Goal: Task Accomplishment & Management: Use online tool/utility

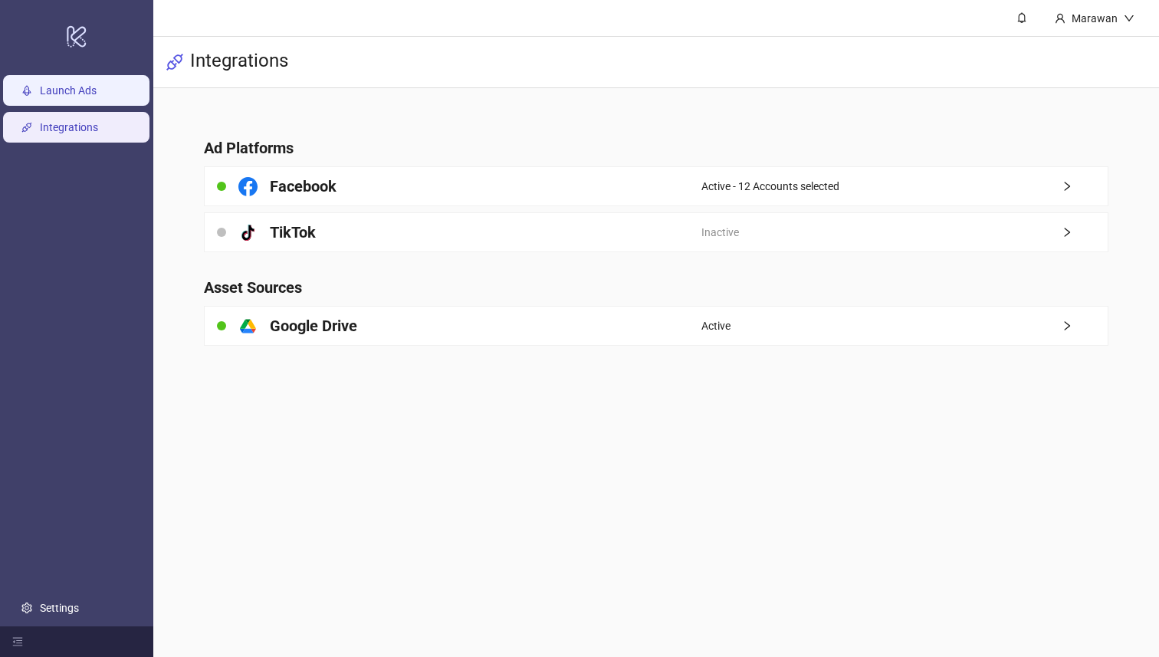
click at [97, 97] on link "Launch Ads" at bounding box center [68, 91] width 57 height 12
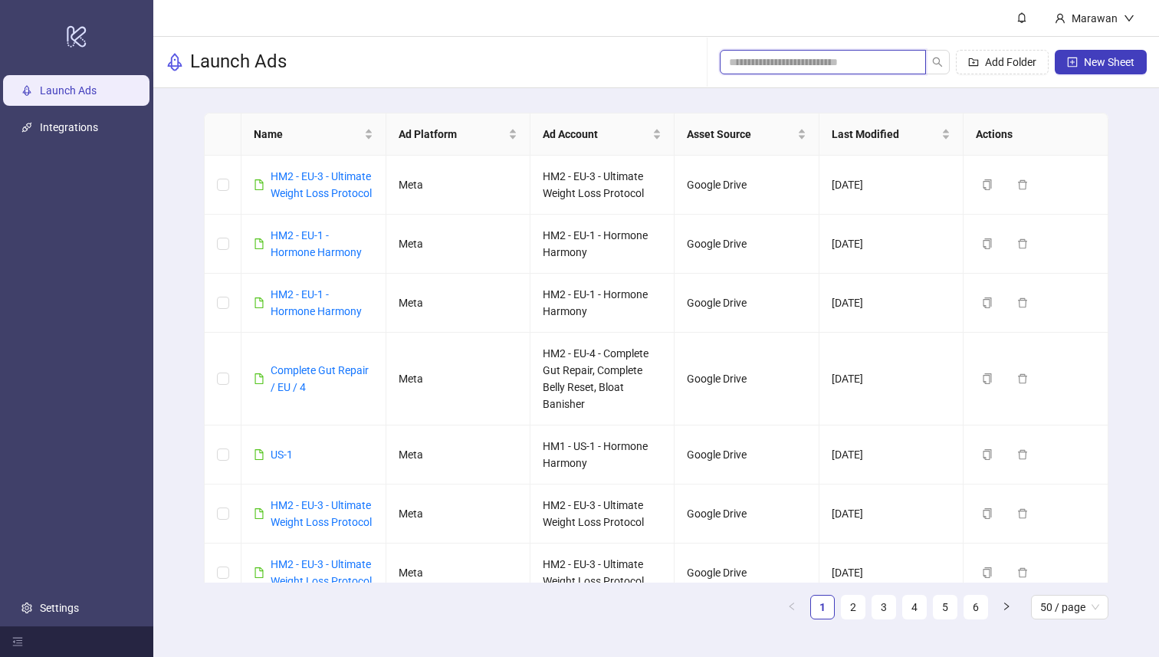
click at [869, 69] on input "search" at bounding box center [817, 62] width 176 height 17
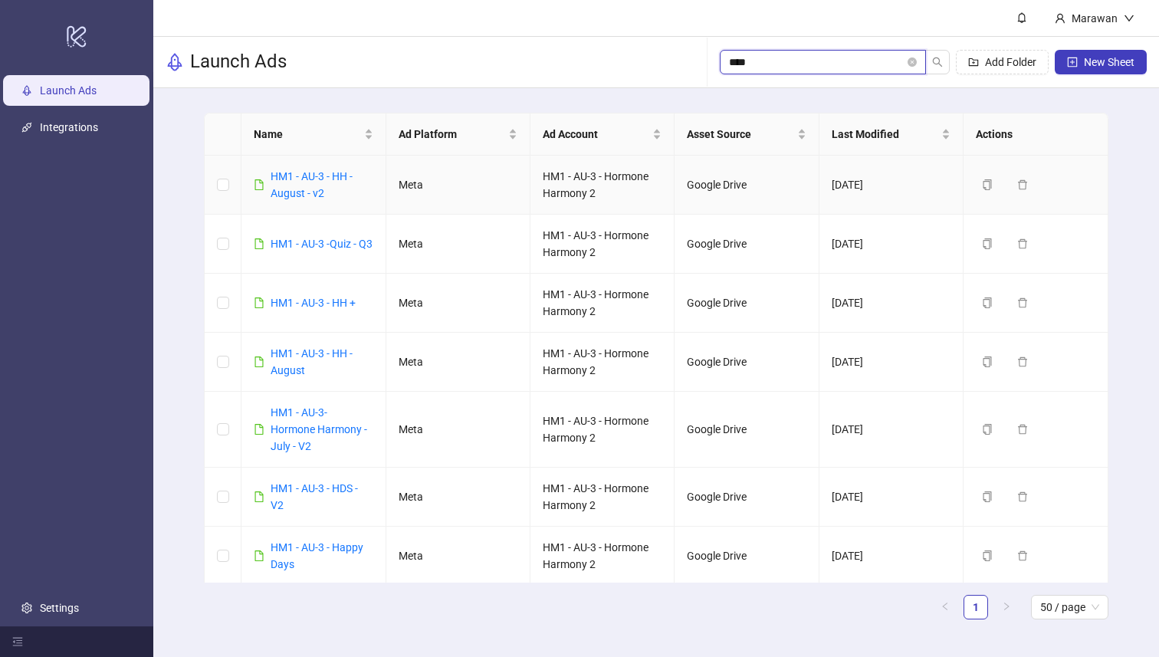
type input "****"
click at [295, 199] on div "HM1 - AU-3 - HH - August - v2" at bounding box center [322, 185] width 102 height 34
click at [299, 181] on link "HM1 - AU-3 - HH - August - v2" at bounding box center [312, 184] width 82 height 29
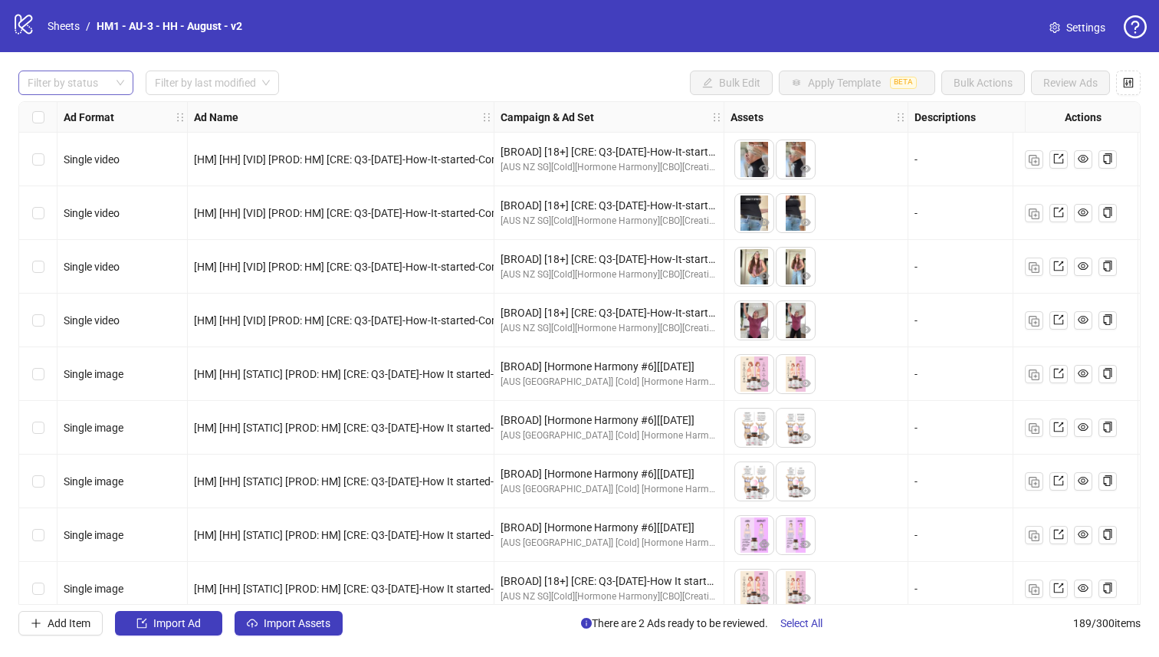
click at [88, 86] on div at bounding box center [67, 82] width 93 height 21
click at [95, 110] on div "Draft" at bounding box center [76, 114] width 90 height 17
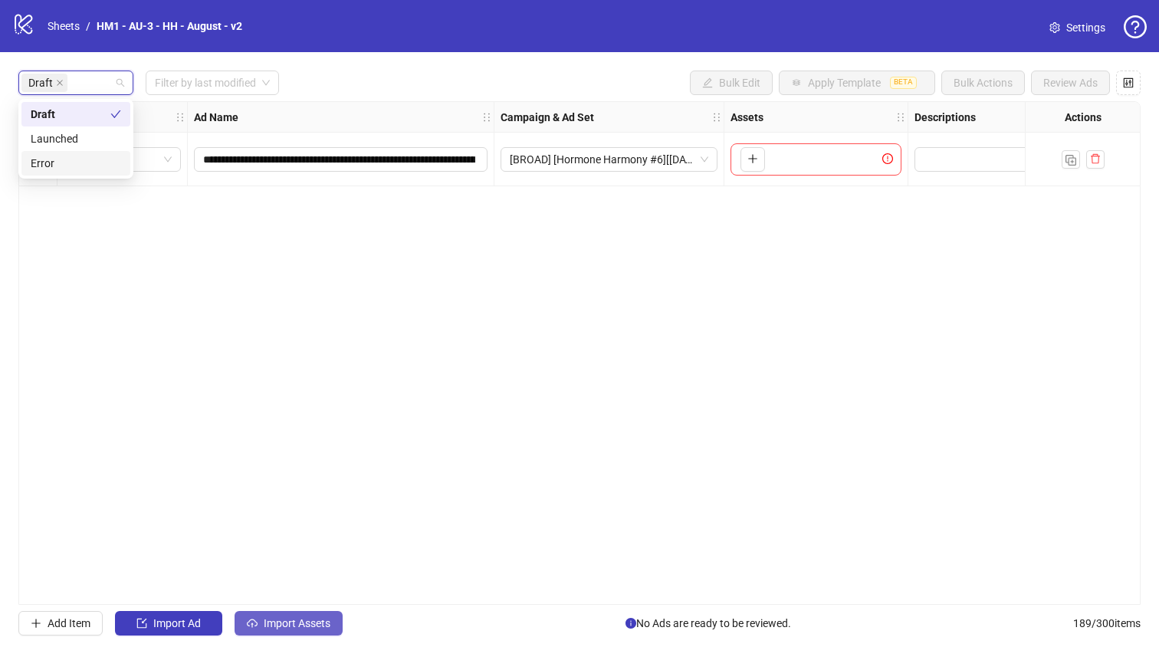
click at [324, 613] on button "Import Assets" at bounding box center [289, 623] width 108 height 25
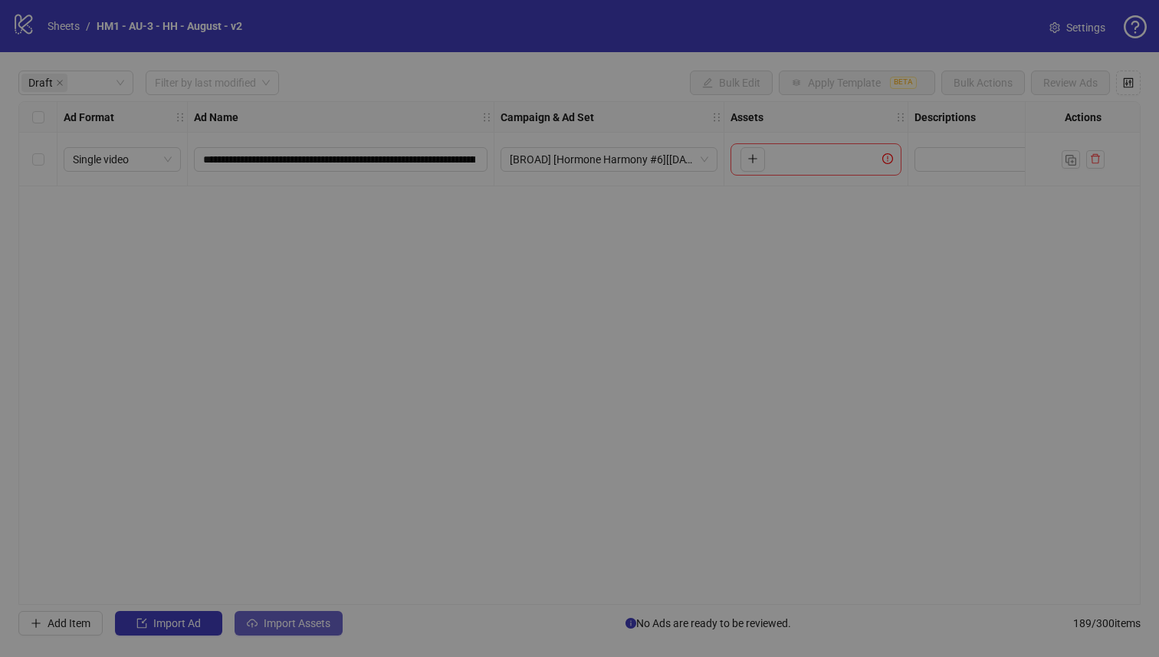
click at [324, 613] on div "1 Asset Selection Select your assets 2 Distribution Choose distribution method …" at bounding box center [580, 370] width 1007 height 507
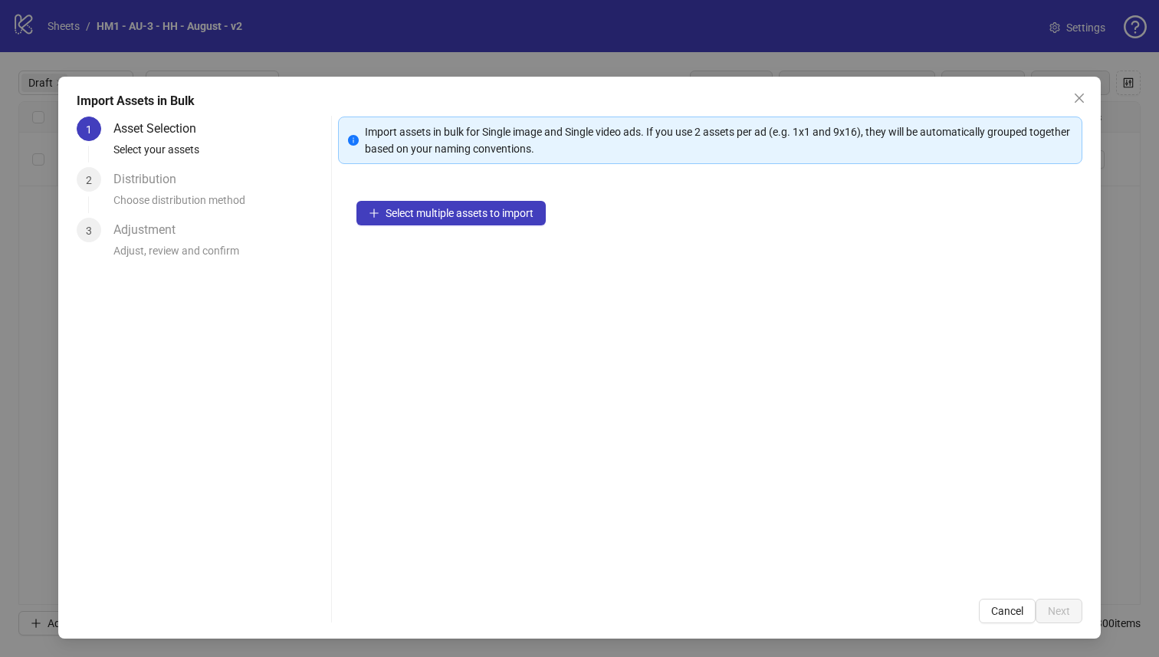
click at [464, 199] on div "Select multiple assets to import" at bounding box center [710, 381] width 745 height 398
click at [470, 222] on button "Select multiple assets to import" at bounding box center [450, 213] width 189 height 25
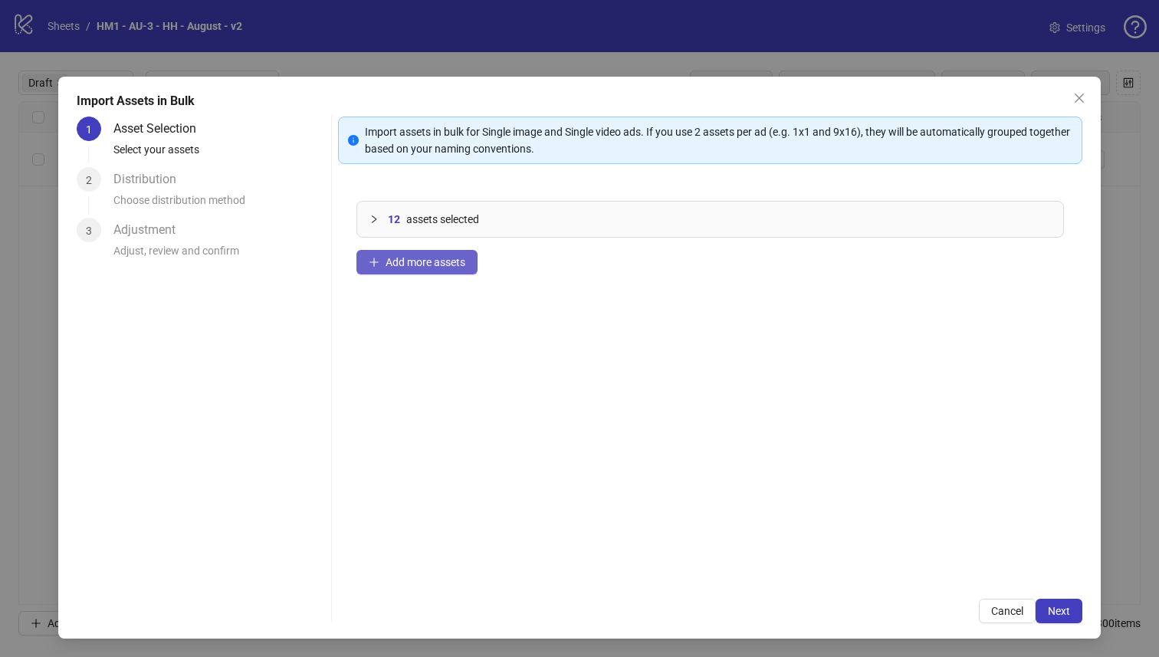
click at [459, 264] on span "Add more assets" at bounding box center [426, 262] width 80 height 12
click at [1053, 618] on button "Next" at bounding box center [1059, 611] width 47 height 25
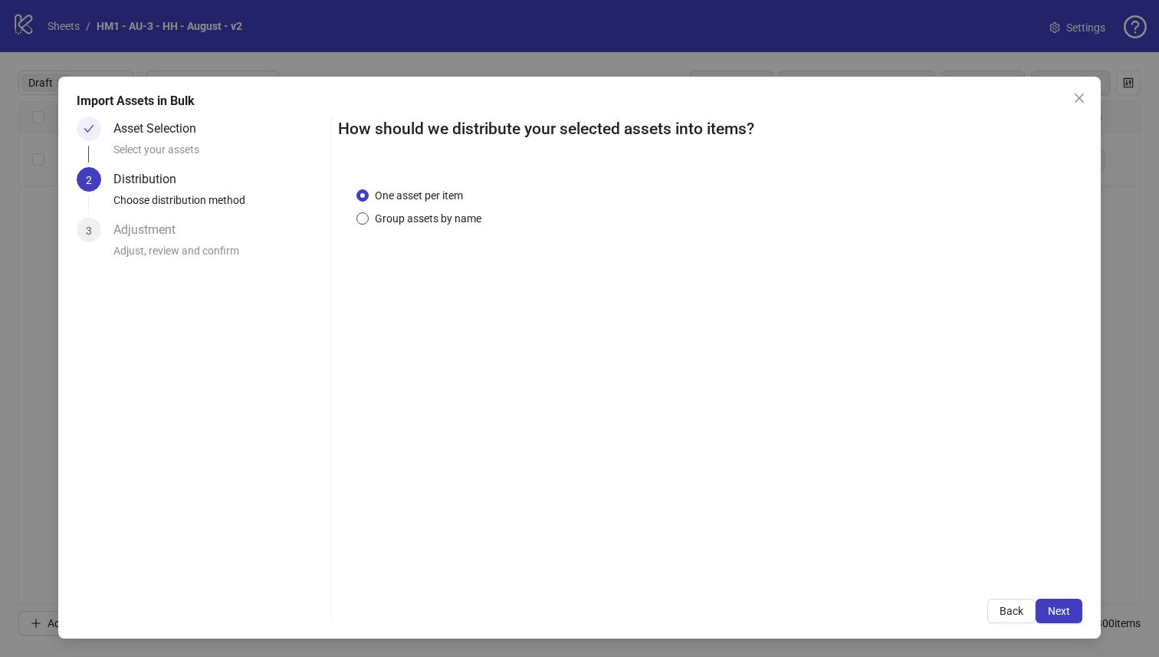
click at [465, 214] on span "Group assets by name" at bounding box center [428, 218] width 119 height 17
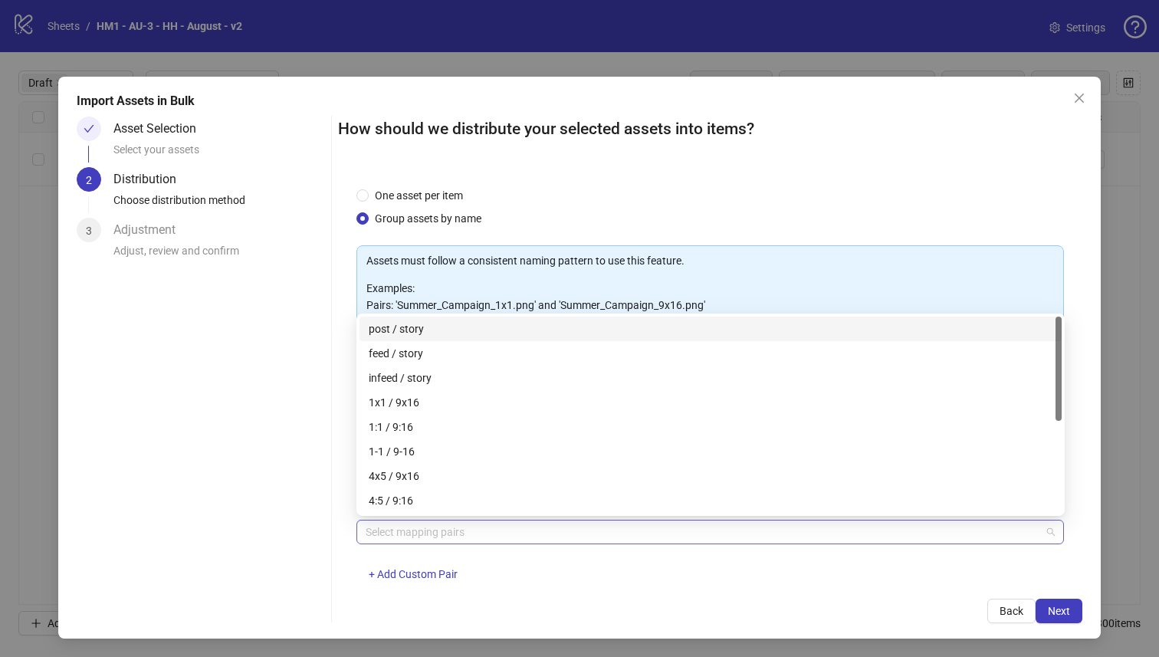
click at [586, 534] on div at bounding box center [703, 531] width 686 height 21
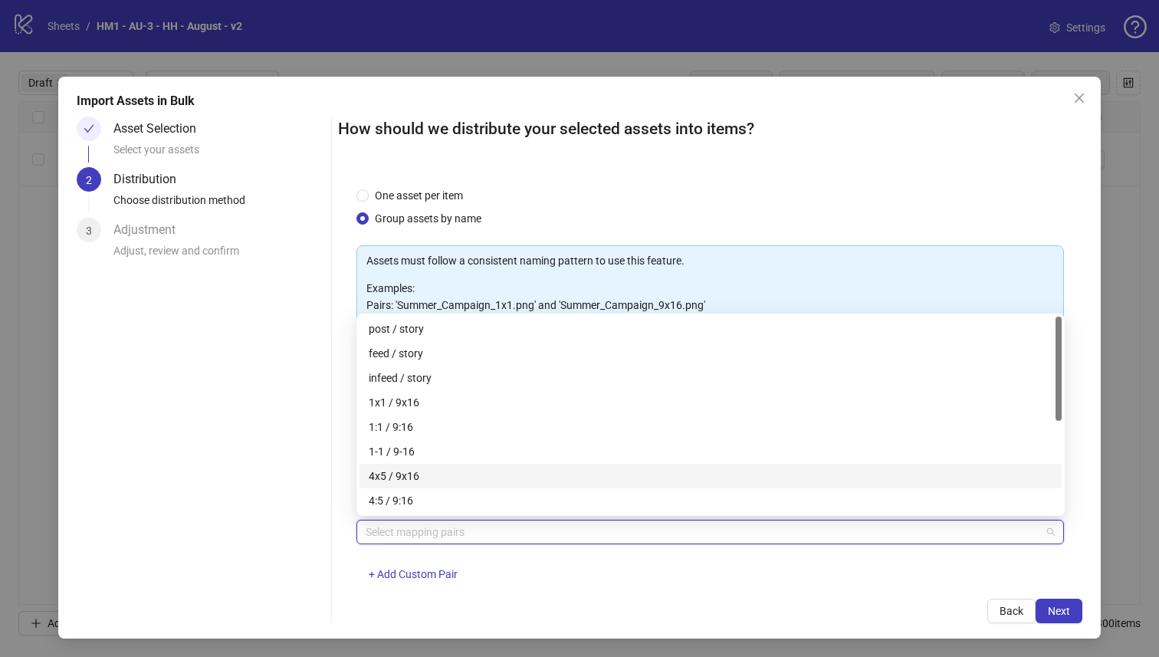
click at [577, 480] on div "4x5 / 9x16" at bounding box center [711, 476] width 684 height 17
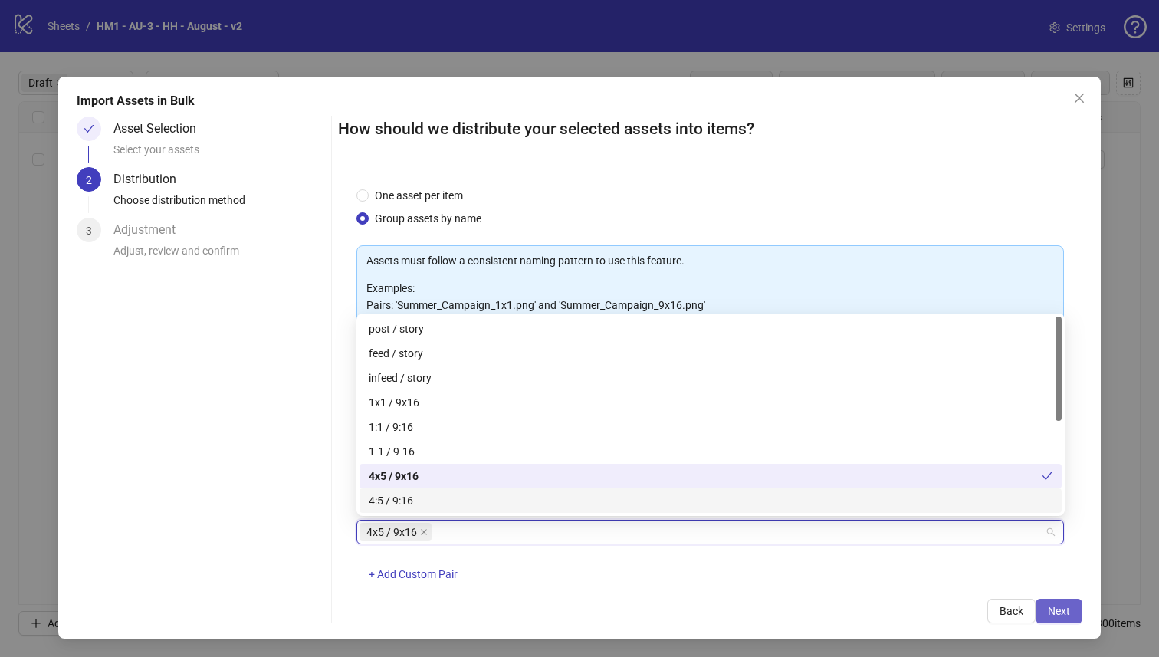
click at [1048, 609] on span "Next" at bounding box center [1059, 611] width 22 height 12
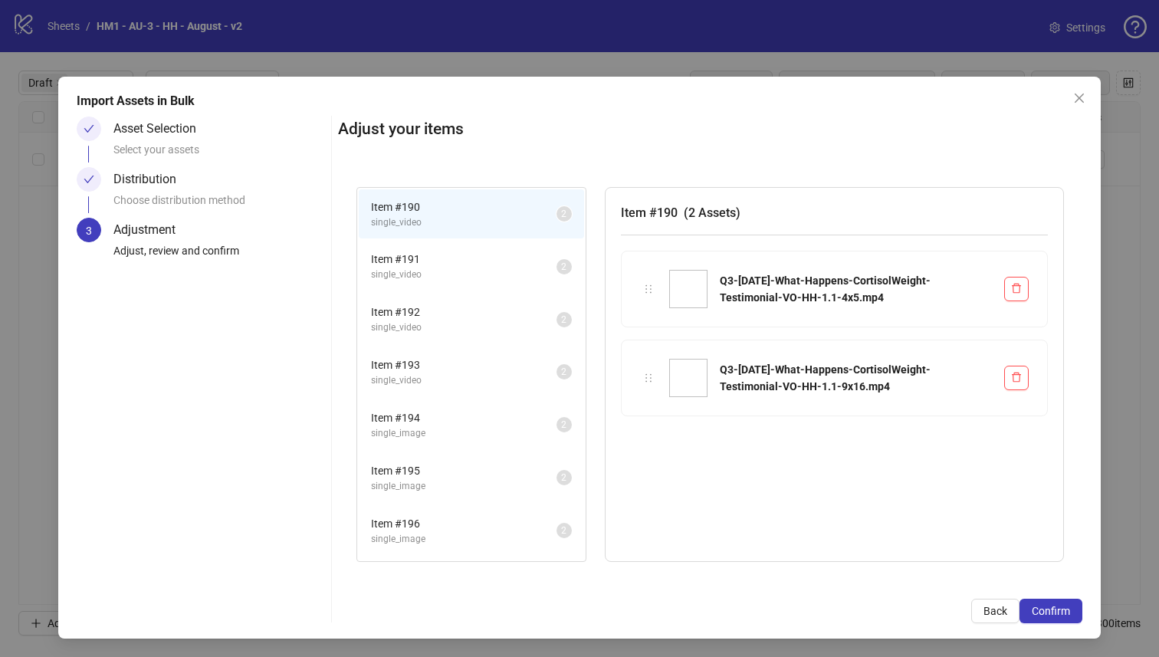
click at [1048, 609] on span "Confirm" at bounding box center [1051, 611] width 38 height 12
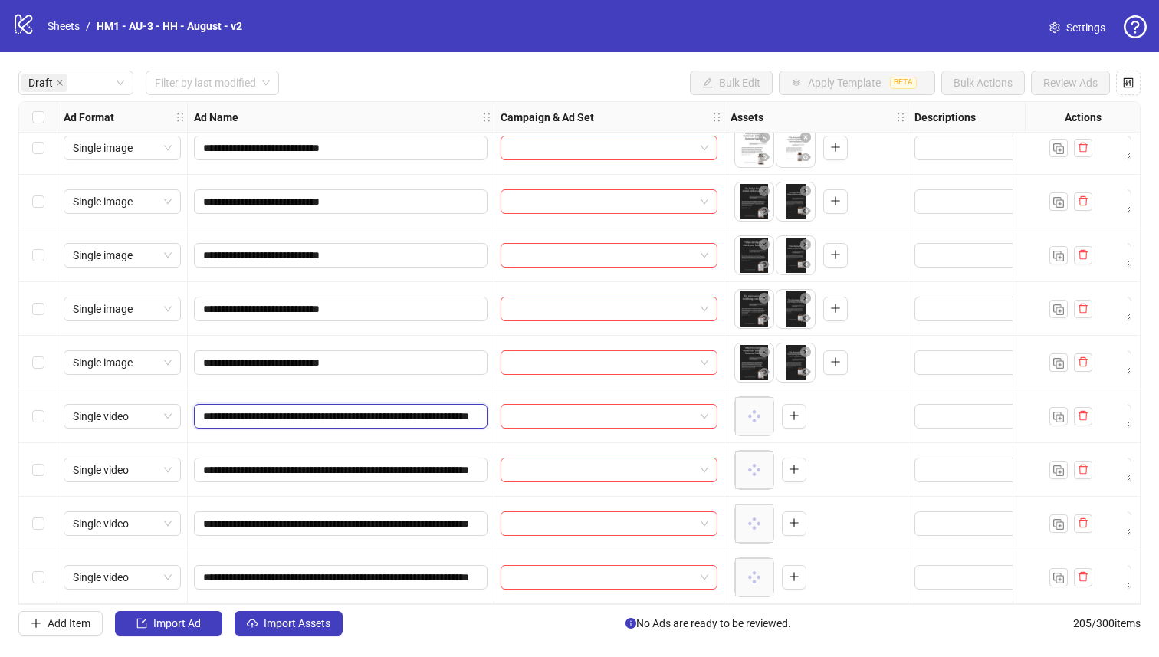
scroll to position [0, 90]
drag, startPoint x: 205, startPoint y: 408, endPoint x: 430, endPoint y: 409, distance: 224.6
click at [430, 411] on input "**********" at bounding box center [339, 416] width 272 height 17
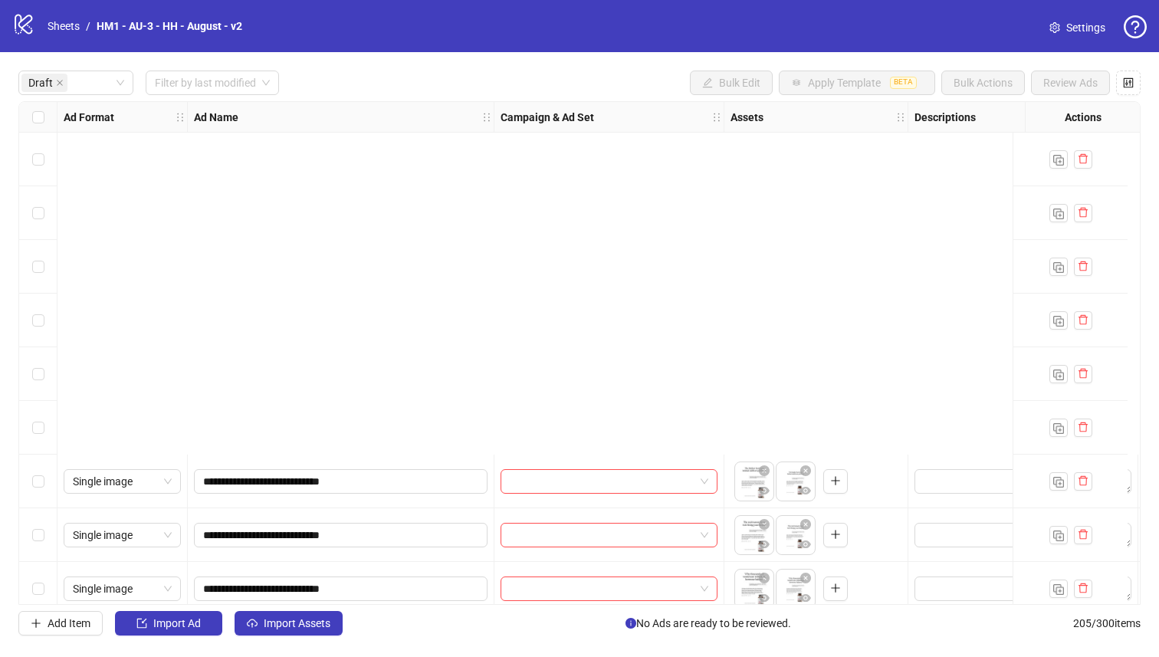
scroll to position [447, 0]
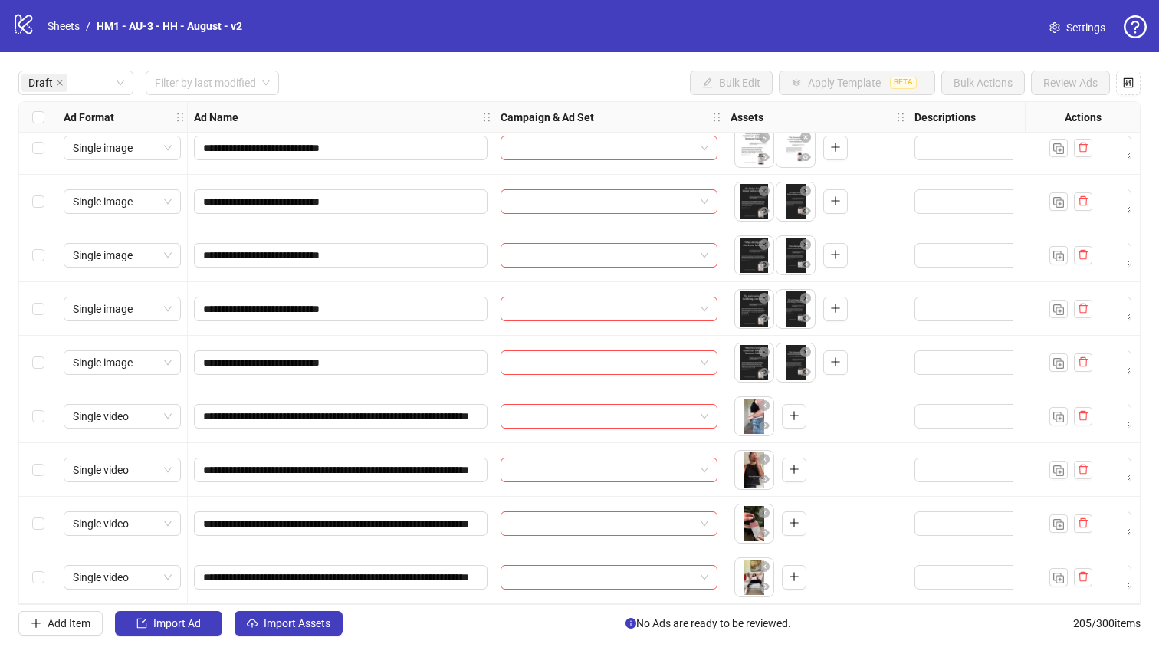
click at [36, 126] on div "Select all rows" at bounding box center [38, 117] width 38 height 31
click at [48, 577] on div "Select row 17" at bounding box center [38, 577] width 38 height 54
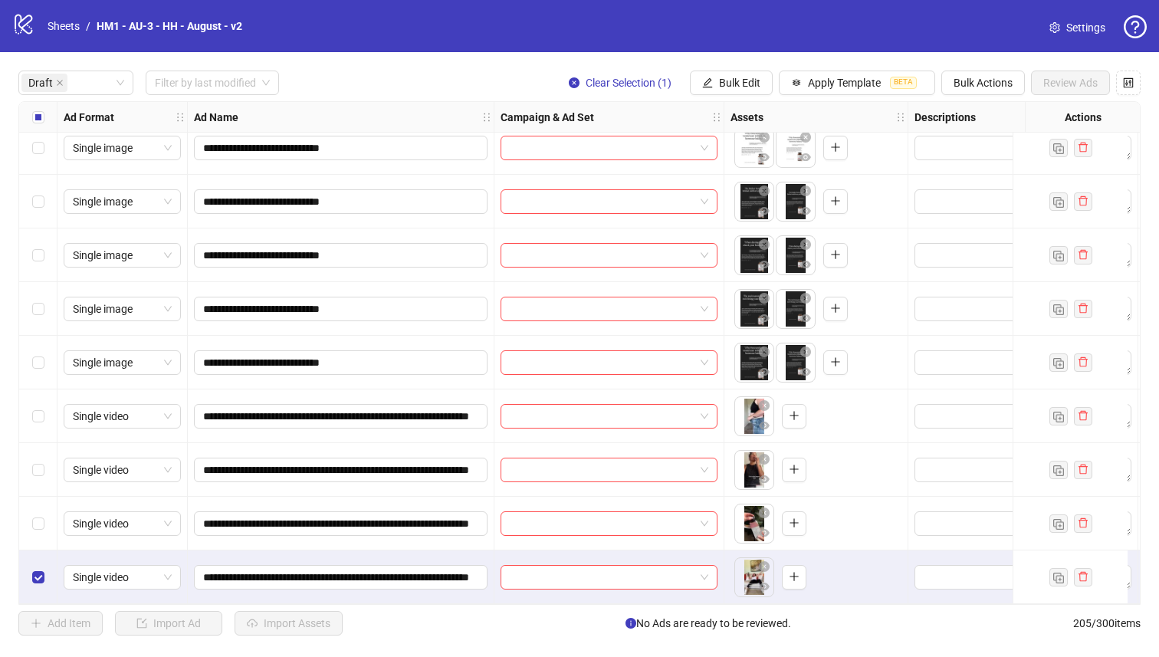
click at [34, 502] on div "Select row 16" at bounding box center [38, 524] width 38 height 54
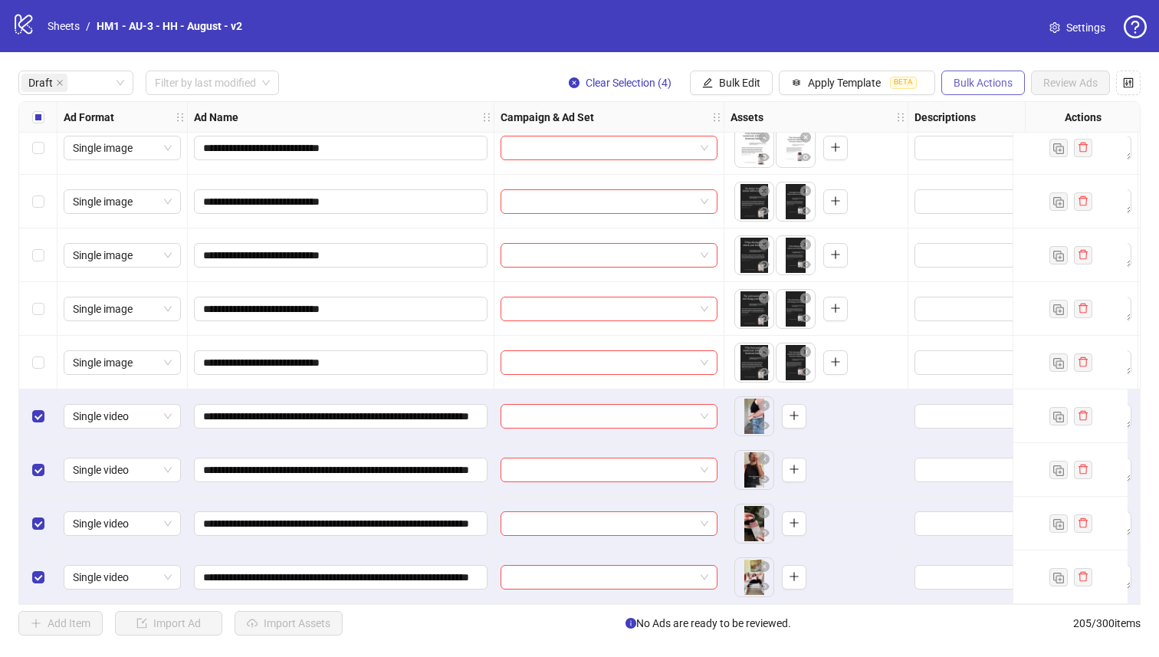
click at [992, 83] on span "Bulk Actions" at bounding box center [983, 83] width 59 height 12
click at [952, 115] on span "Delete" at bounding box center [1004, 114] width 105 height 17
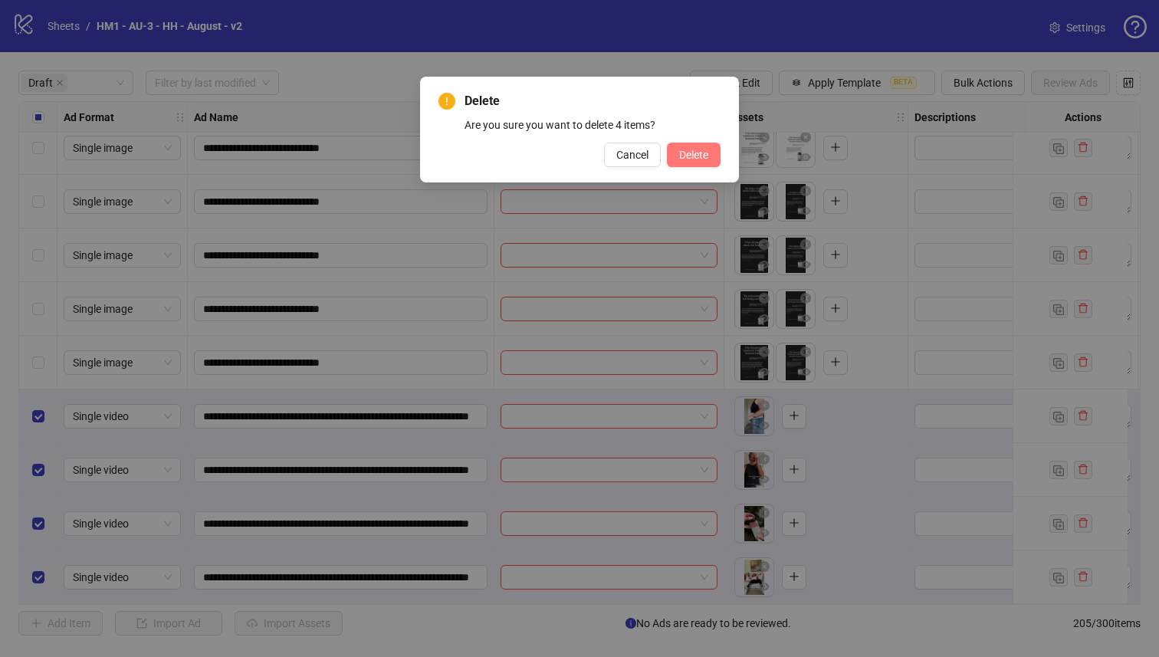
click at [694, 154] on span "Delete" at bounding box center [693, 155] width 29 height 12
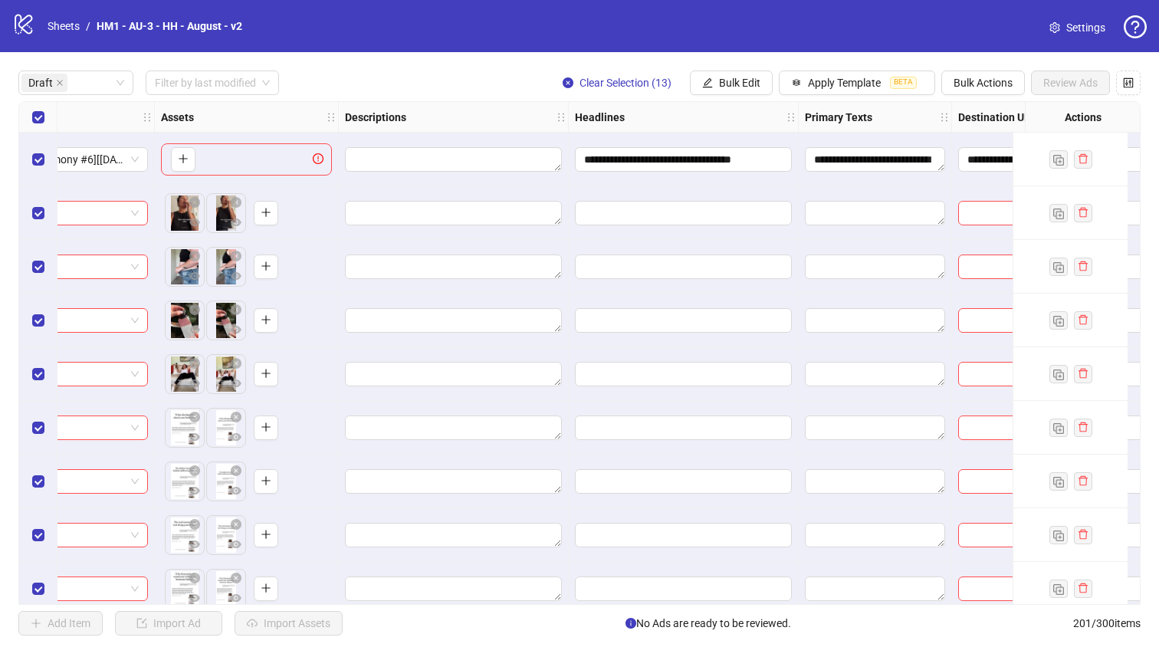
scroll to position [0, 0]
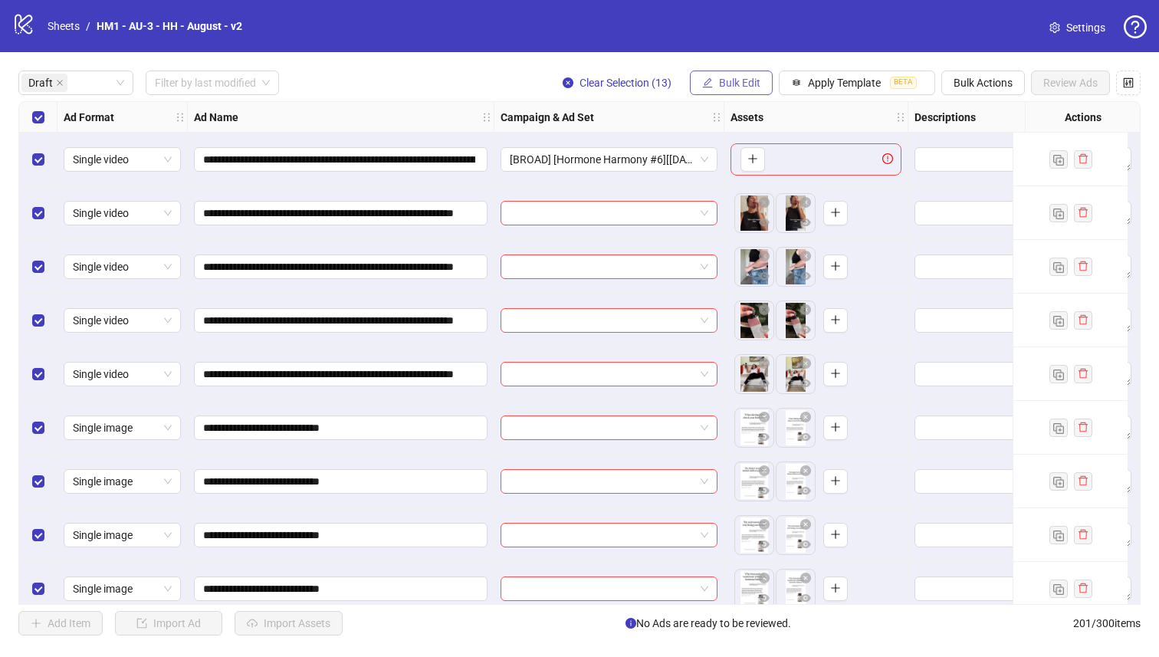
click at [706, 75] on button "Bulk Edit" at bounding box center [731, 83] width 83 height 25
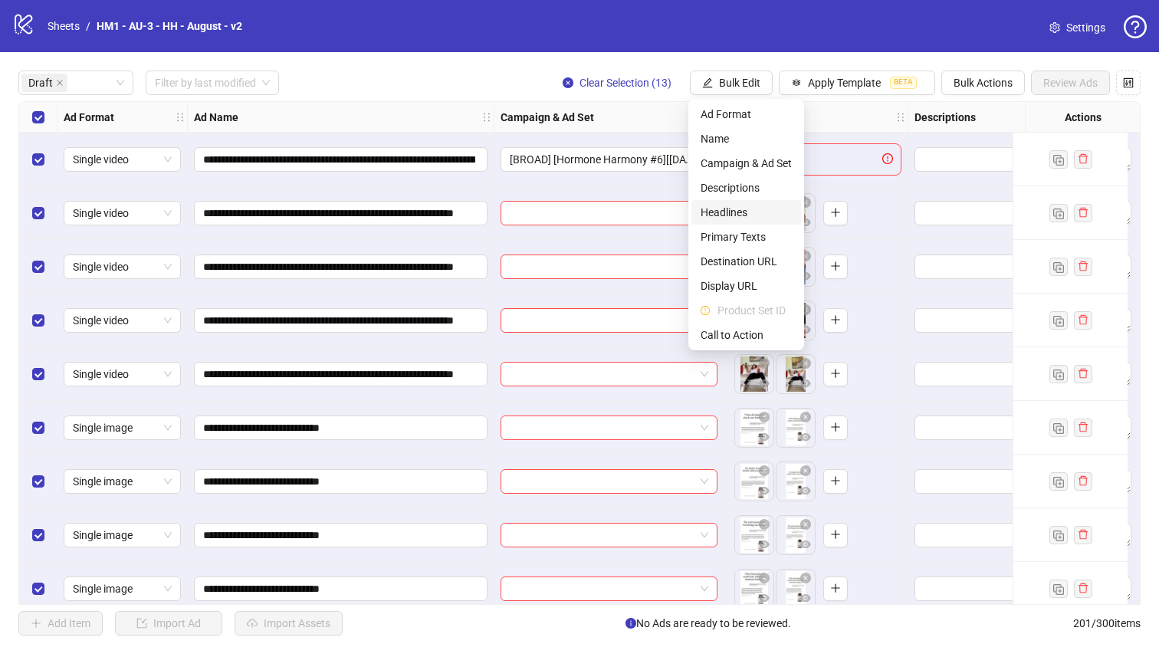
click at [751, 208] on span "Headlines" at bounding box center [746, 212] width 91 height 17
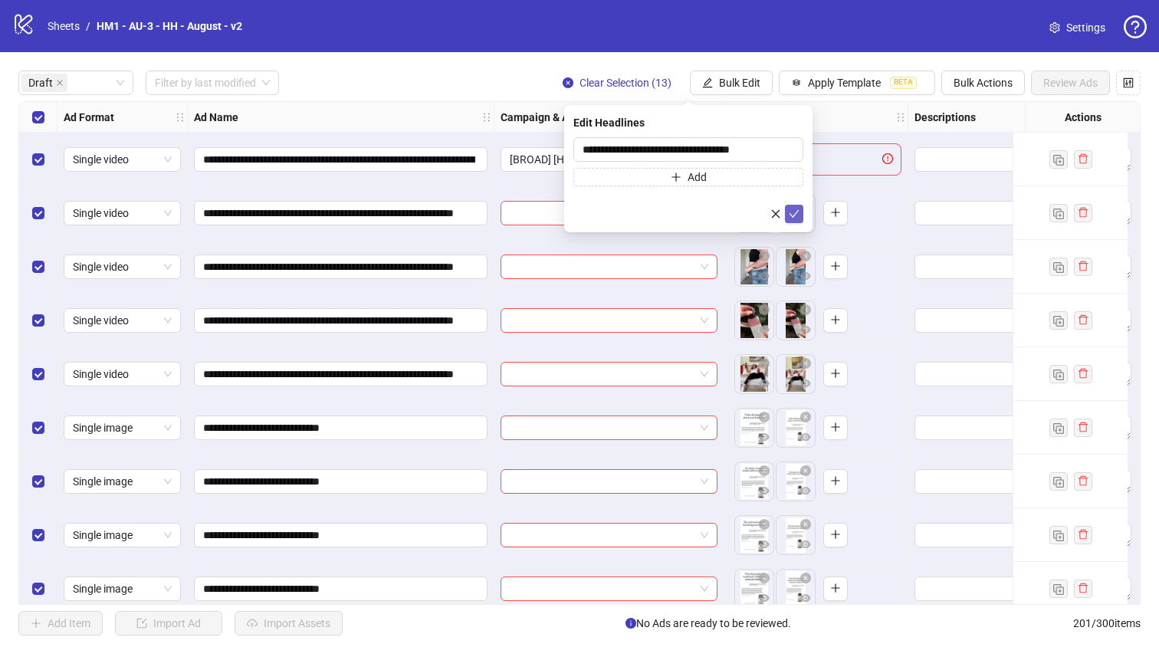
click at [791, 212] on icon "check" at bounding box center [794, 214] width 11 height 11
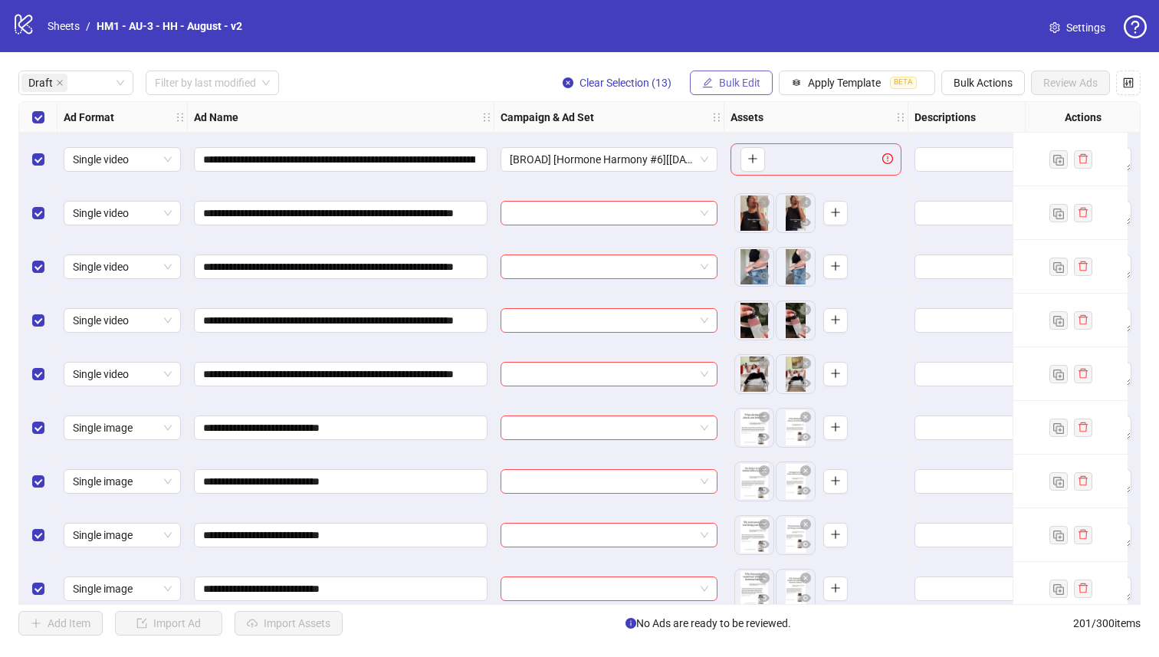
click at [748, 87] on span "Bulk Edit" at bounding box center [739, 83] width 41 height 12
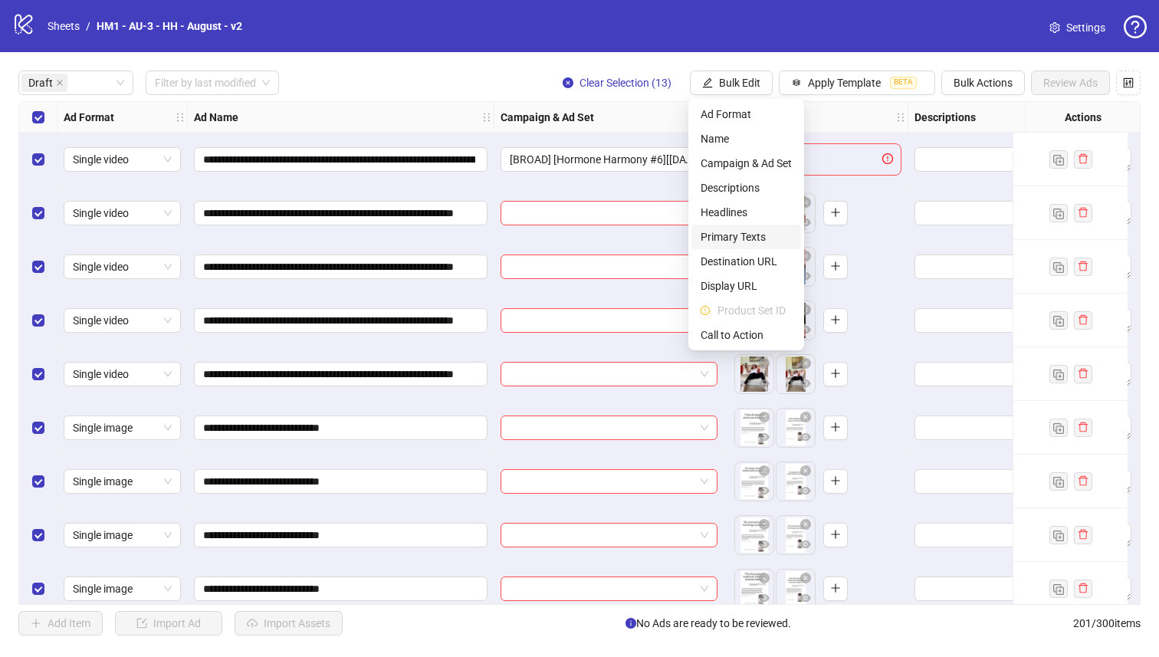
click at [771, 233] on span "Primary Texts" at bounding box center [746, 236] width 91 height 17
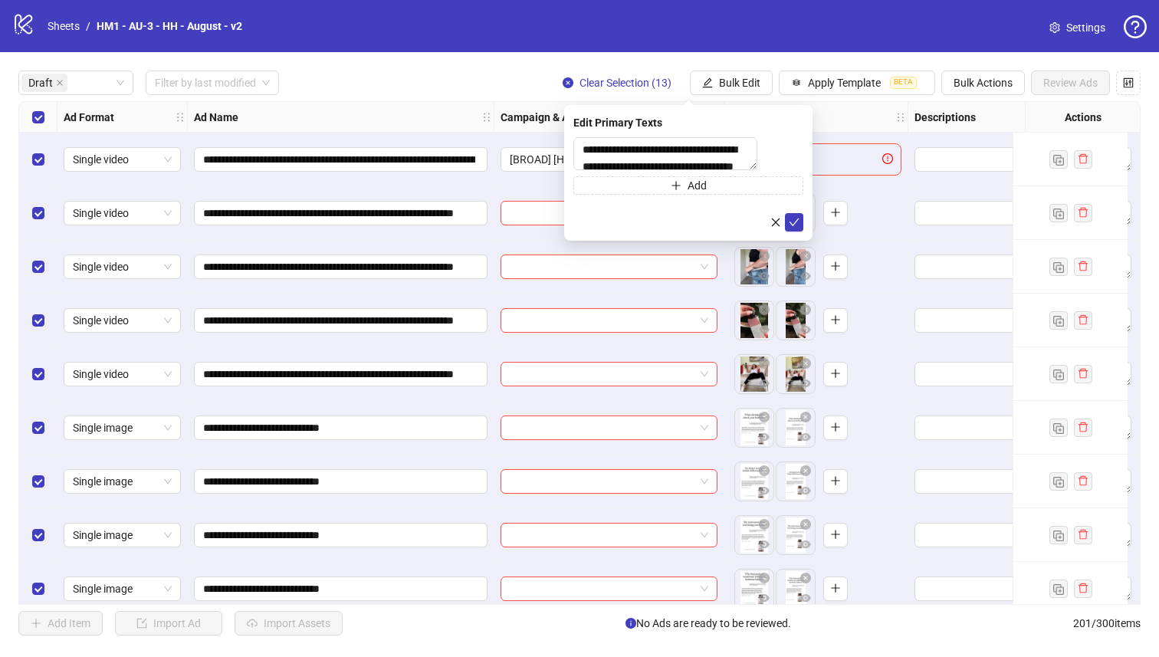
click at [793, 220] on form "**********" at bounding box center [688, 184] width 230 height 94
click at [794, 228] on span "submit" at bounding box center [794, 222] width 11 height 12
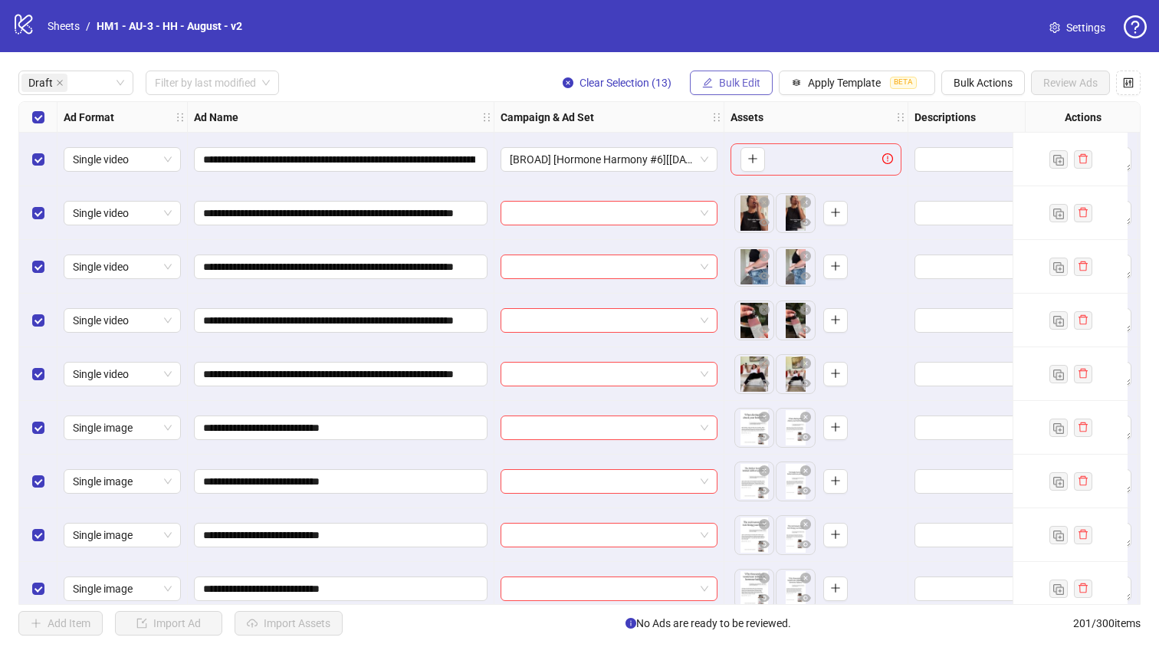
click at [751, 86] on span "Bulk Edit" at bounding box center [739, 83] width 41 height 12
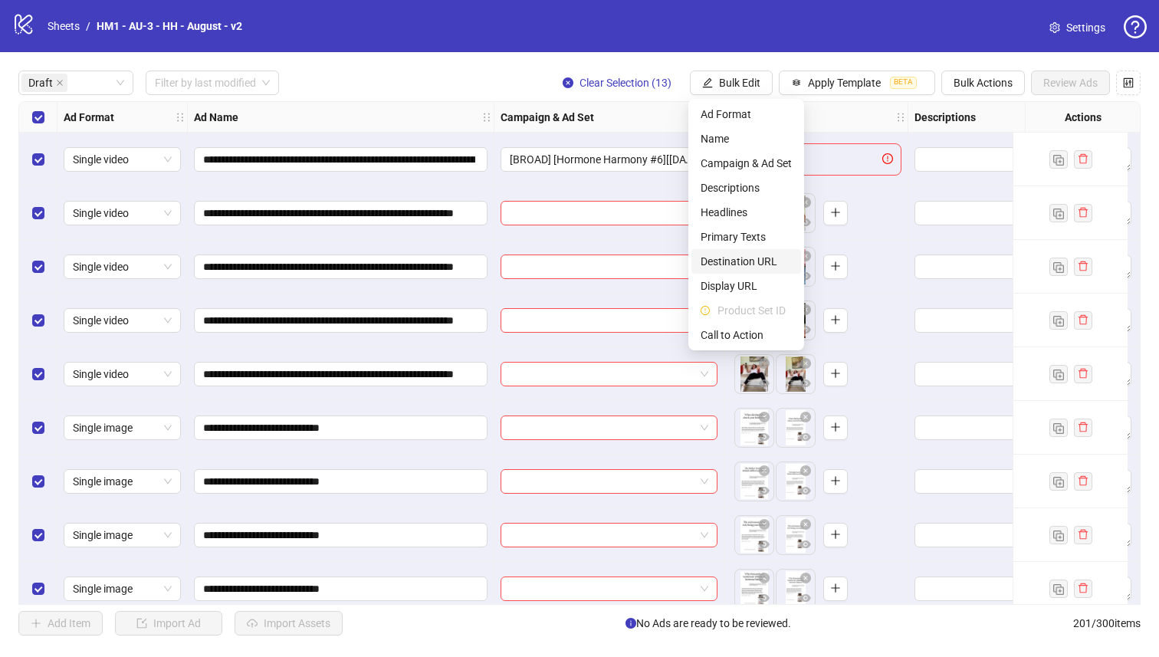
click at [760, 255] on span "Destination URL" at bounding box center [746, 261] width 91 height 17
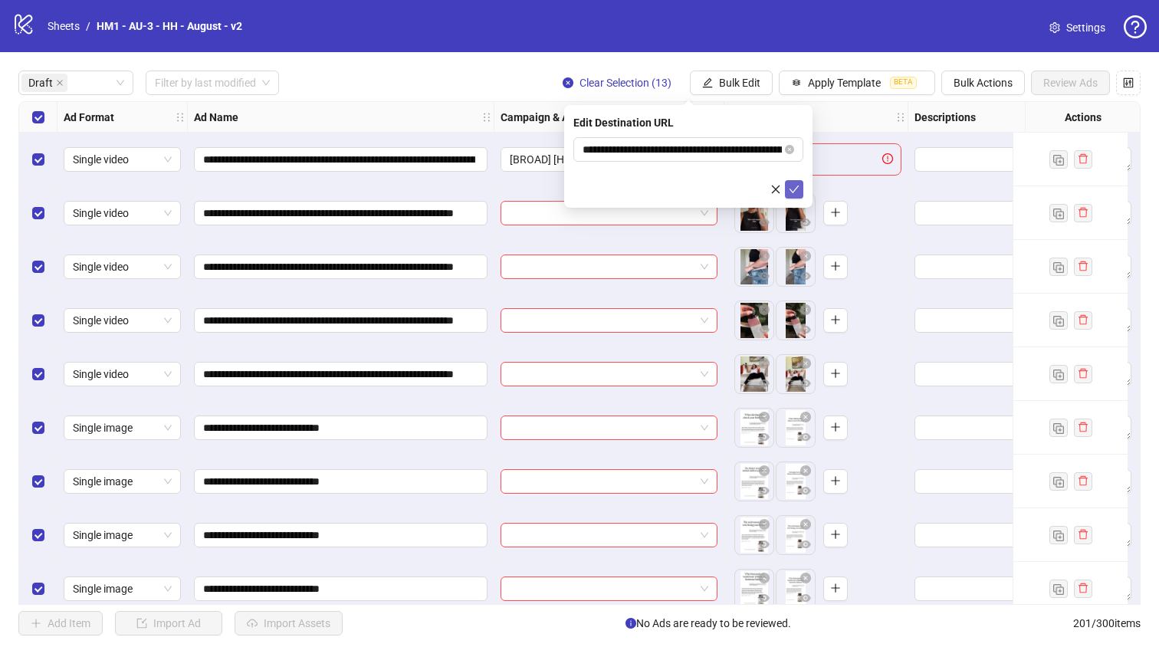
click at [794, 188] on icon "check" at bounding box center [794, 189] width 11 height 11
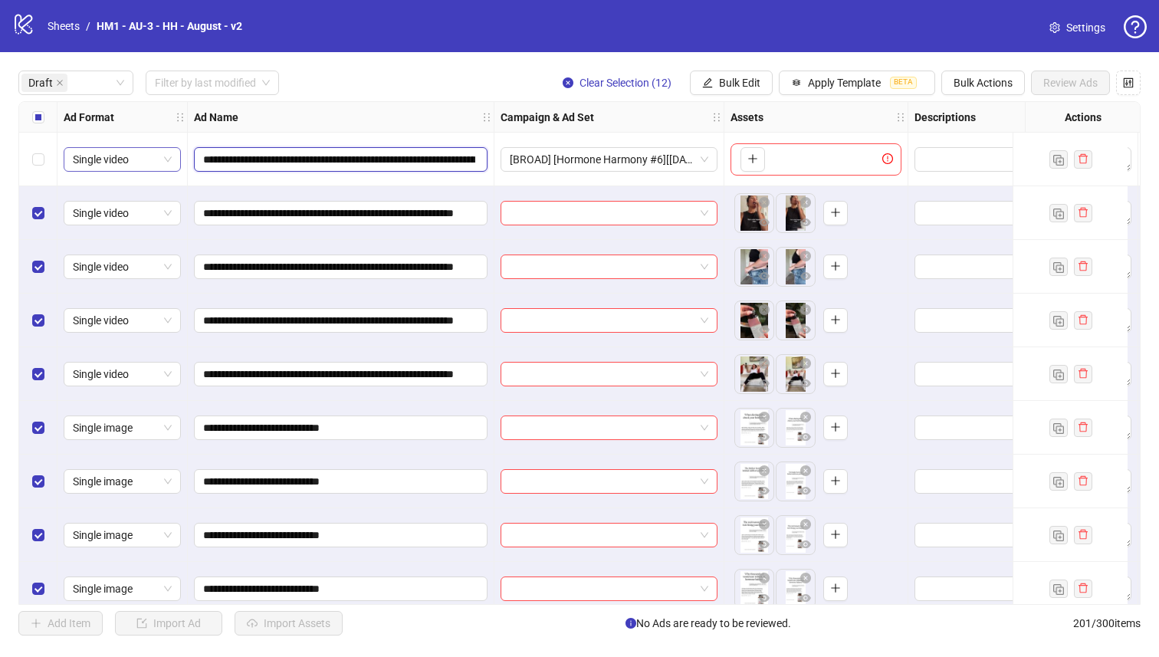
drag, startPoint x: 365, startPoint y: 156, endPoint x: 174, endPoint y: 155, distance: 190.9
click at [173, 102] on div "**********" at bounding box center [1058, 102] width 2078 height 0
click at [728, 87] on span "Bulk Edit" at bounding box center [739, 83] width 41 height 12
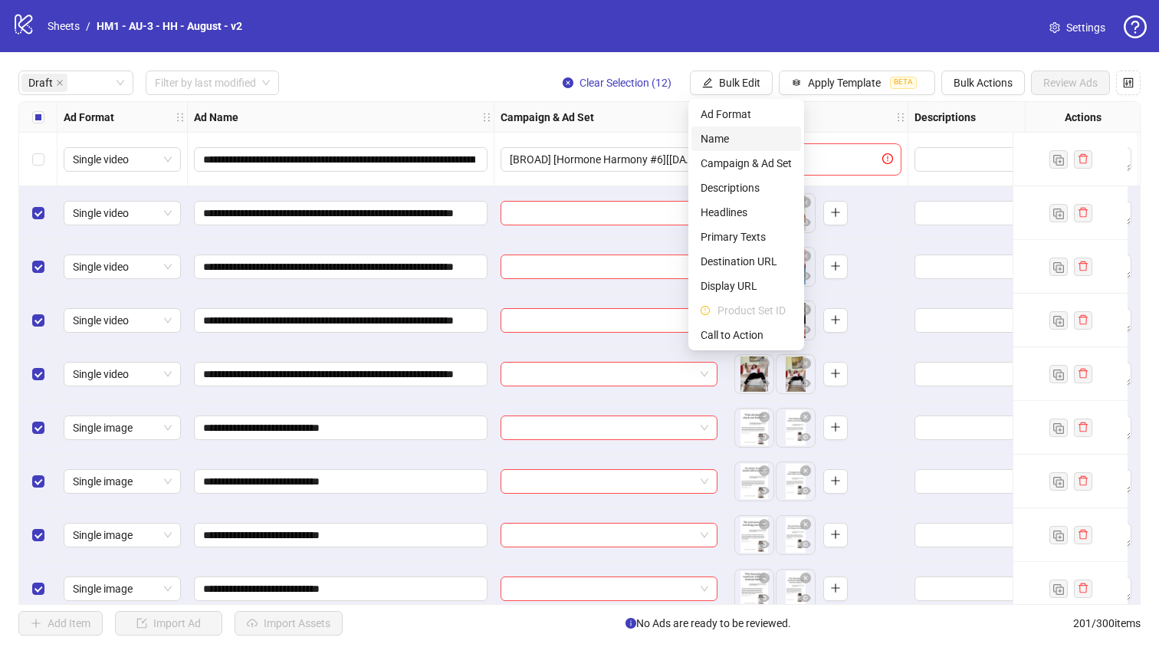
click at [722, 131] on span "Name" at bounding box center [746, 138] width 91 height 17
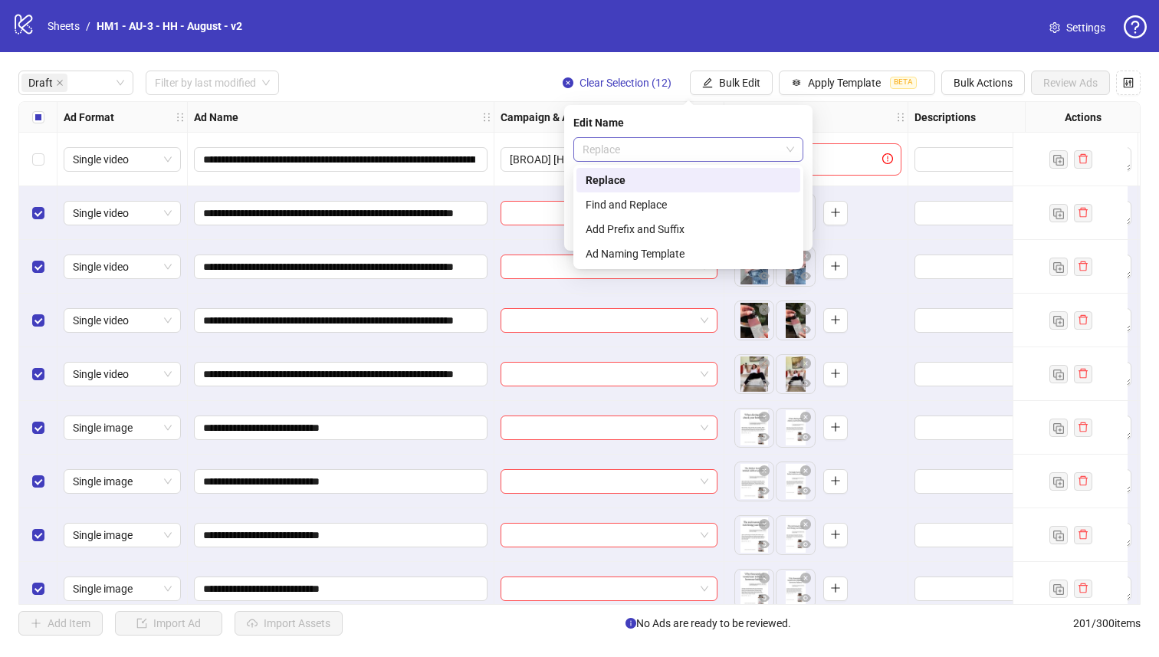
click at [695, 147] on span "Replace" at bounding box center [689, 149] width 212 height 23
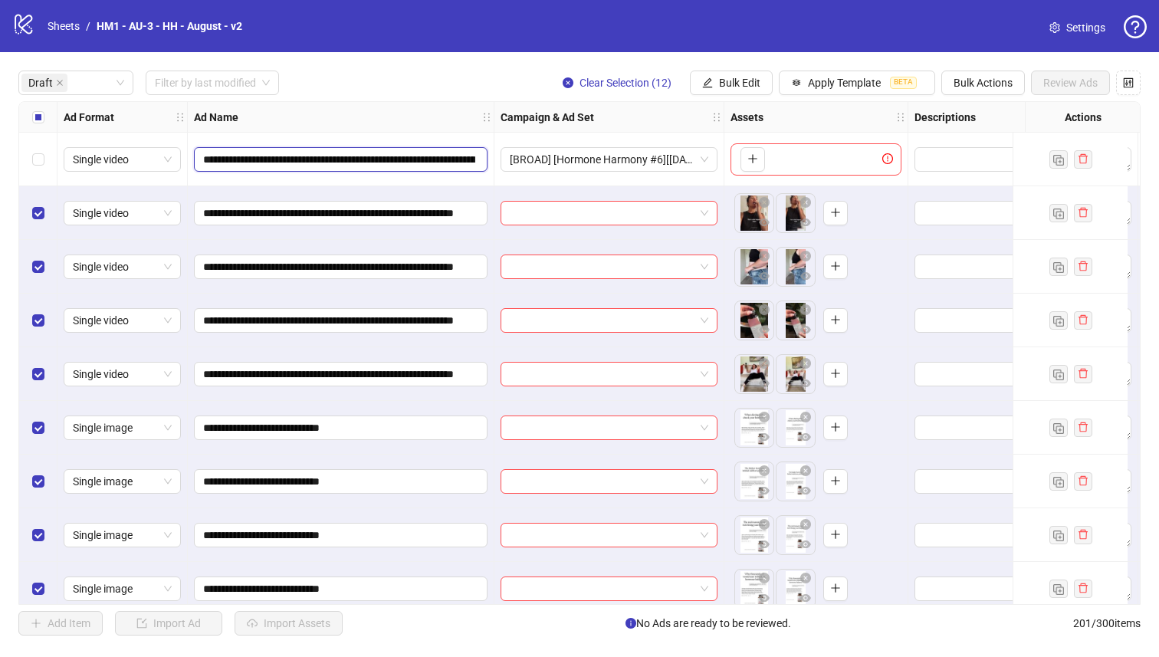
click at [370, 157] on input "**********" at bounding box center [339, 159] width 272 height 17
drag, startPoint x: 366, startPoint y: 161, endPoint x: 295, endPoint y: 164, distance: 71.4
click at [295, 164] on input "**********" at bounding box center [339, 159] width 272 height 17
click at [307, 162] on input "**********" at bounding box center [339, 159] width 272 height 17
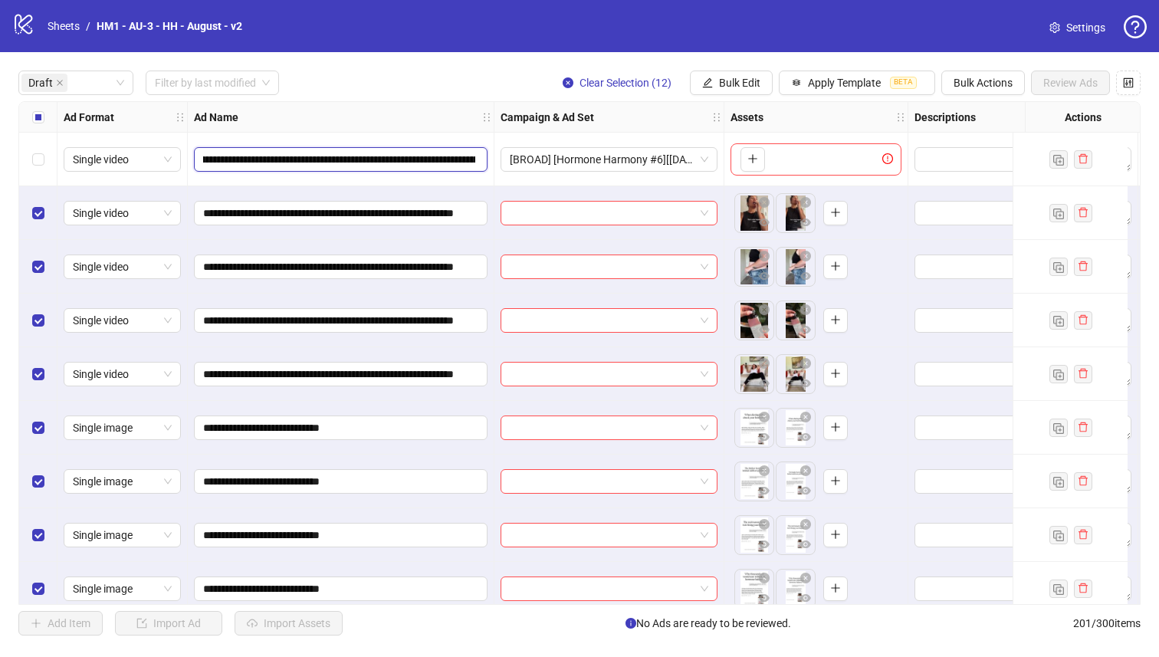
scroll to position [0, 584]
drag, startPoint x: 326, startPoint y: 162, endPoint x: 650, endPoint y: 223, distance: 330.0
click at [650, 102] on div "**********" at bounding box center [1058, 102] width 2078 height 0
click at [729, 80] on span "Bulk Edit" at bounding box center [739, 83] width 41 height 12
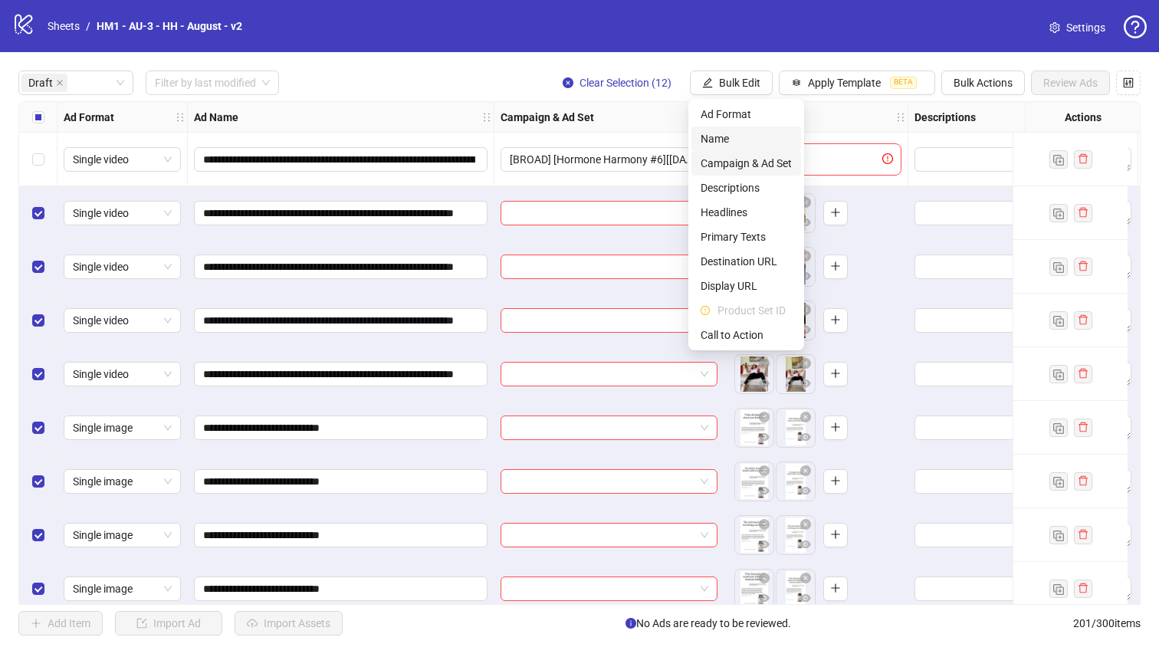
click at [723, 140] on span "Name" at bounding box center [746, 138] width 91 height 17
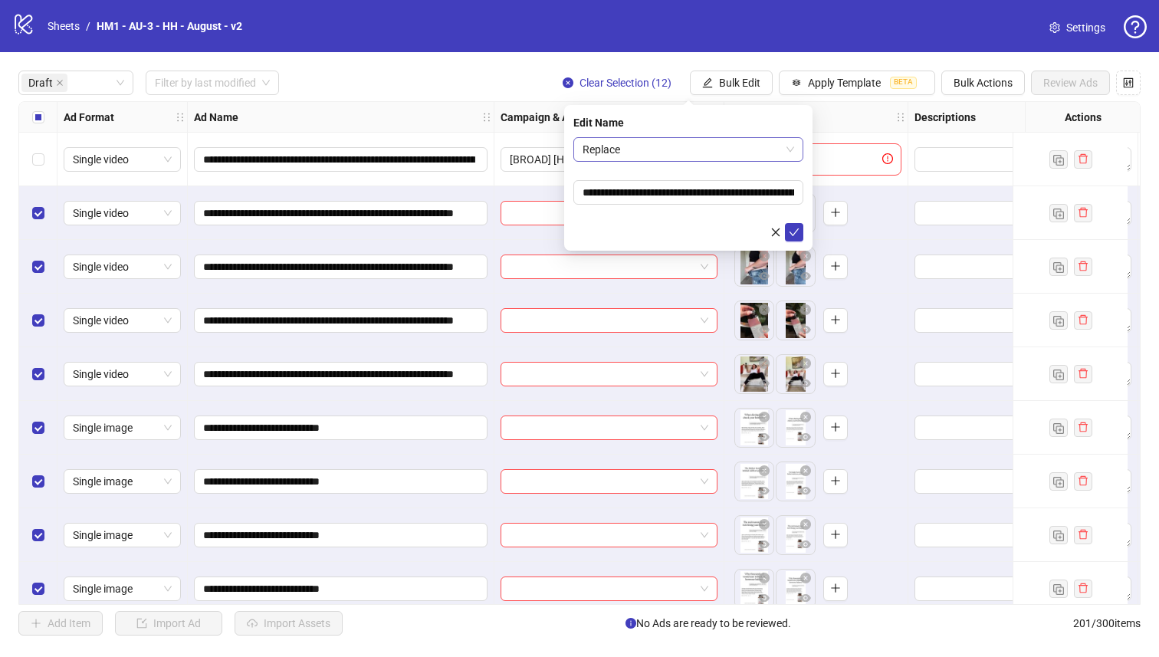
click at [701, 143] on span "Replace" at bounding box center [689, 149] width 212 height 23
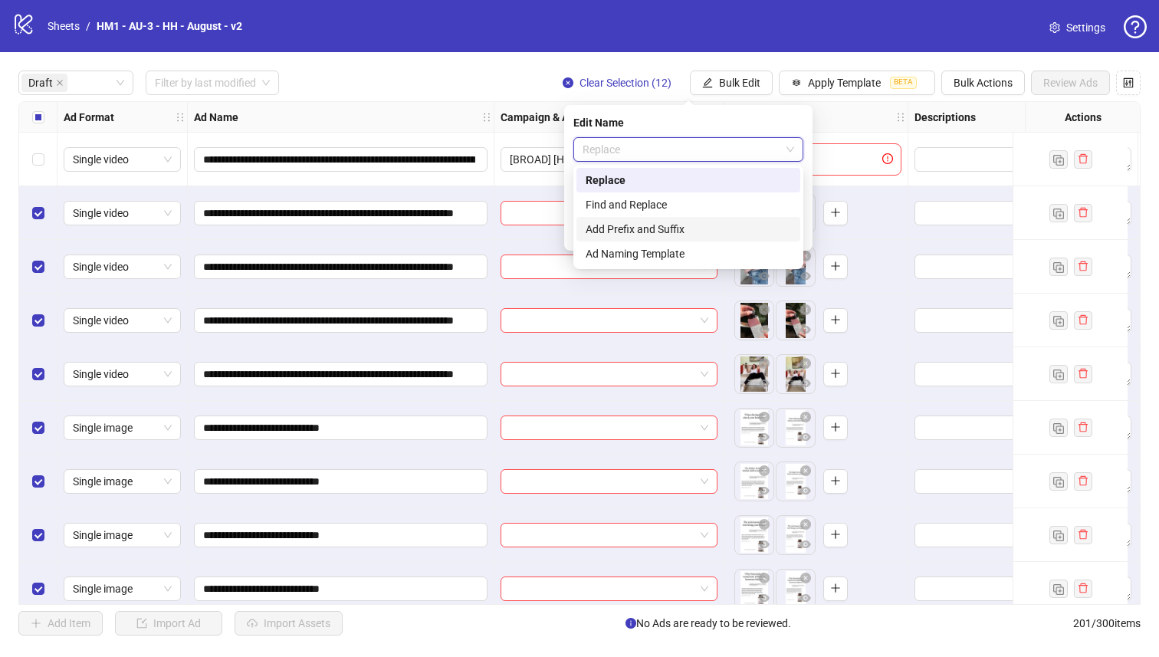
click at [688, 232] on div "Add Prefix and Suffix" at bounding box center [688, 229] width 205 height 17
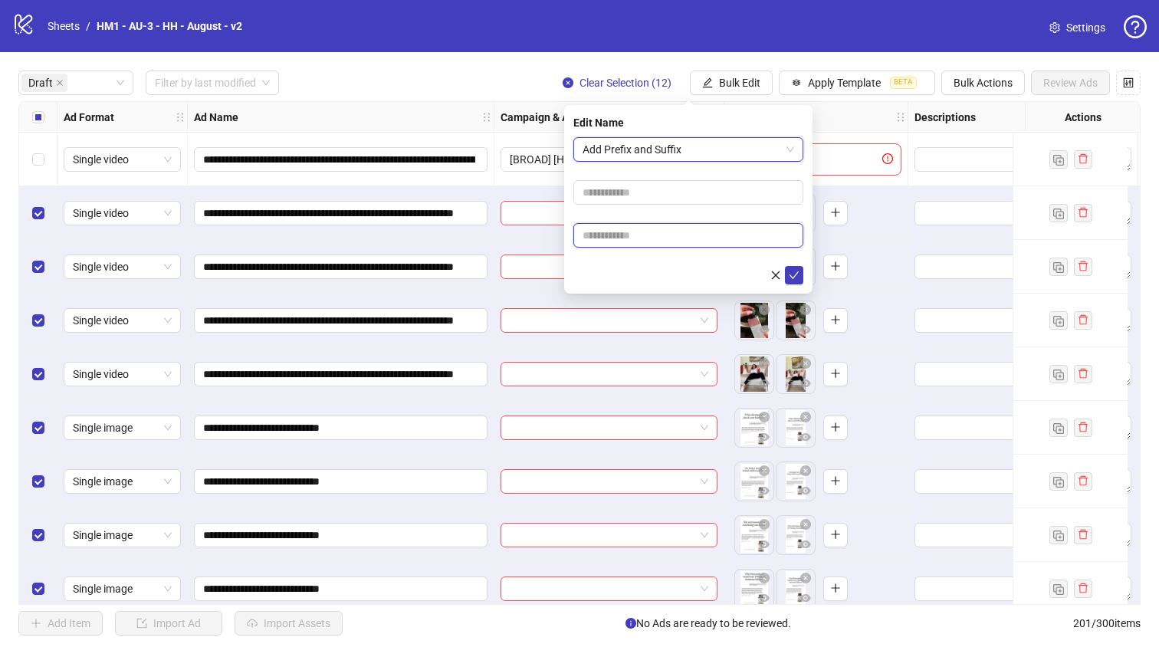
click at [688, 237] on input "text" at bounding box center [688, 235] width 230 height 25
paste input "**********"
type input "**********"
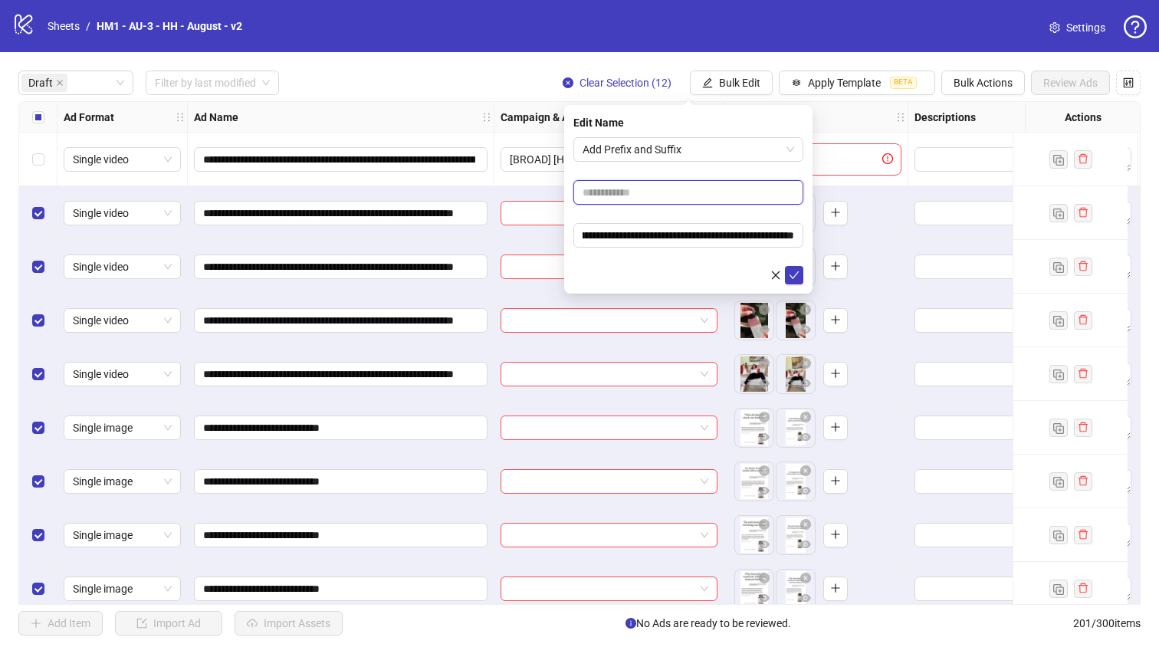
scroll to position [0, 0]
click at [675, 194] on input "text" at bounding box center [688, 192] width 230 height 25
type input "**********"
click at [791, 272] on icon "check" at bounding box center [794, 275] width 11 height 11
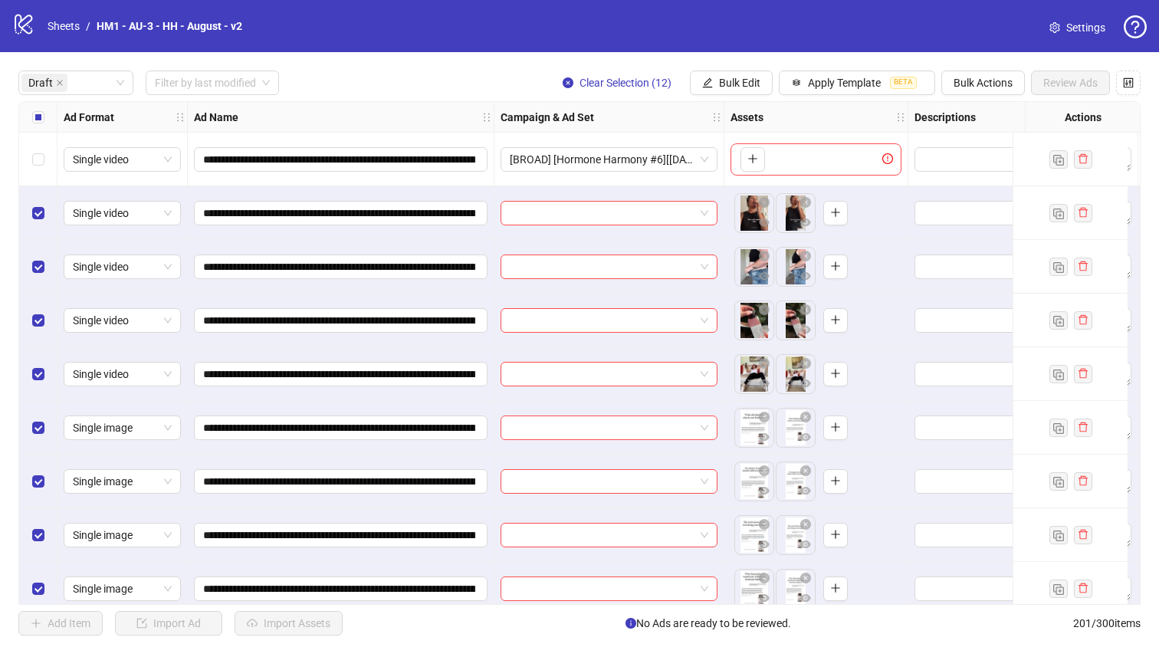
click at [51, 110] on div "Select all rows" at bounding box center [38, 117] width 38 height 31
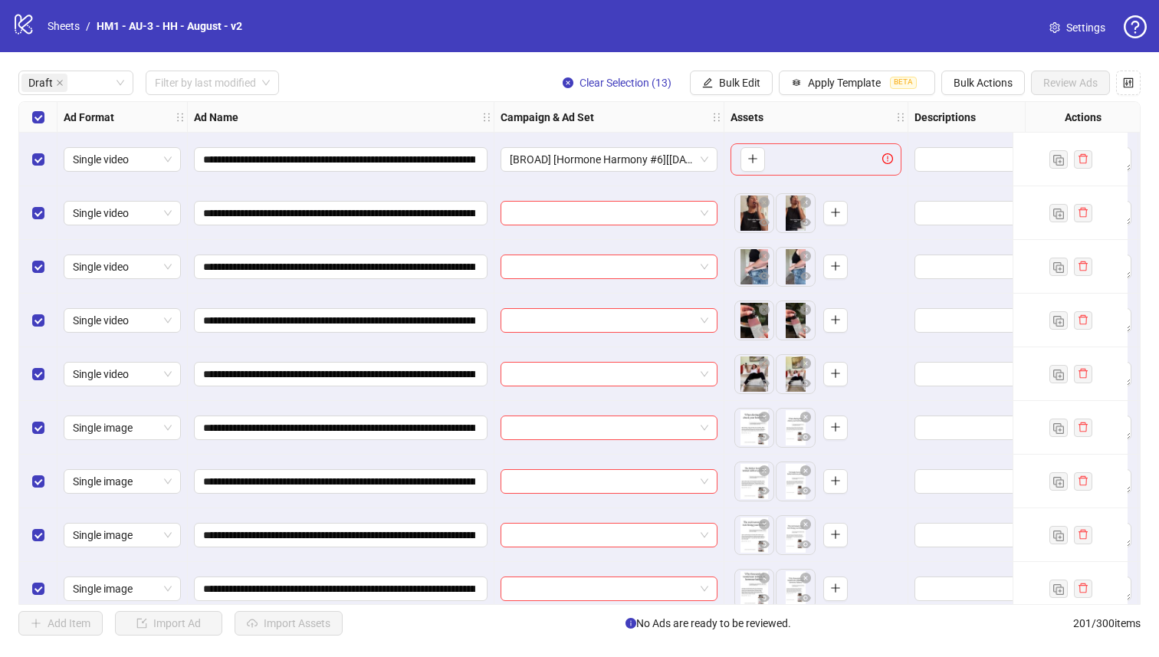
click at [51, 109] on div "Select all rows" at bounding box center [38, 117] width 38 height 31
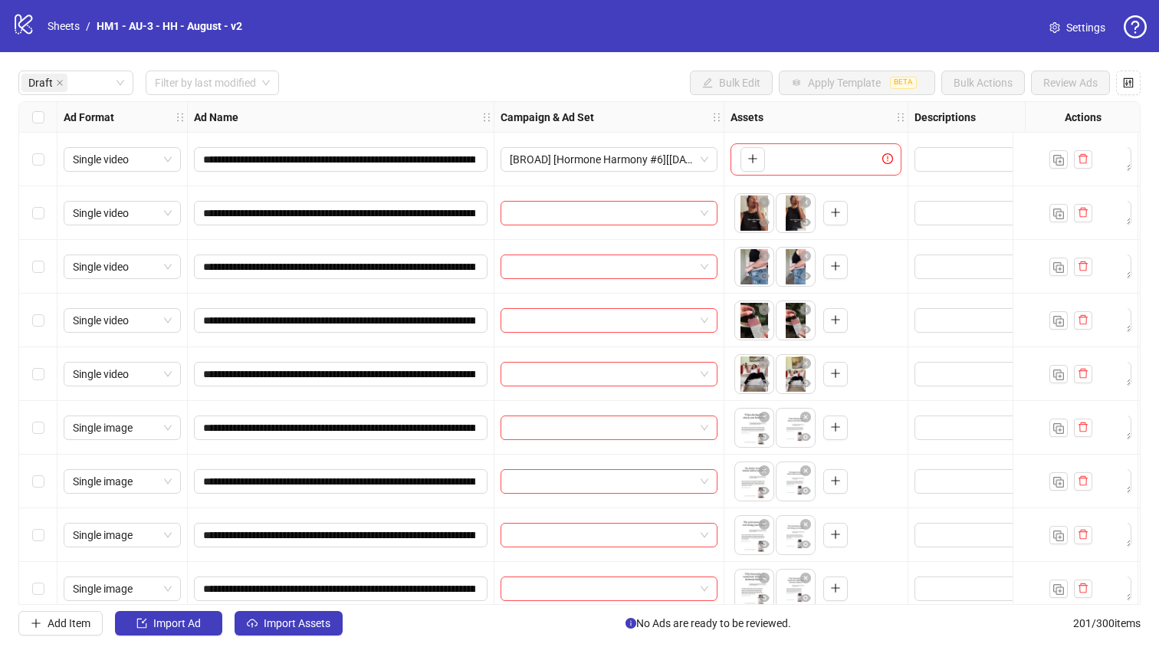
scroll to position [232, 0]
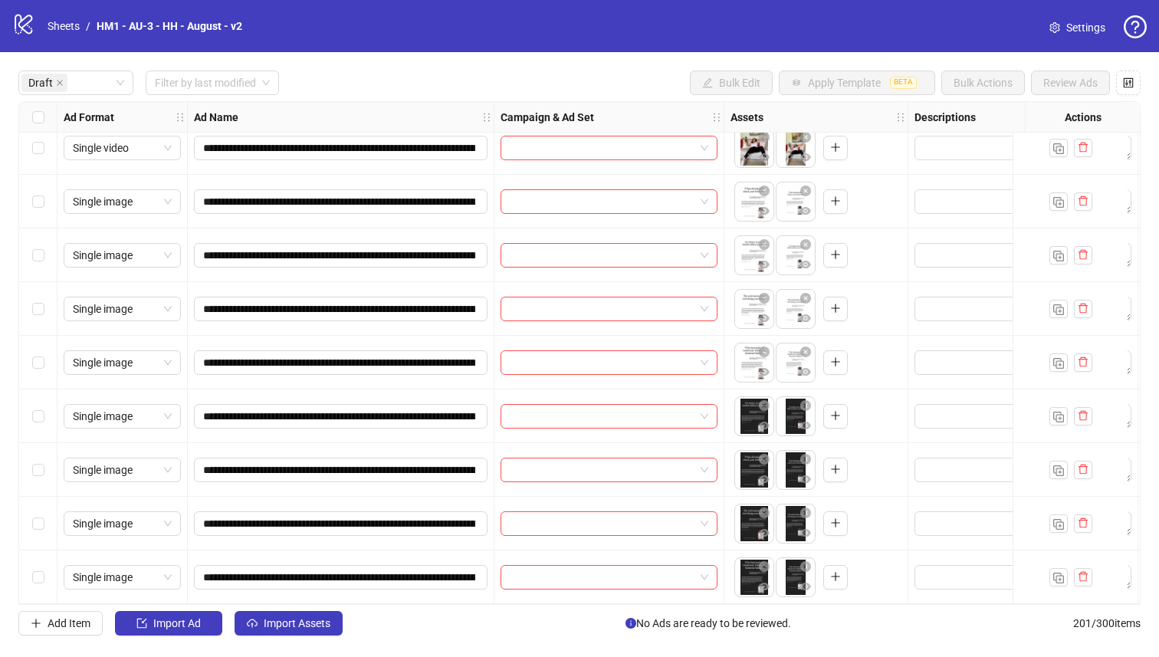
click at [28, 572] on div "Select row 13" at bounding box center [38, 577] width 38 height 54
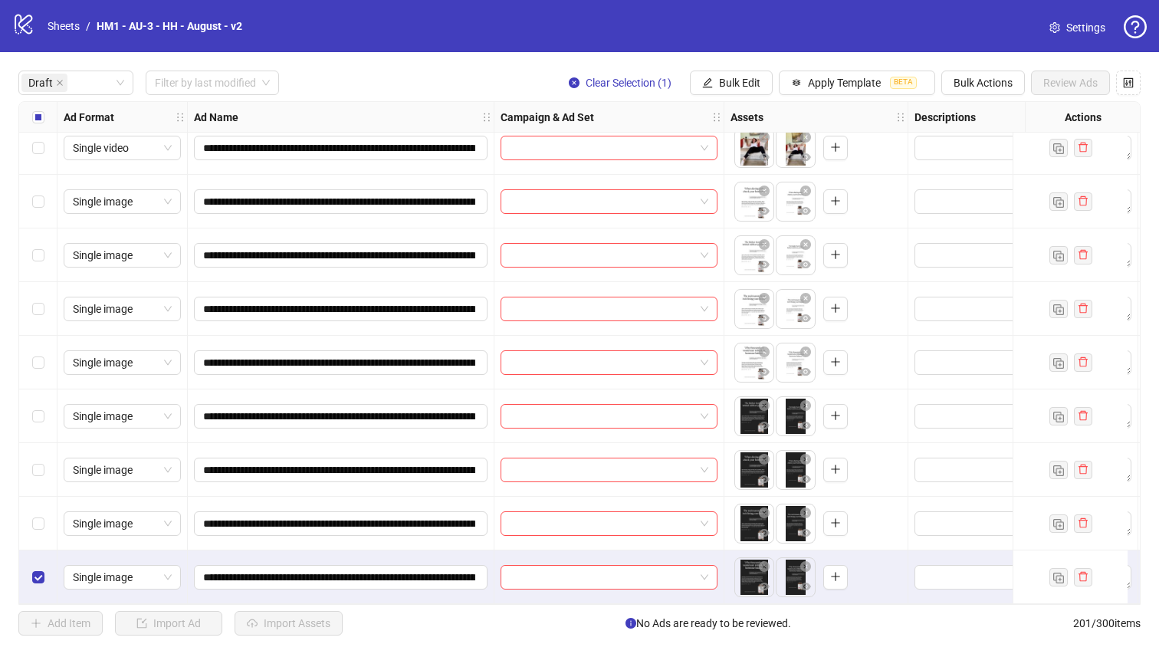
click at [28, 511] on div "Select row 12" at bounding box center [38, 524] width 38 height 54
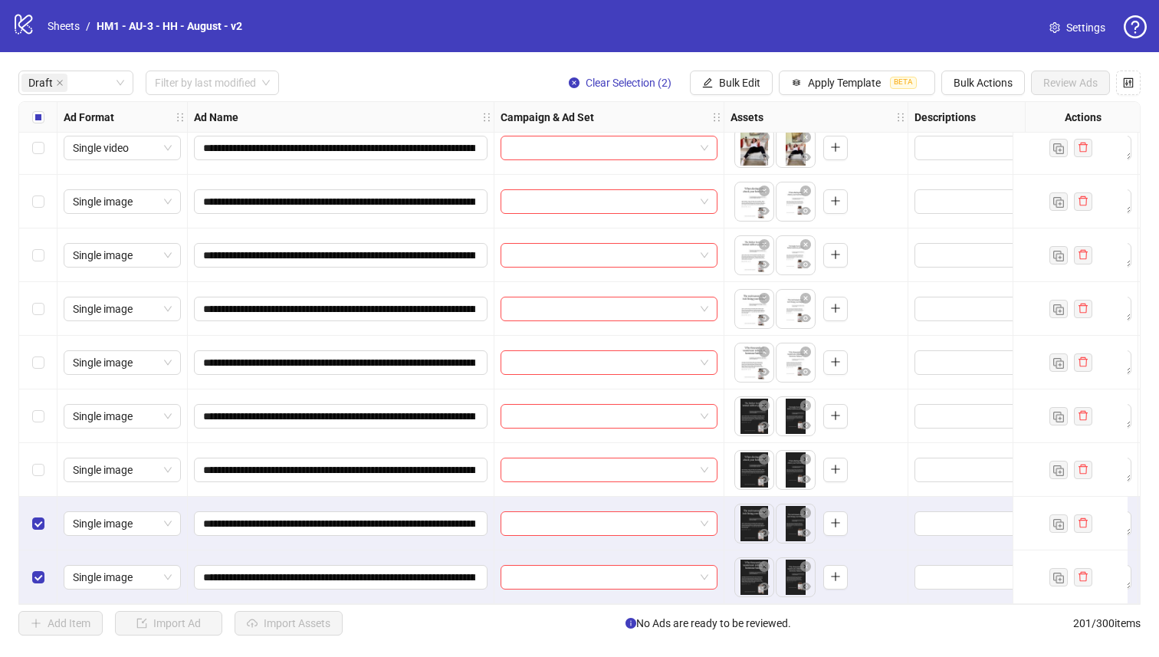
click at [28, 449] on div "Select row 11" at bounding box center [38, 470] width 38 height 54
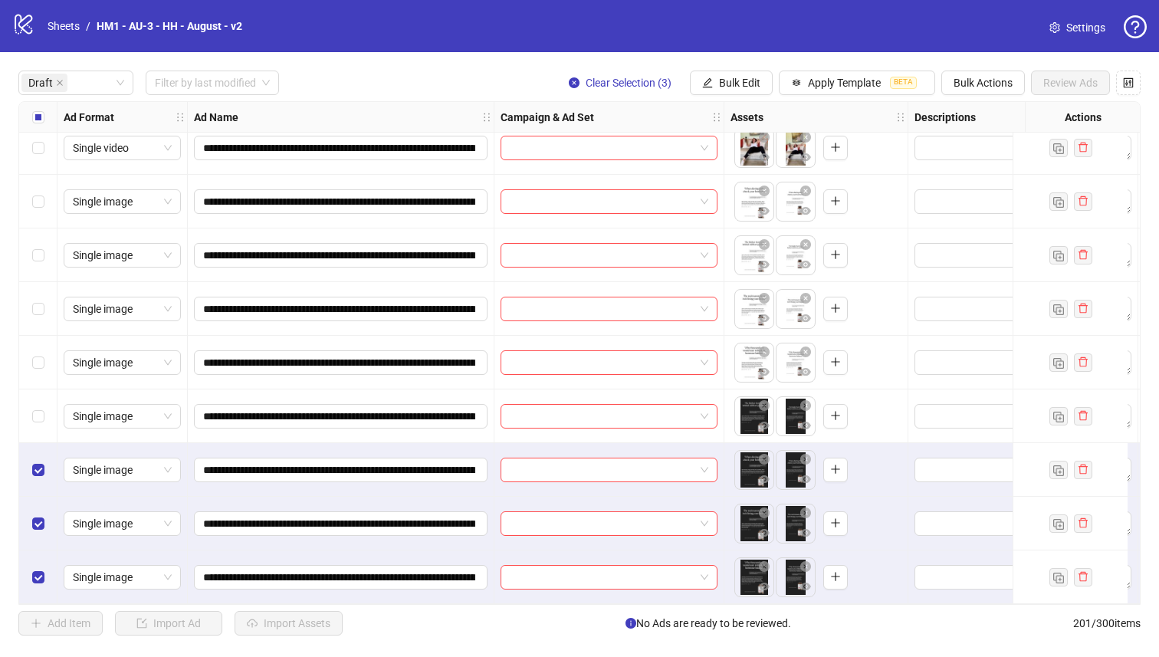
click at [28, 402] on div "Select row 10" at bounding box center [38, 416] width 38 height 54
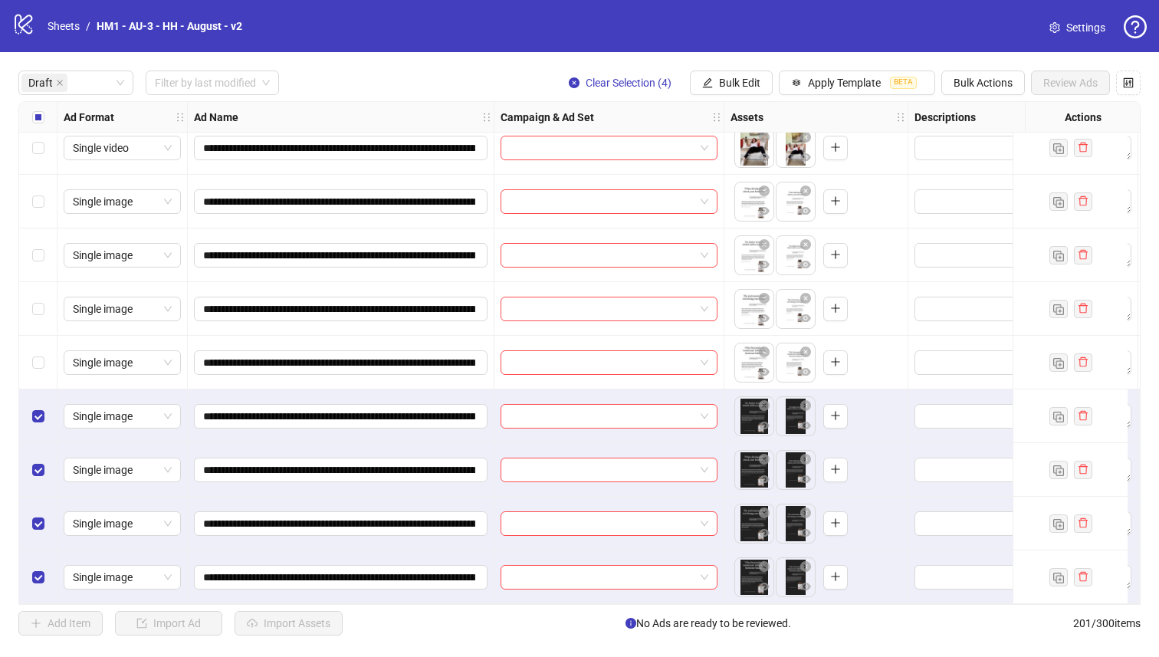
click at [32, 325] on div "Select row 8" at bounding box center [38, 309] width 38 height 54
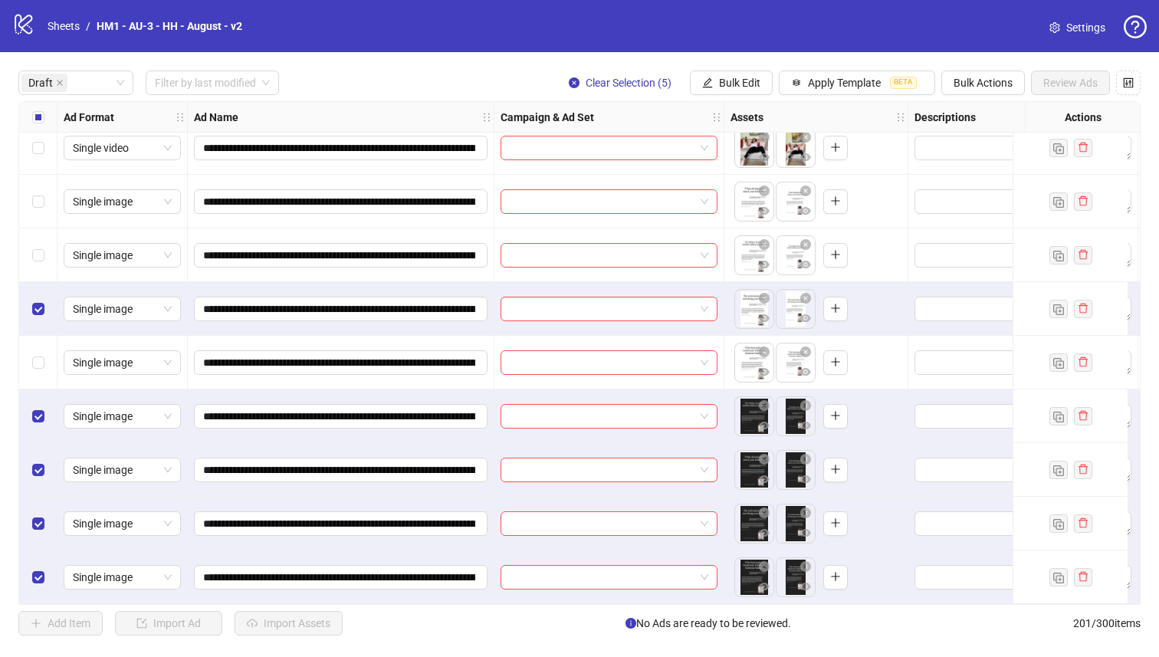
scroll to position [159, 0]
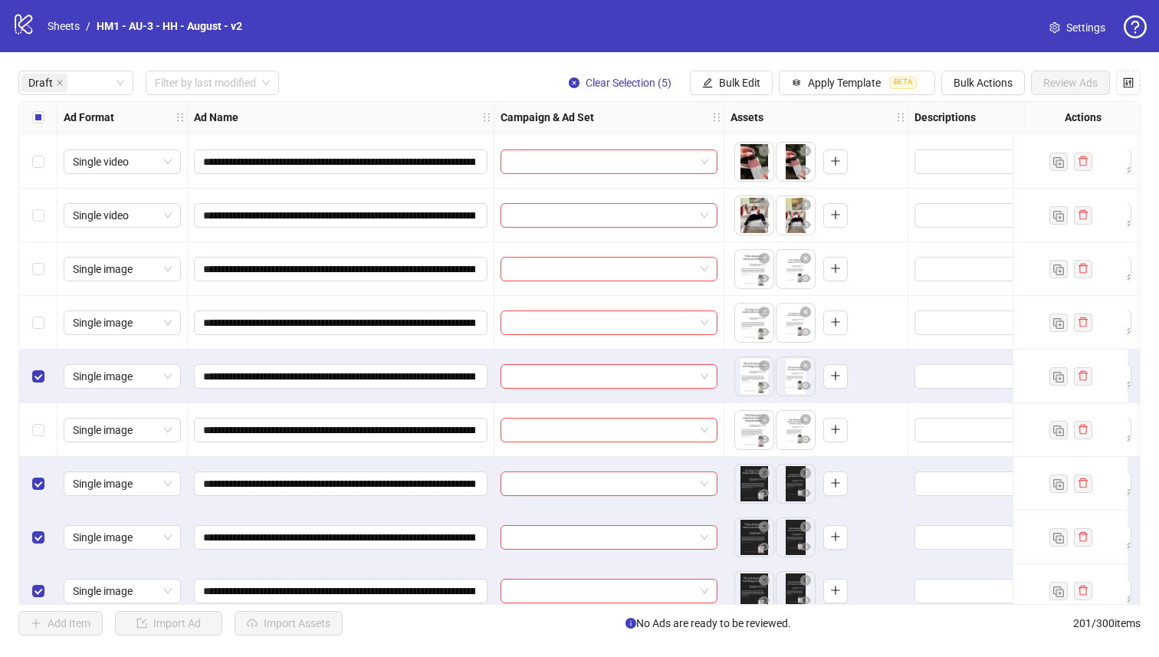
click at [34, 445] on div "Select row 9" at bounding box center [38, 430] width 38 height 54
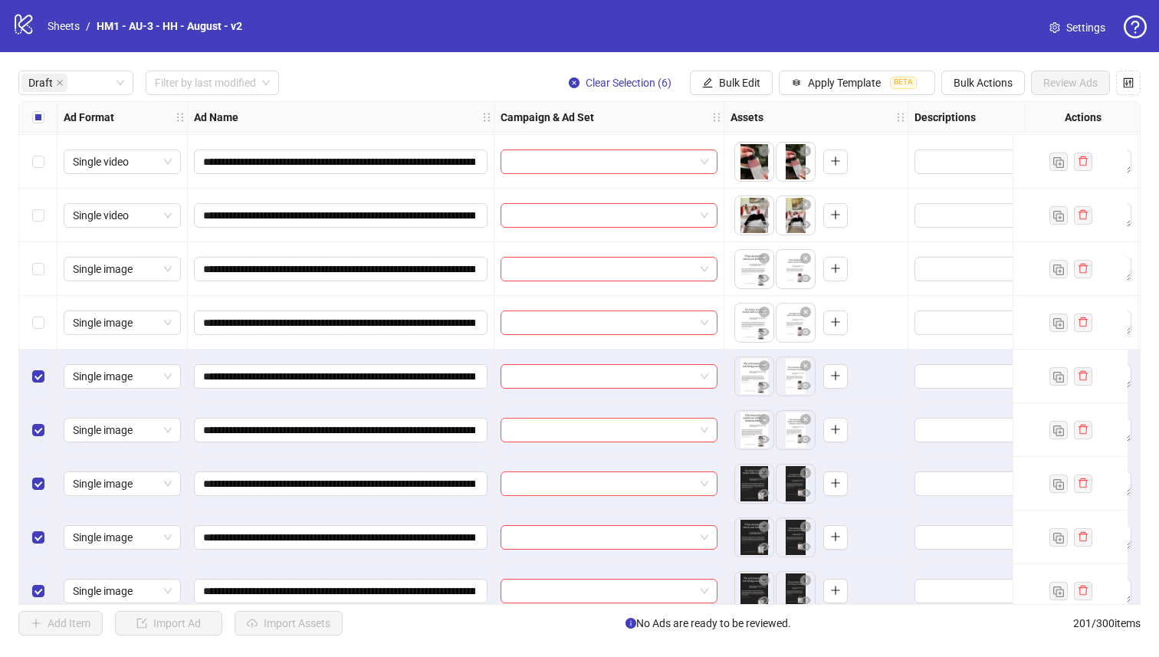
click at [36, 343] on div "Select row 7" at bounding box center [38, 323] width 38 height 54
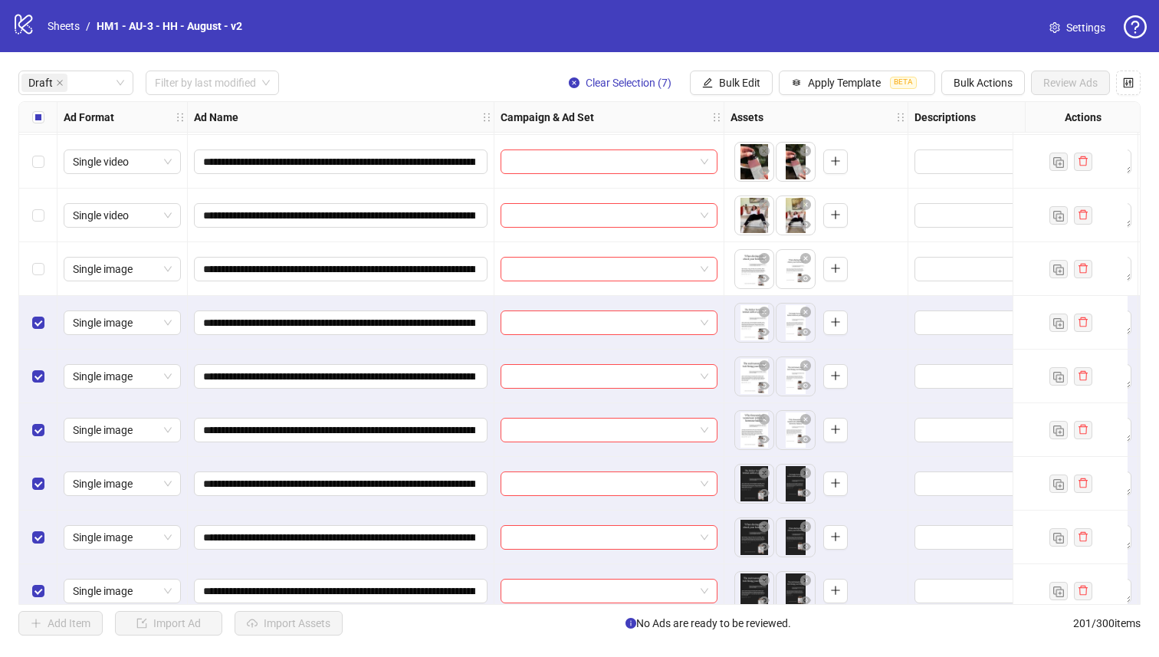
scroll to position [4, 0]
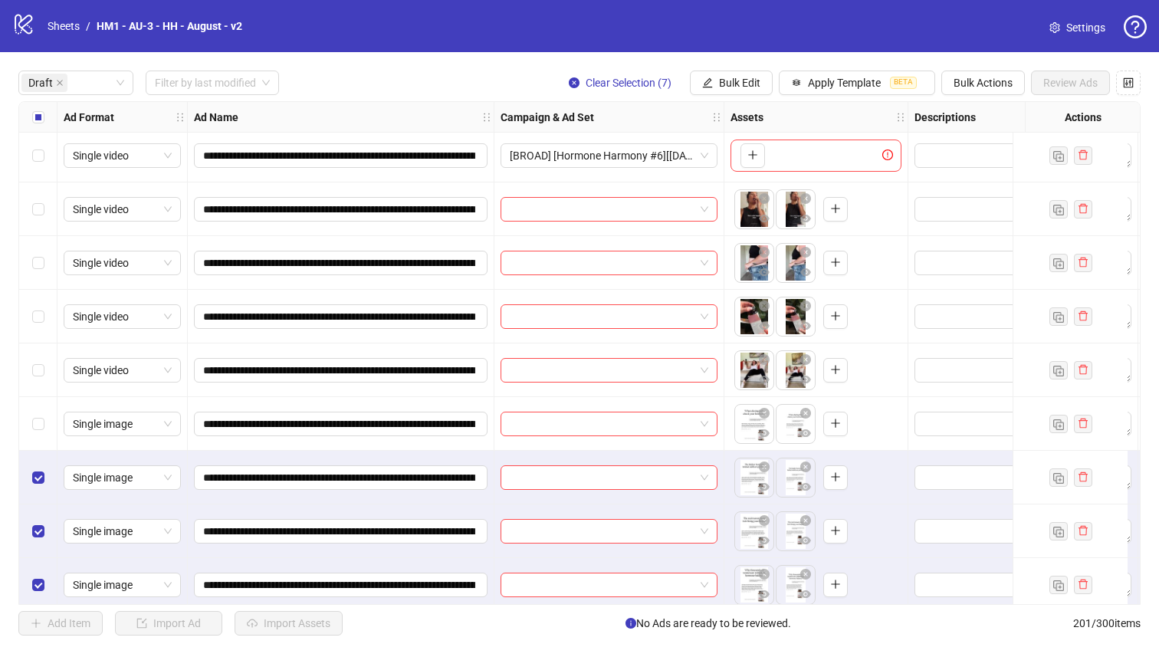
click at [35, 414] on div "Select row 6" at bounding box center [38, 424] width 38 height 54
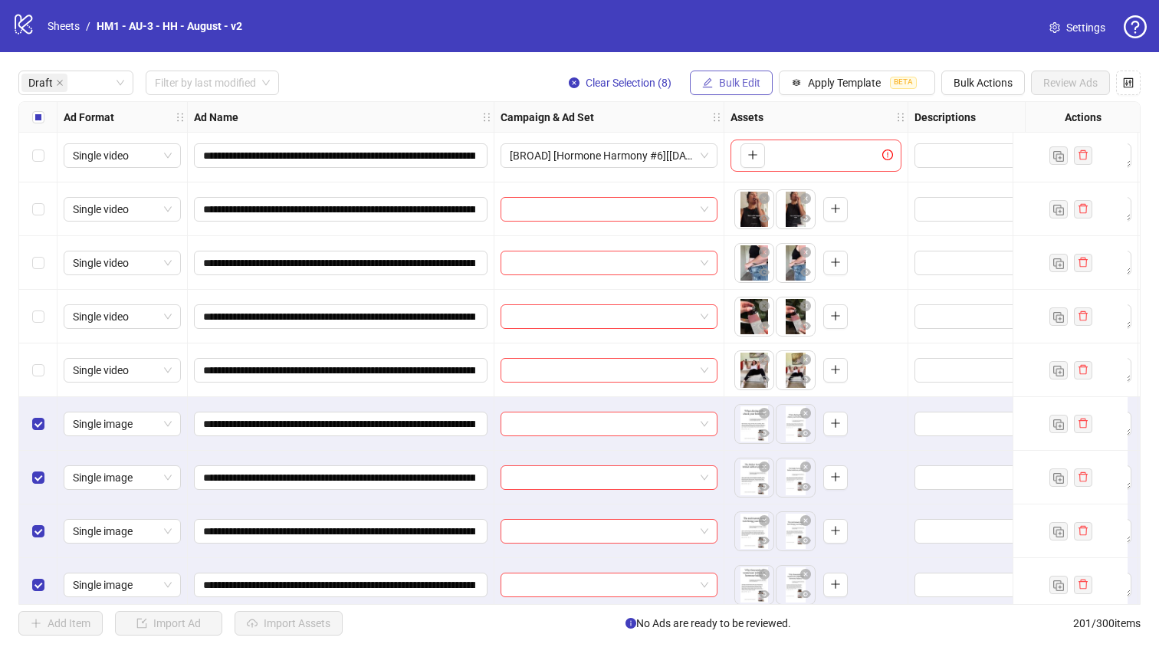
click at [698, 84] on button "Bulk Edit" at bounding box center [731, 83] width 83 height 25
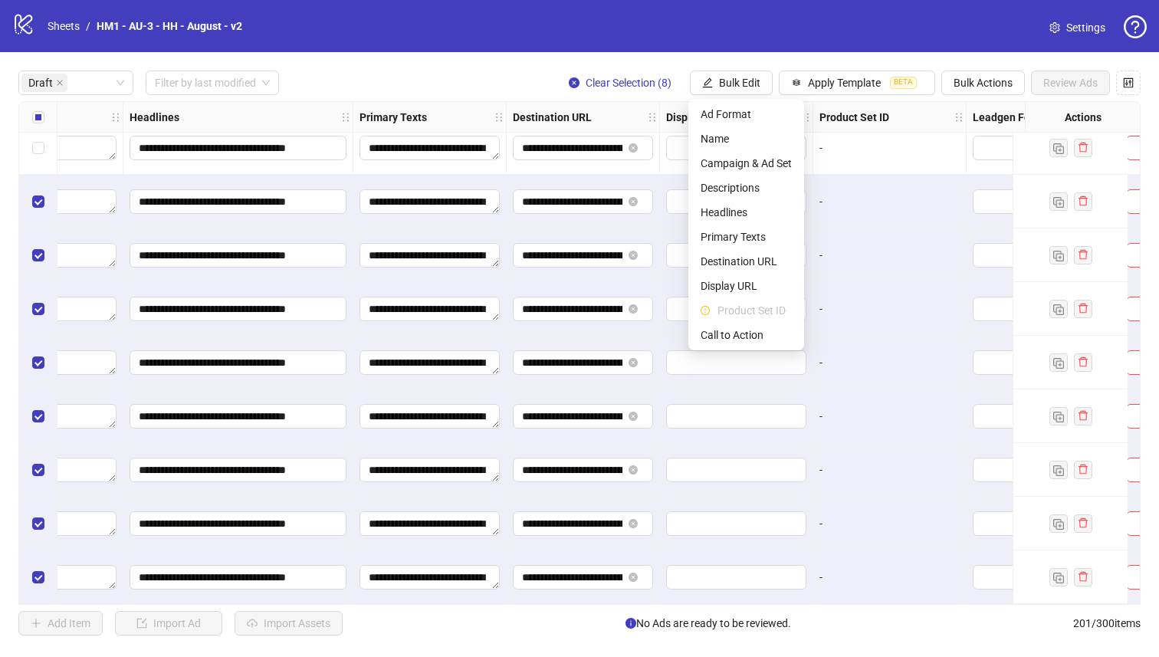
scroll to position [232, 1398]
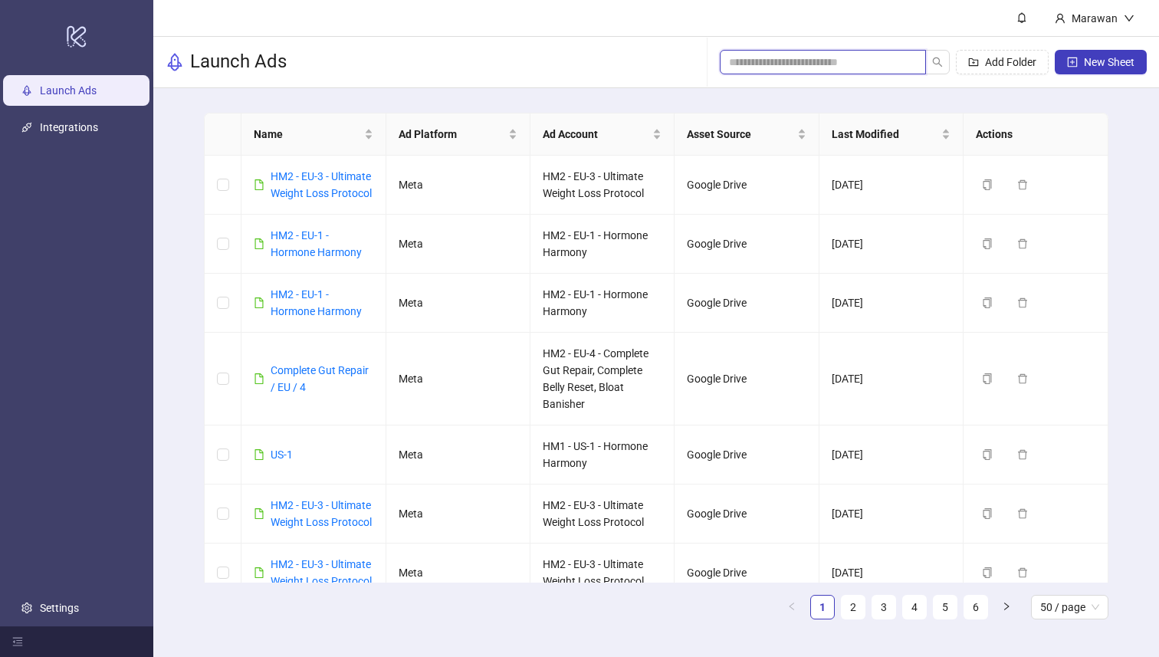
click at [807, 64] on input "search" at bounding box center [817, 62] width 176 height 17
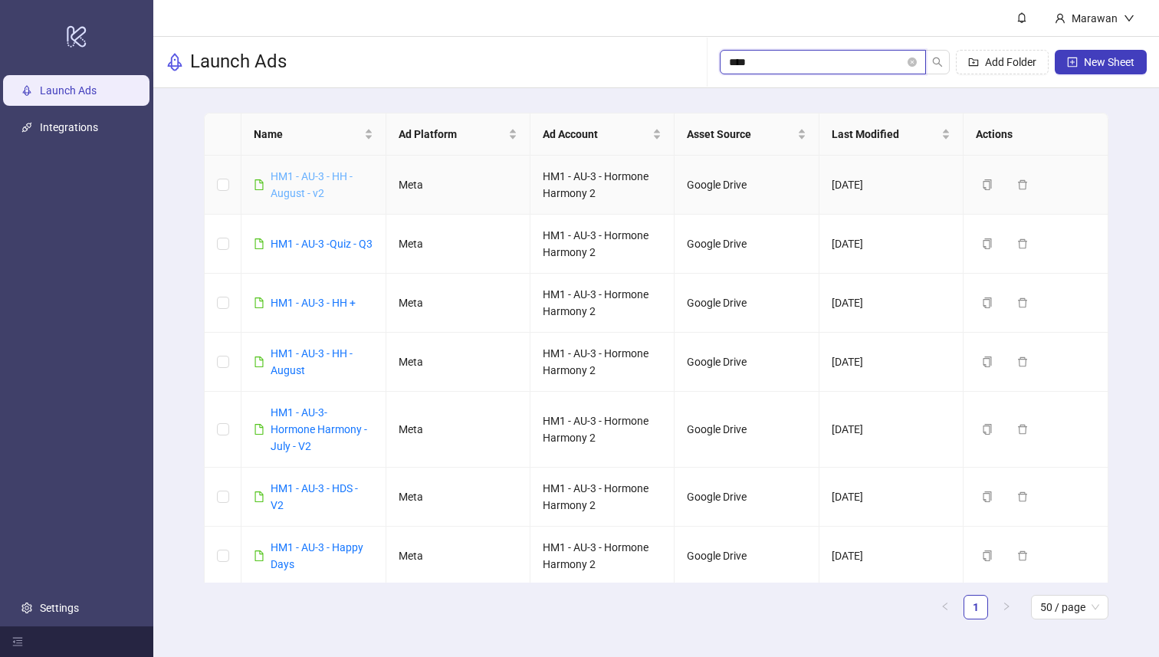
type input "****"
click at [326, 173] on link "HM1 - AU-3 - HH - August - v2" at bounding box center [312, 184] width 82 height 29
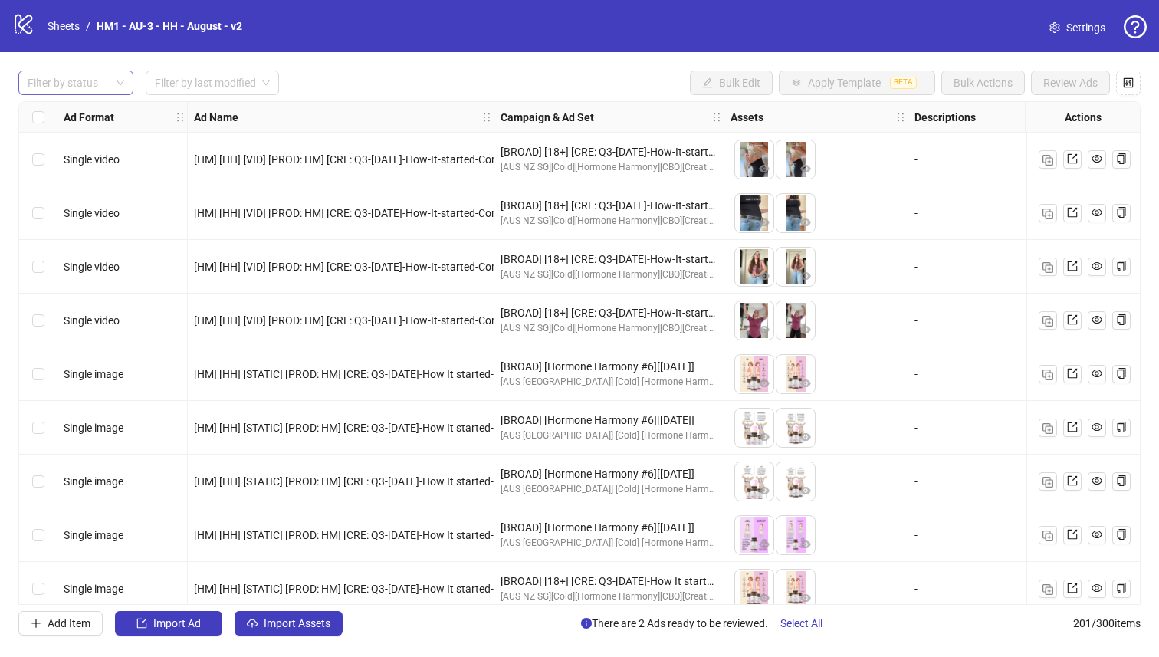
click at [82, 77] on div at bounding box center [67, 82] width 93 height 21
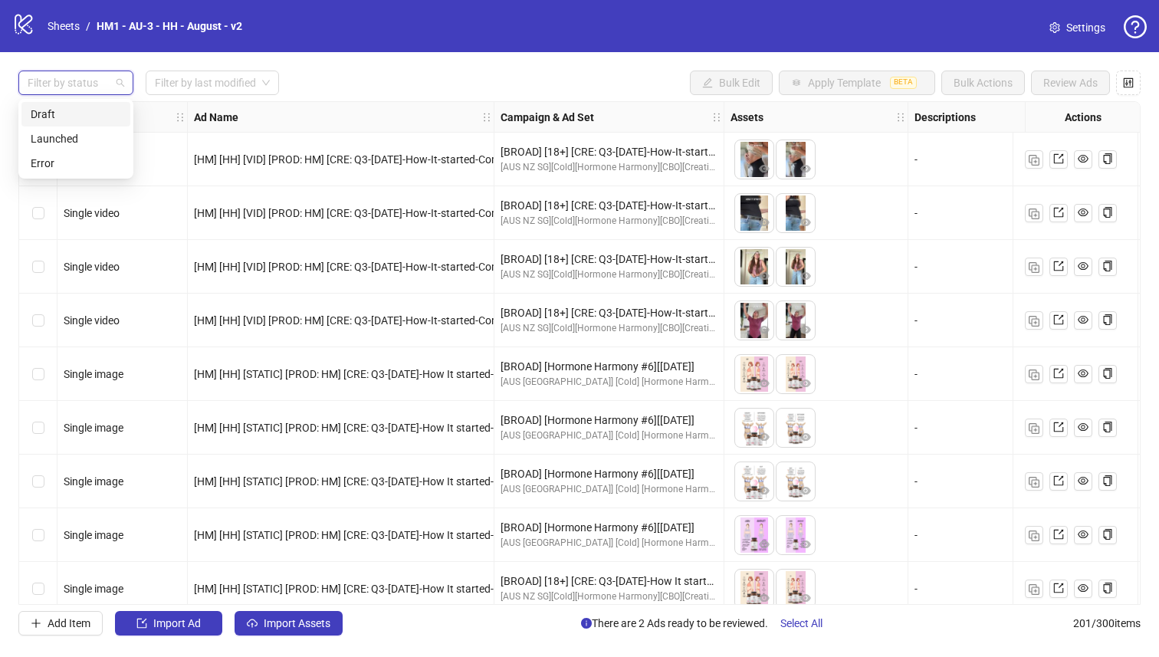
click at [81, 108] on div "Draft" at bounding box center [76, 114] width 90 height 17
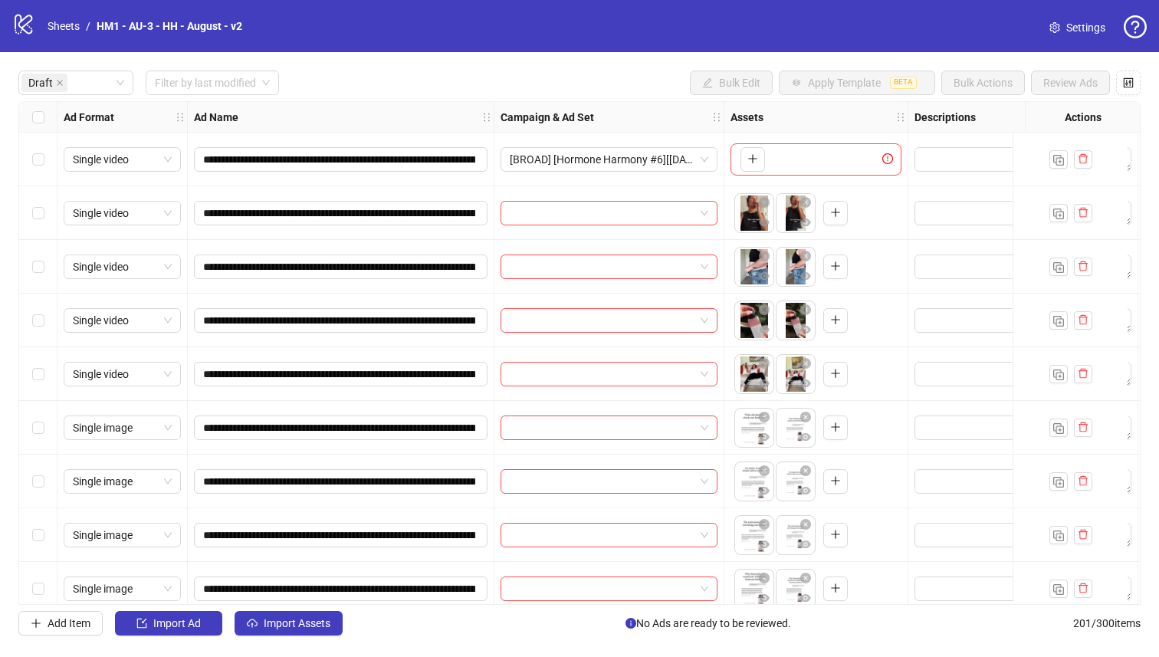
click at [42, 99] on div "**********" at bounding box center [579, 353] width 1159 height 602
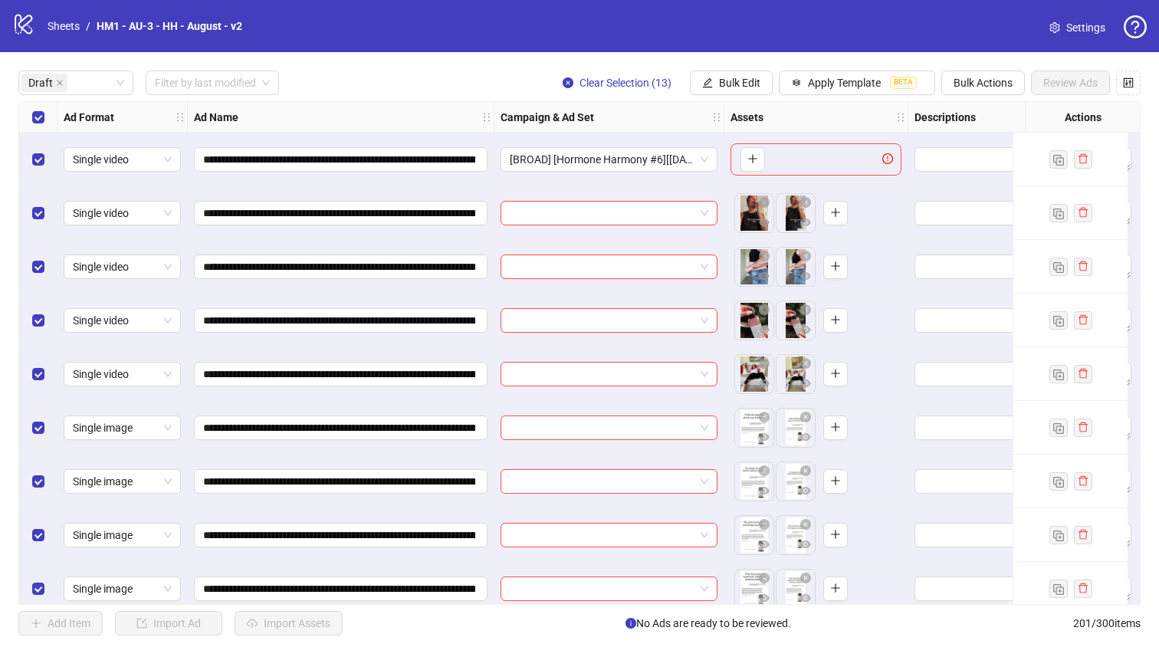
click at [38, 360] on div "Select row 5" at bounding box center [38, 374] width 38 height 54
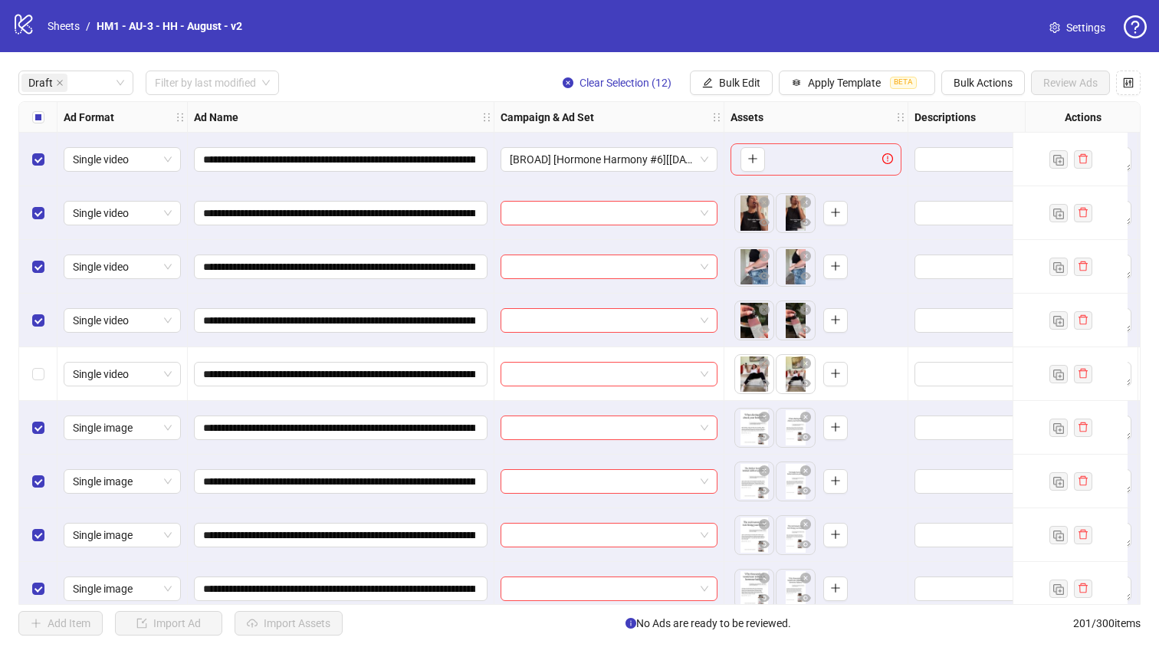
click at [32, 310] on div "Select row 4" at bounding box center [38, 321] width 38 height 54
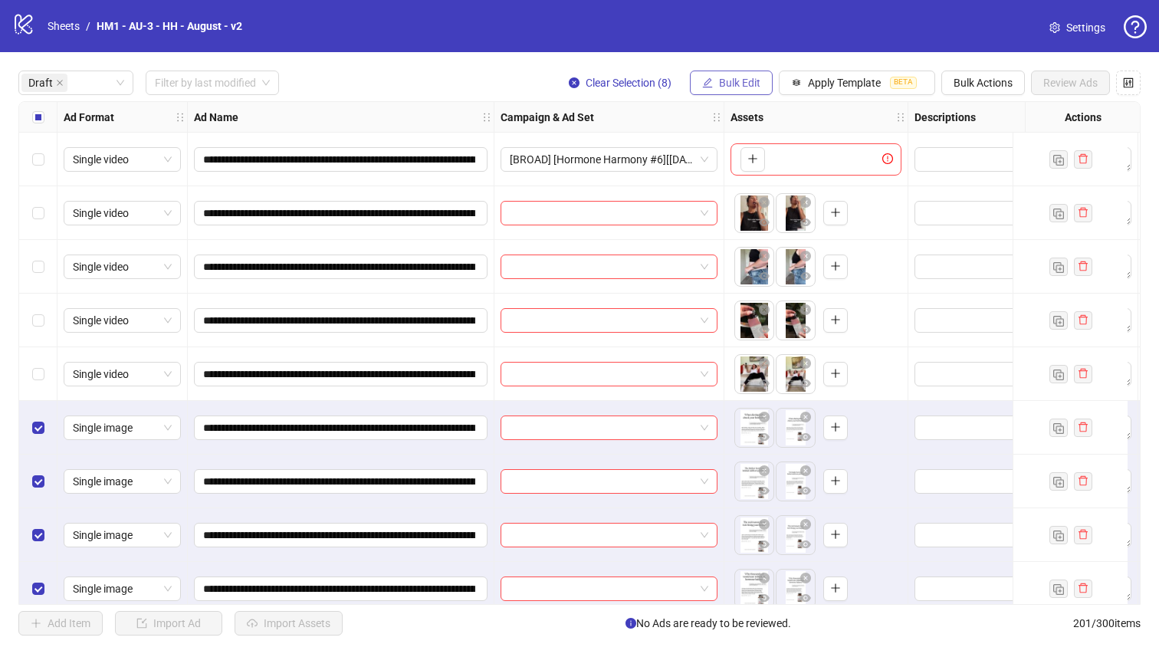
click at [727, 85] on span "Bulk Edit" at bounding box center [739, 83] width 41 height 12
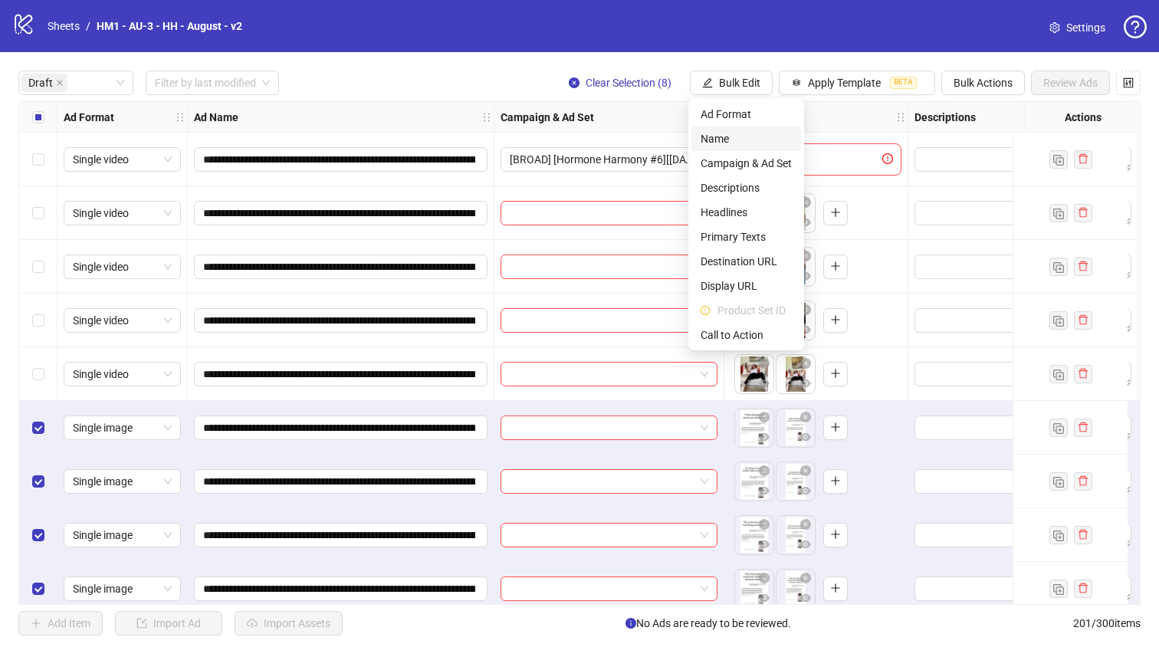
click at [724, 138] on span "Name" at bounding box center [746, 138] width 91 height 17
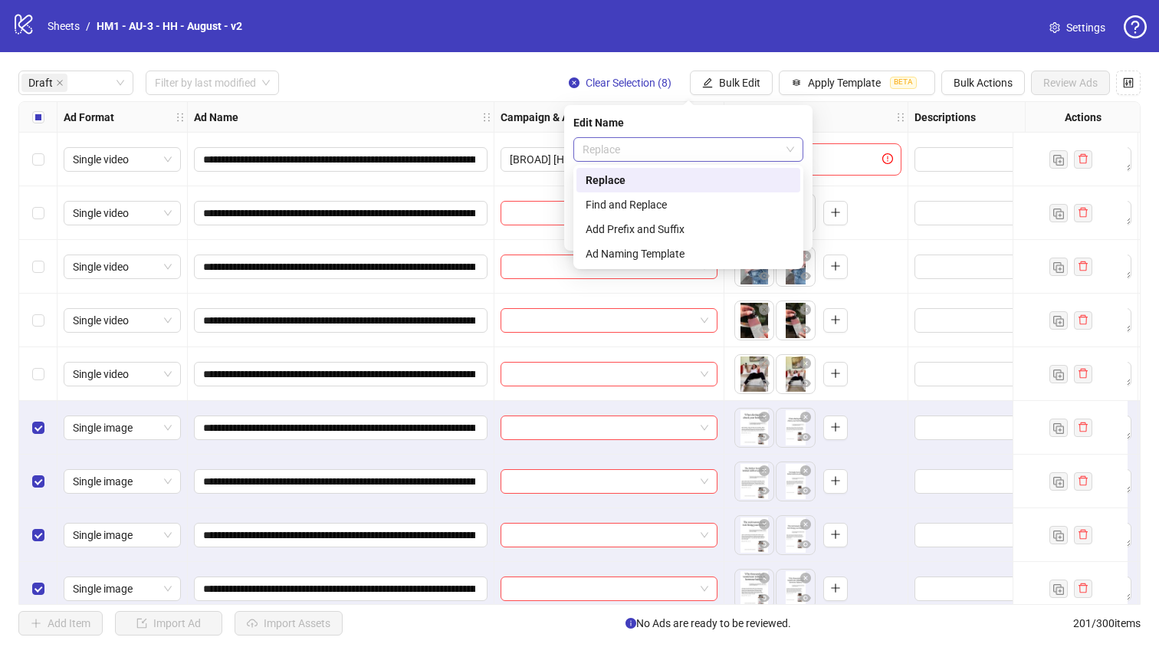
click at [703, 136] on div "**********" at bounding box center [688, 178] width 248 height 146
click at [690, 203] on div "Find and Replace" at bounding box center [688, 204] width 205 height 17
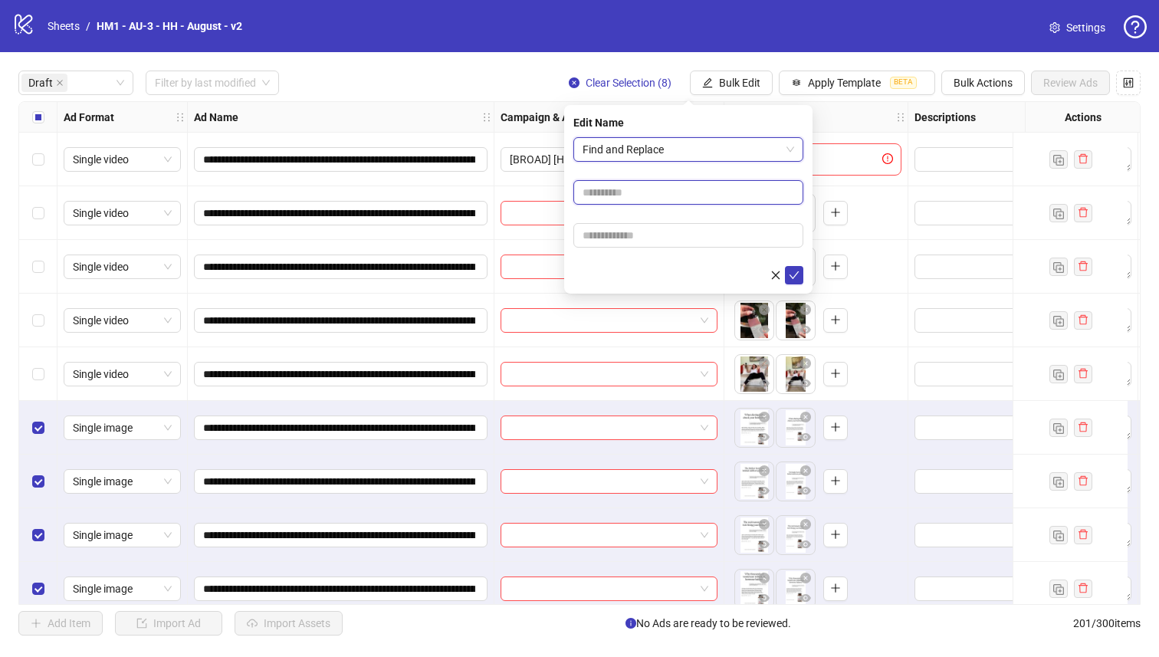
click at [690, 203] on input "text" at bounding box center [688, 192] width 230 height 25
type input "***"
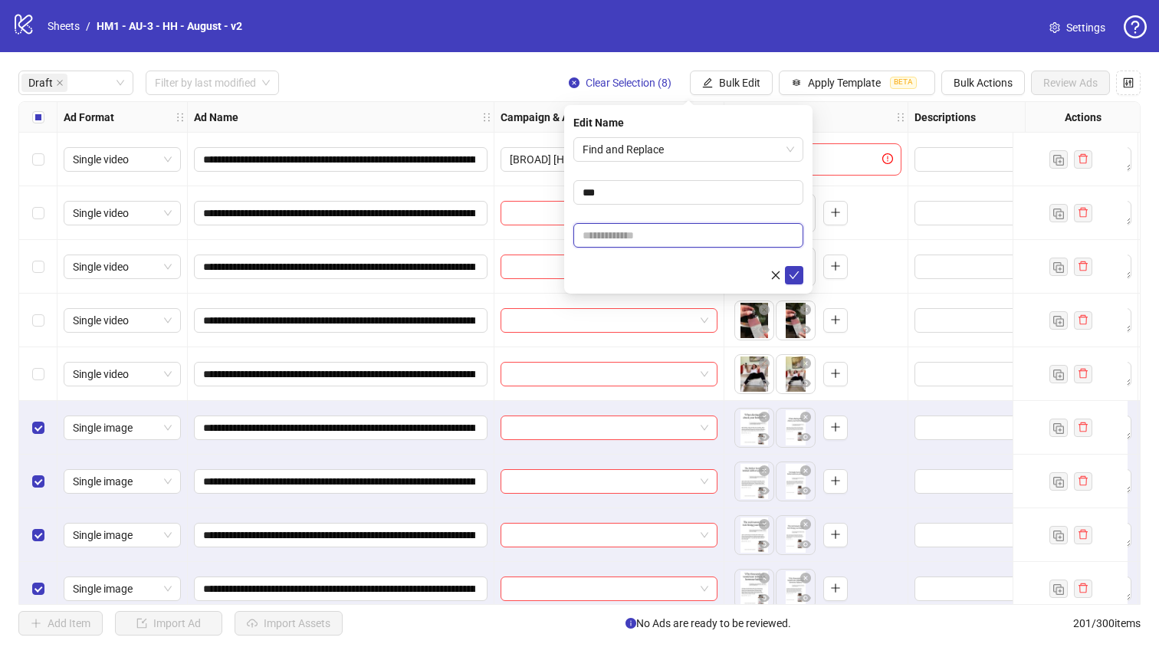
click at [682, 243] on input "text" at bounding box center [688, 235] width 230 height 25
type input "***"
click at [708, 232] on input "***" at bounding box center [688, 235] width 230 height 25
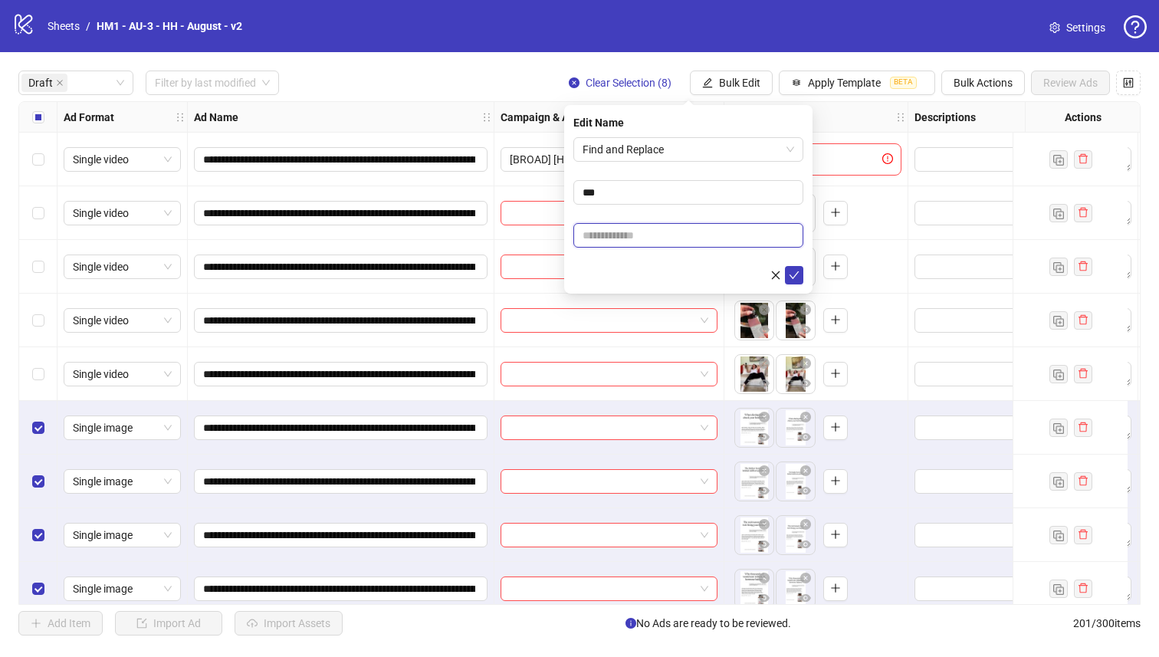
drag, startPoint x: 702, startPoint y: 237, endPoint x: 695, endPoint y: 235, distance: 8.0
click at [699, 237] on input "text" at bounding box center [688, 235] width 230 height 25
type input "******"
click at [797, 269] on span "submit" at bounding box center [794, 275] width 11 height 12
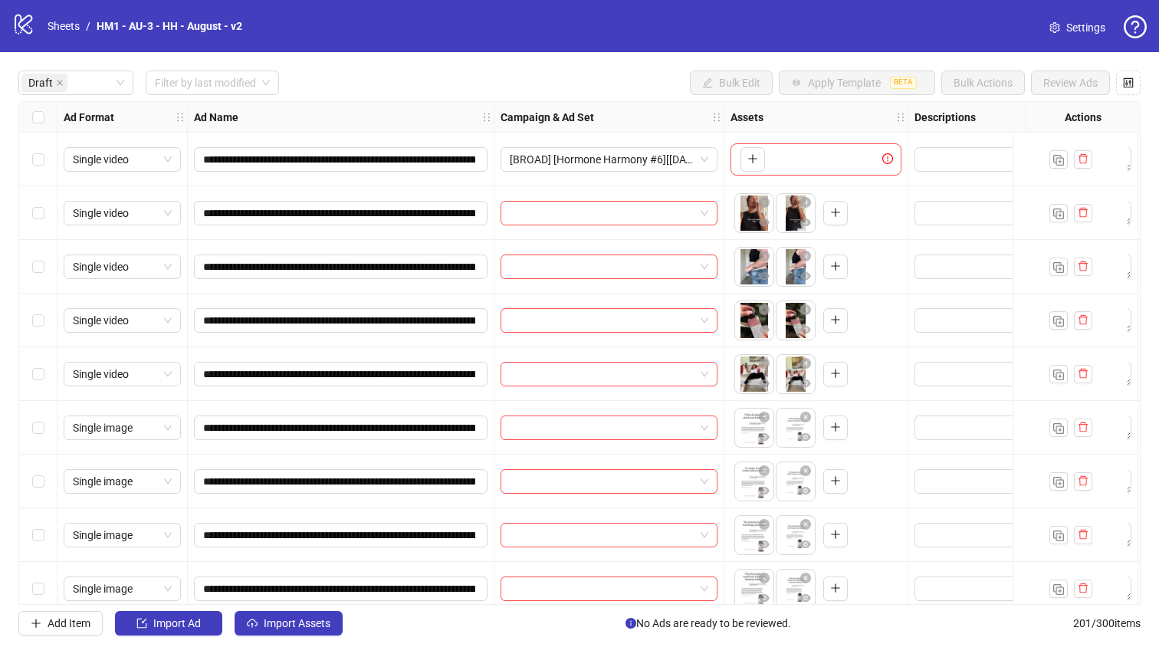
click at [26, 378] on div "Select row 5" at bounding box center [38, 374] width 38 height 54
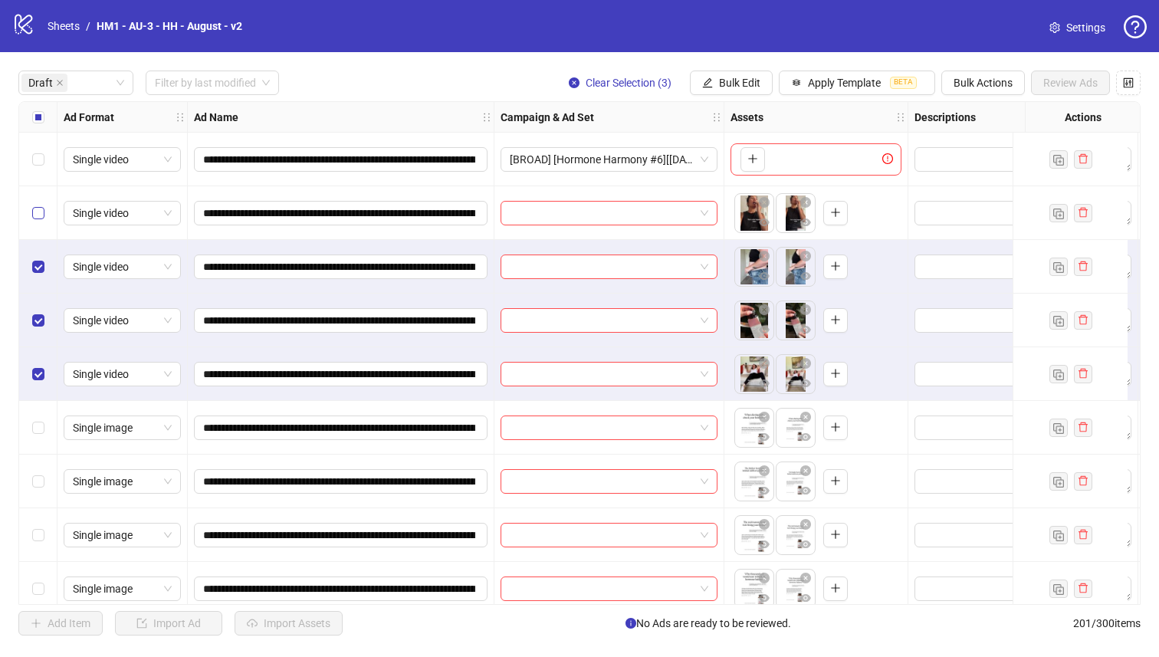
click at [44, 220] on label "Select row 2" at bounding box center [38, 213] width 12 height 17
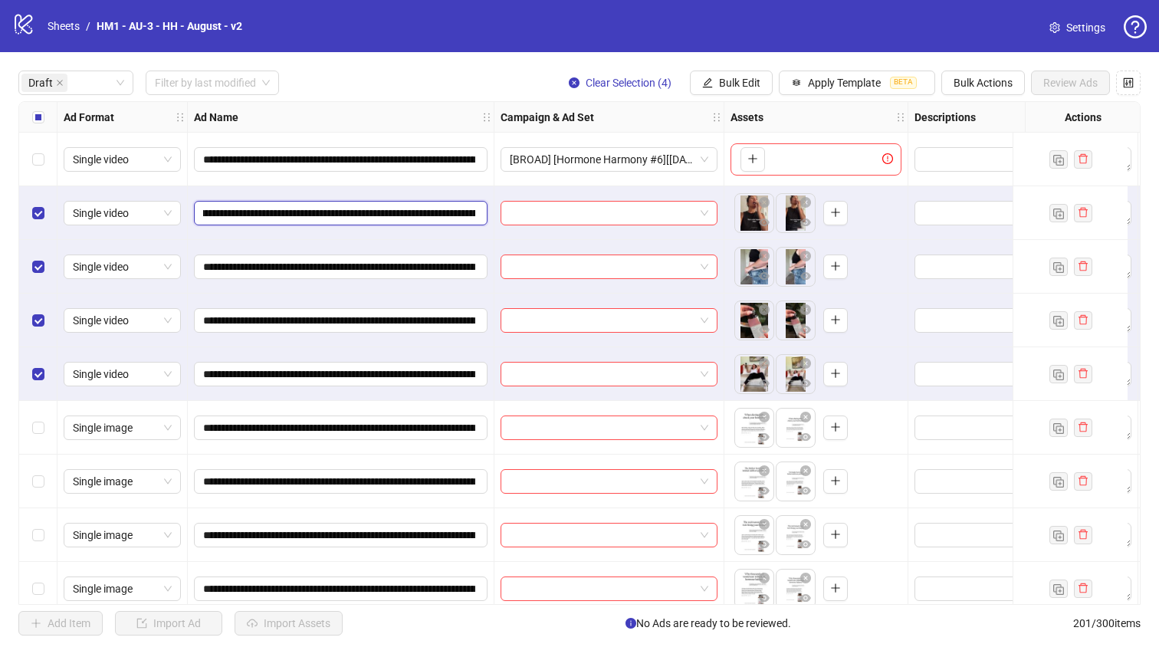
scroll to position [0, 379]
drag, startPoint x: 366, startPoint y: 217, endPoint x: 302, endPoint y: 209, distance: 64.1
click at [302, 209] on input "**********" at bounding box center [339, 213] width 272 height 17
click at [742, 77] on span "Bulk Edit" at bounding box center [739, 83] width 41 height 12
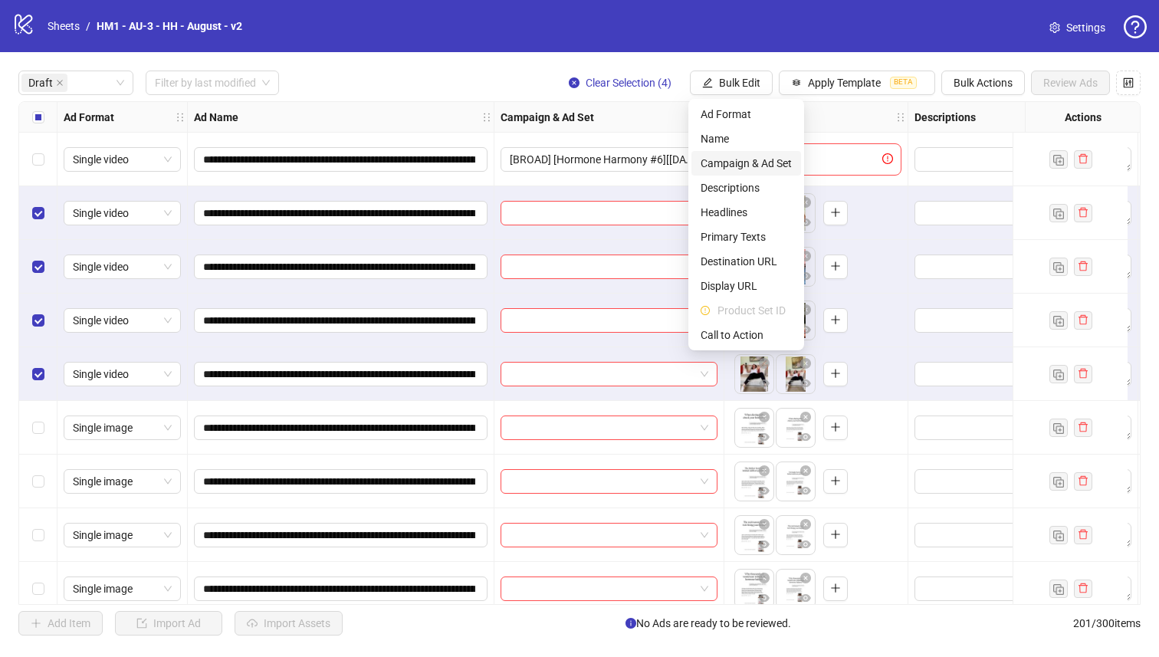
click at [764, 162] on span "Campaign & Ad Set" at bounding box center [746, 163] width 91 height 17
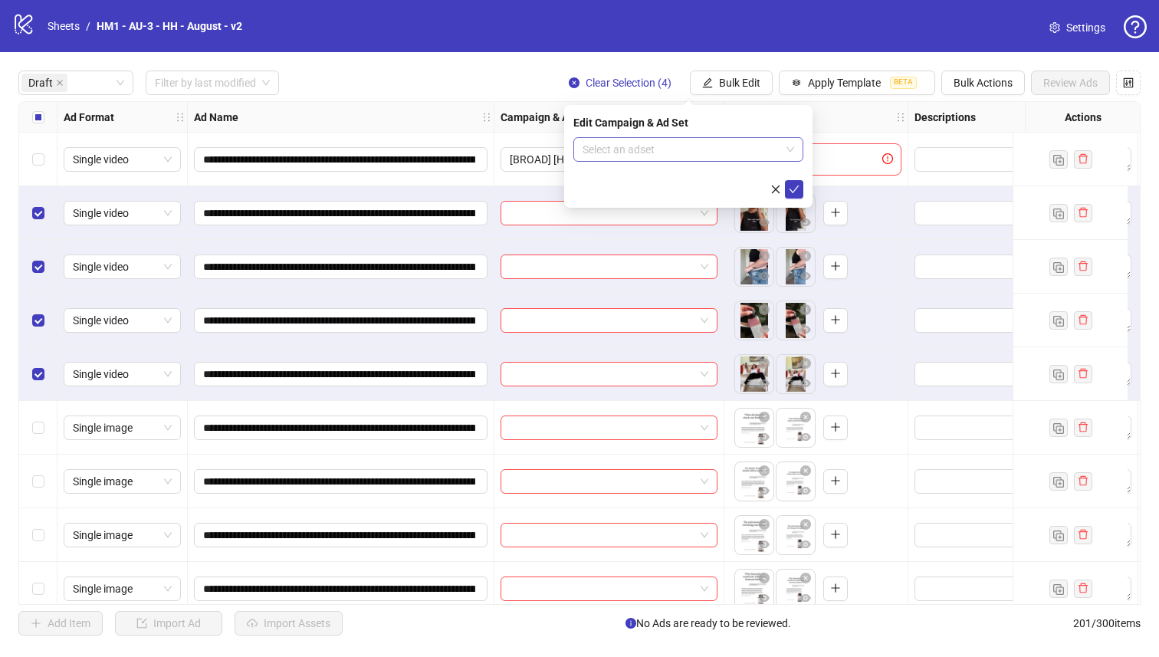
click at [738, 160] on input "search" at bounding box center [682, 149] width 198 height 23
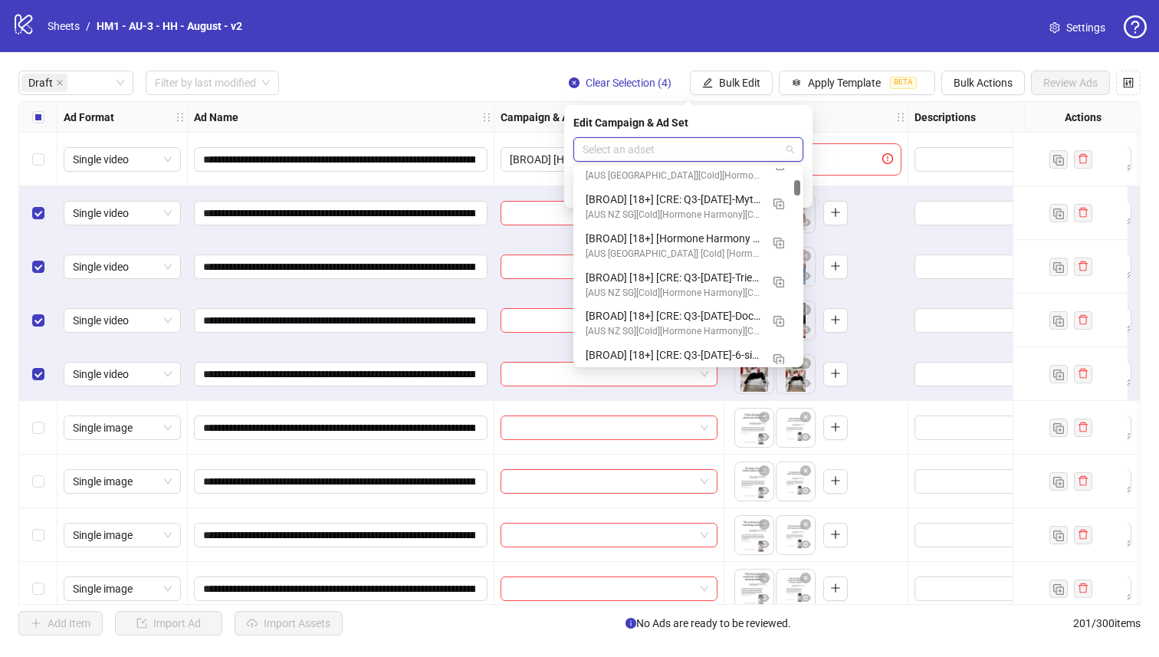
scroll to position [960, 0]
click at [777, 279] on img "button" at bounding box center [779, 280] width 11 height 11
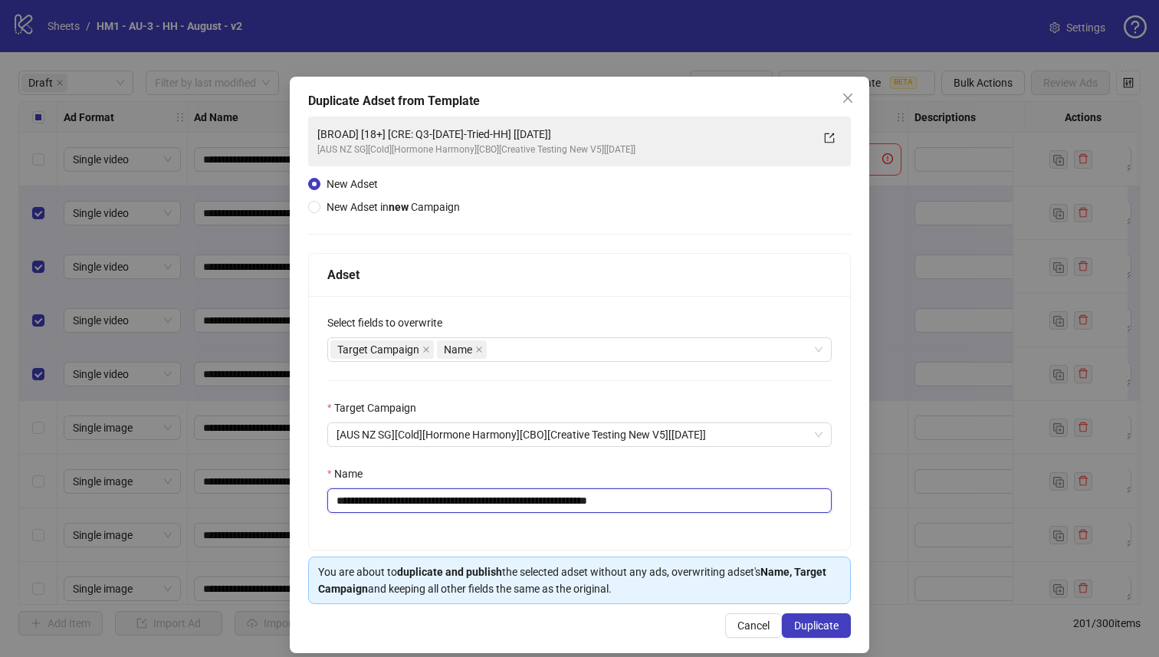
drag, startPoint x: 554, startPoint y: 499, endPoint x: 435, endPoint y: 498, distance: 119.6
click at [435, 498] on input "**********" at bounding box center [579, 500] width 504 height 25
paste input "**********"
click at [774, 500] on input "**********" at bounding box center [579, 500] width 504 height 25
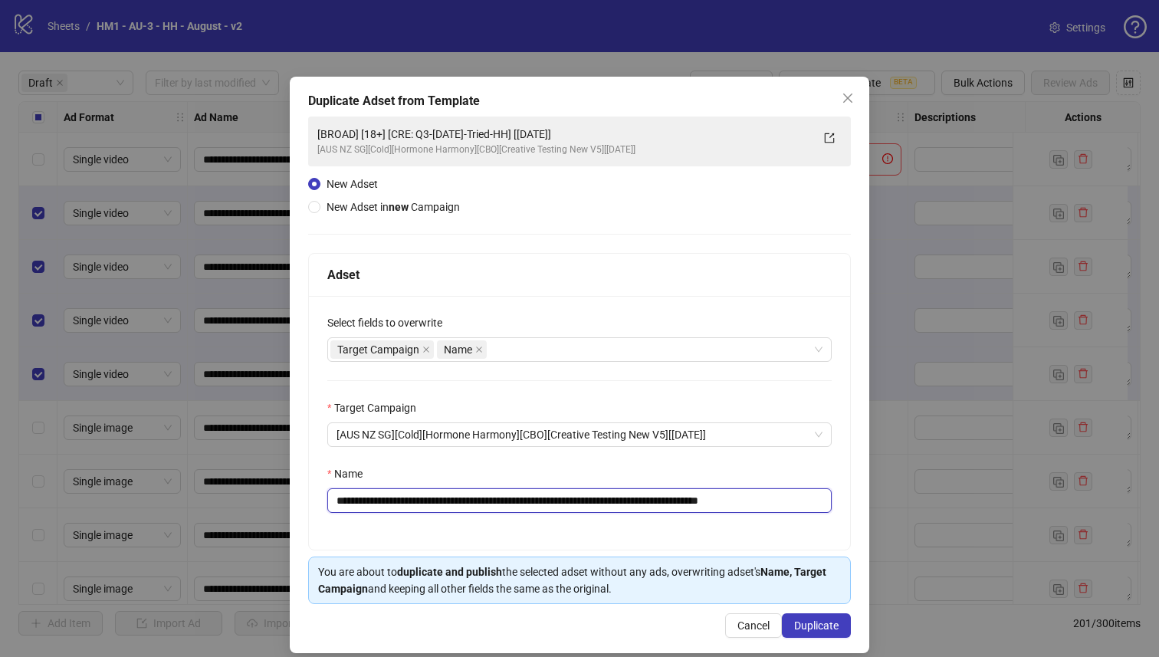
scroll to position [0, 0]
type input "**********"
click at [809, 613] on div "**********" at bounding box center [580, 365] width 580 height 577
click at [811, 623] on span "Duplicate" at bounding box center [816, 625] width 44 height 12
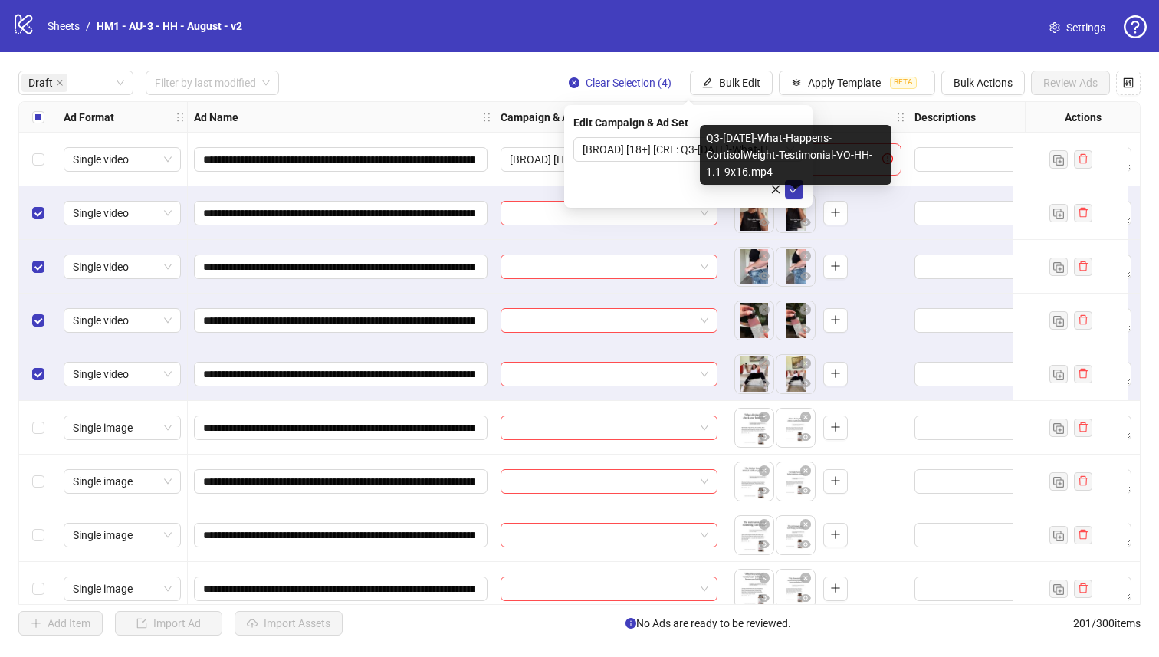
click at [755, 157] on div "Q3-[DATE]-What-Happens-CortisolWeight-Testimonial-VO-HH-1.1-9x16.mp4" at bounding box center [796, 155] width 192 height 60
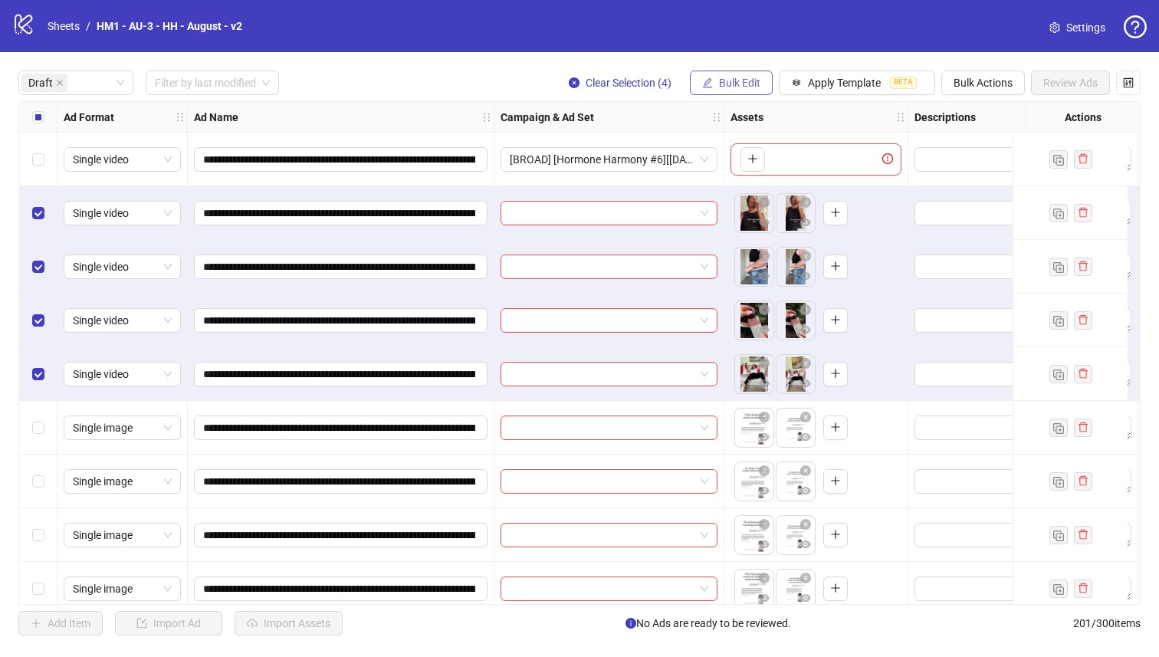
click at [737, 83] on span "Bulk Edit" at bounding box center [739, 83] width 41 height 12
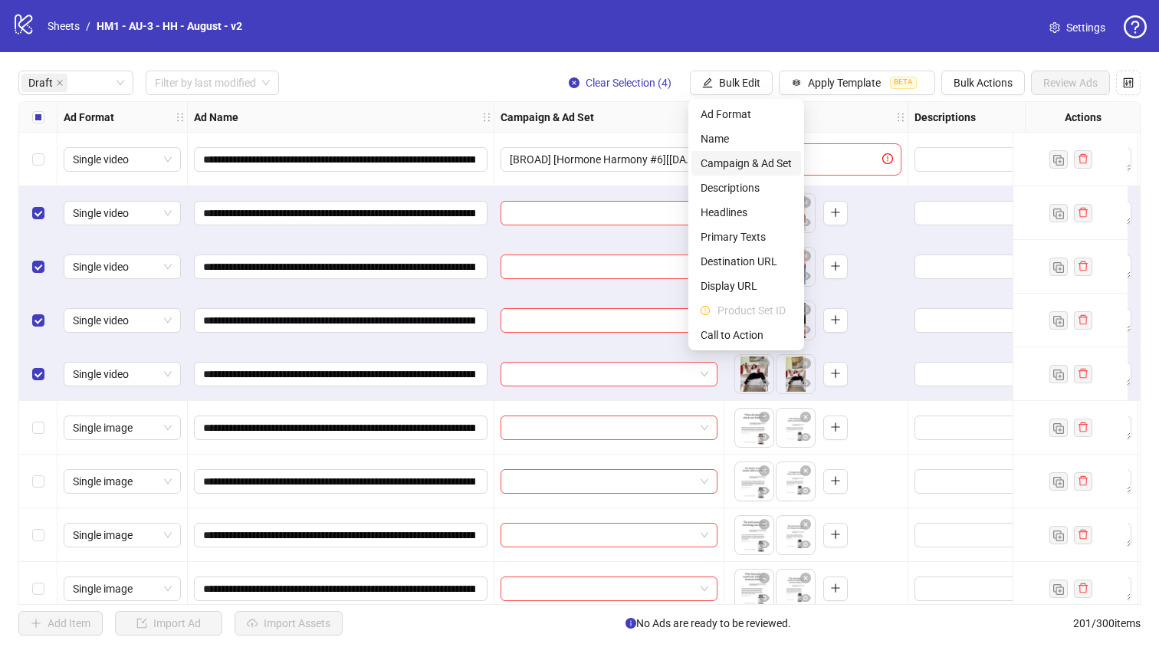
click at [748, 159] on span "Campaign & Ad Set" at bounding box center [746, 163] width 91 height 17
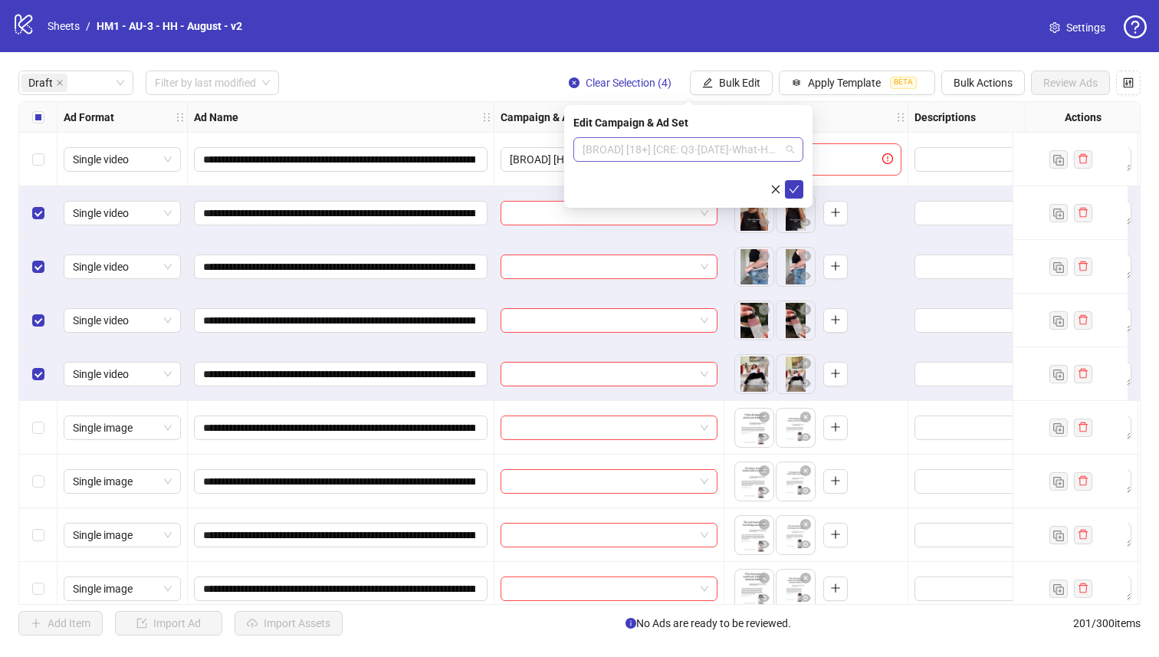
click at [720, 142] on span "[BROAD] [18+] [CRE: Q3-[DATE]-What-Happens-CortisolWeight-Testimonial-VO-HH] [[…" at bounding box center [689, 149] width 212 height 23
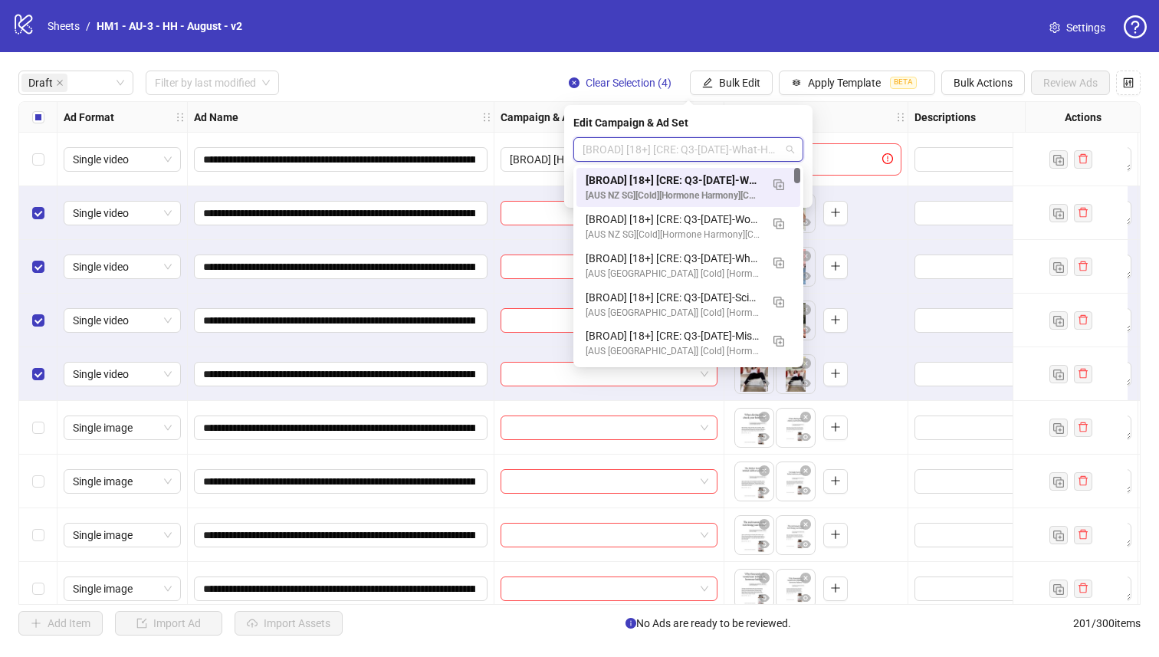
click at [735, 177] on div "[BROAD] [18+] [CRE: Q3-[DATE]-What-Happens-CortisolWeight-Testimonial-VO-HH] [[…" at bounding box center [673, 180] width 175 height 17
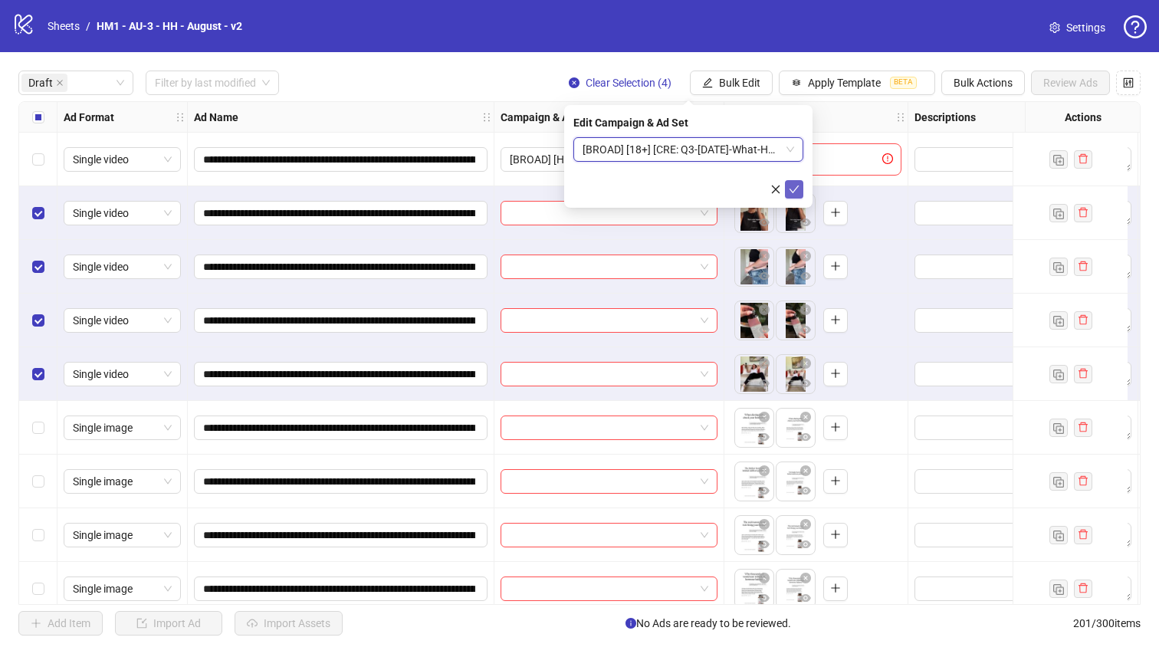
click at [798, 186] on icon "check" at bounding box center [795, 190] width 10 height 8
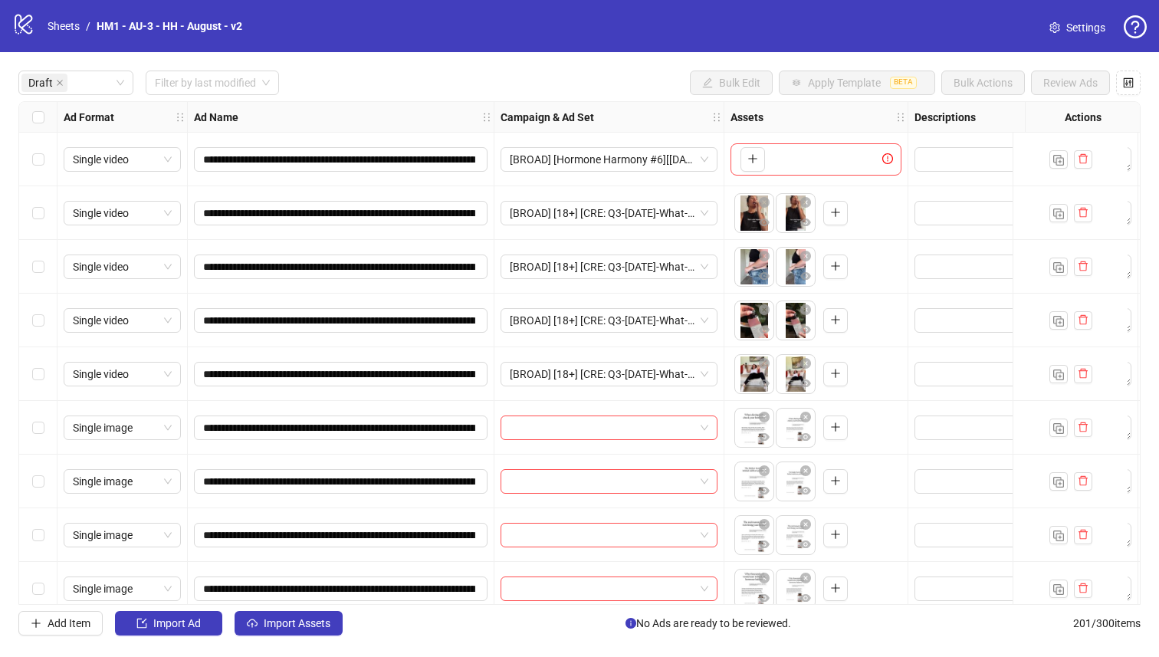
scroll to position [232, 0]
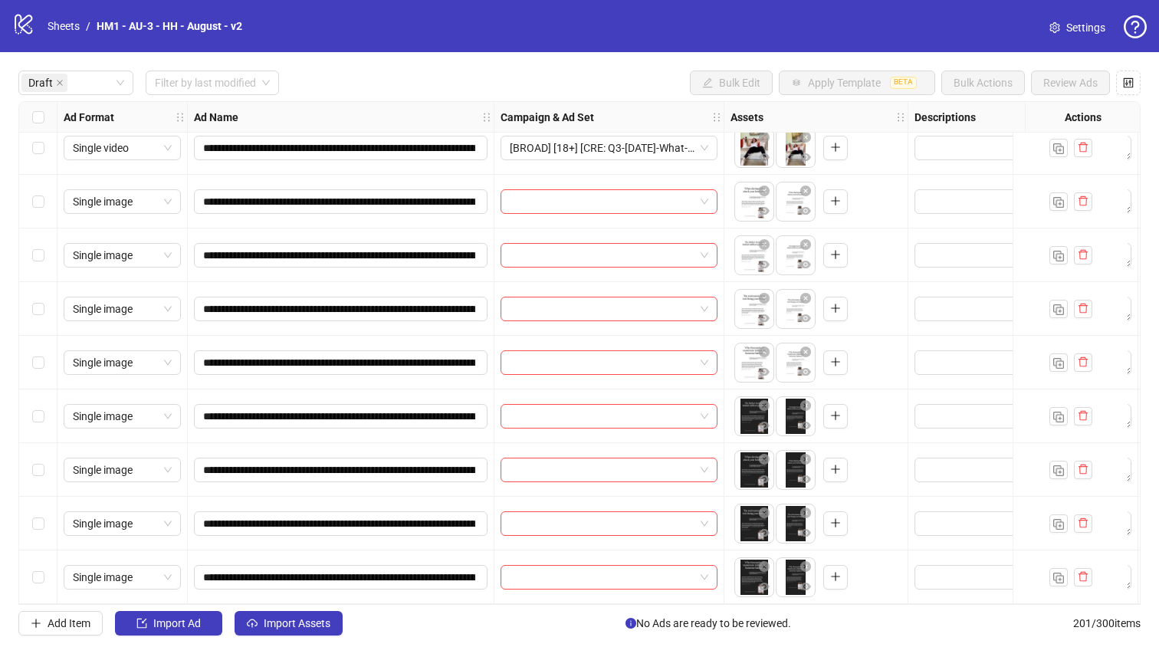
click at [27, 341] on div "Select row 9" at bounding box center [38, 363] width 38 height 54
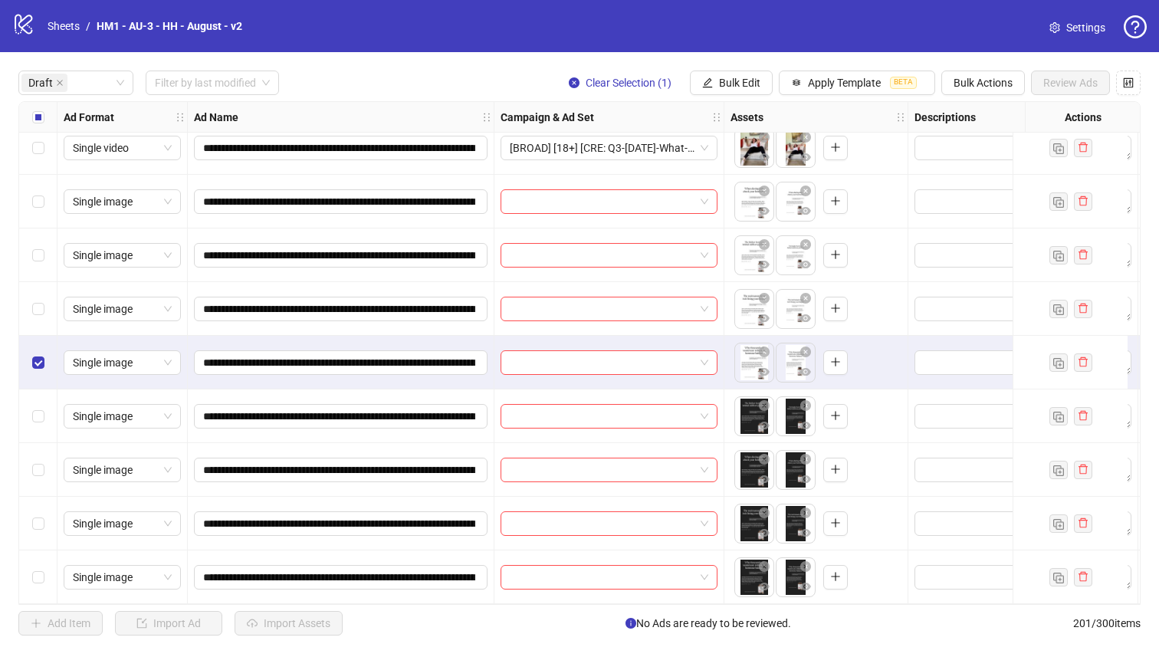
click at [28, 317] on div "Select row 8" at bounding box center [38, 309] width 38 height 54
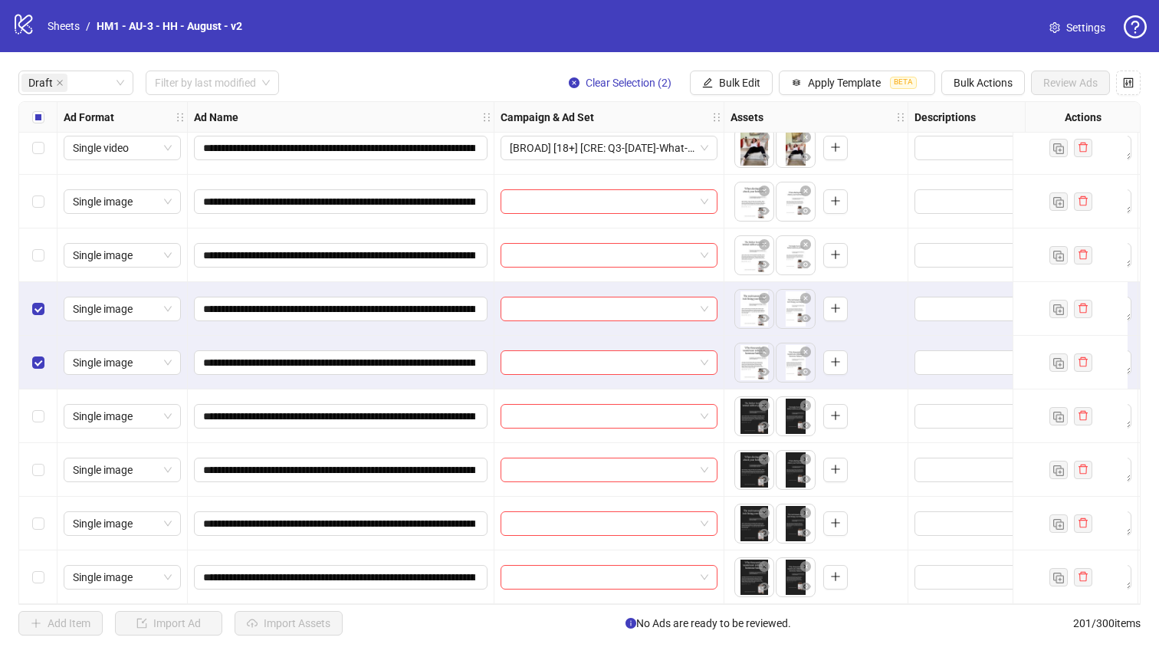
click at [28, 256] on div "Select row 7" at bounding box center [38, 255] width 38 height 54
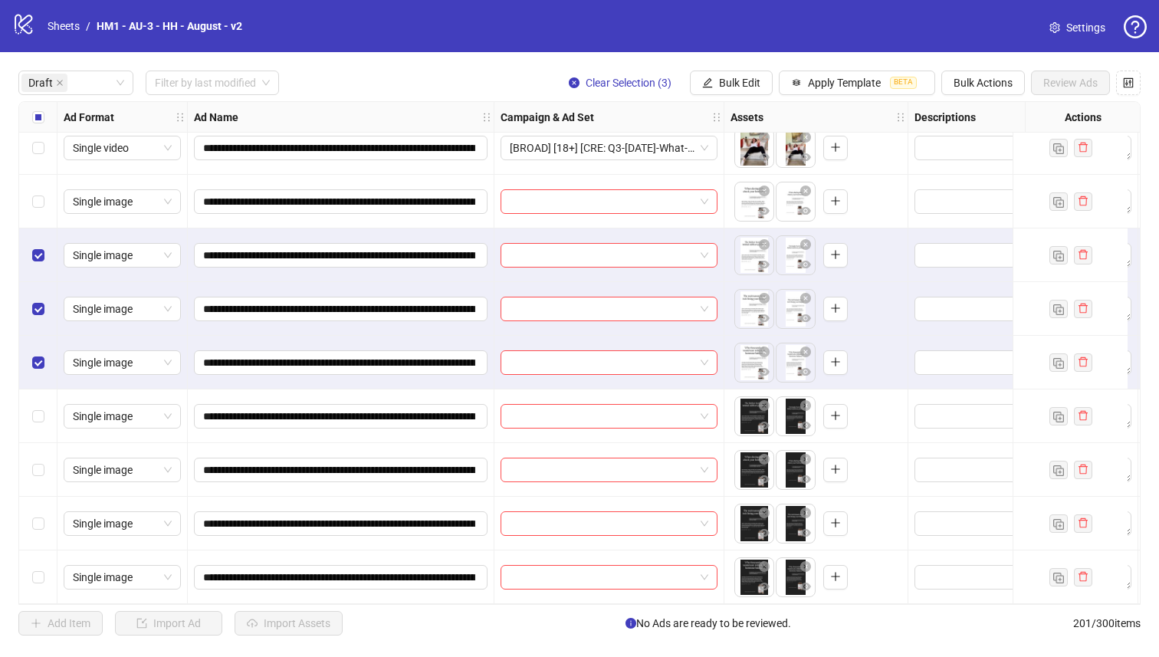
click at [48, 175] on div "Select row 6" at bounding box center [38, 202] width 38 height 54
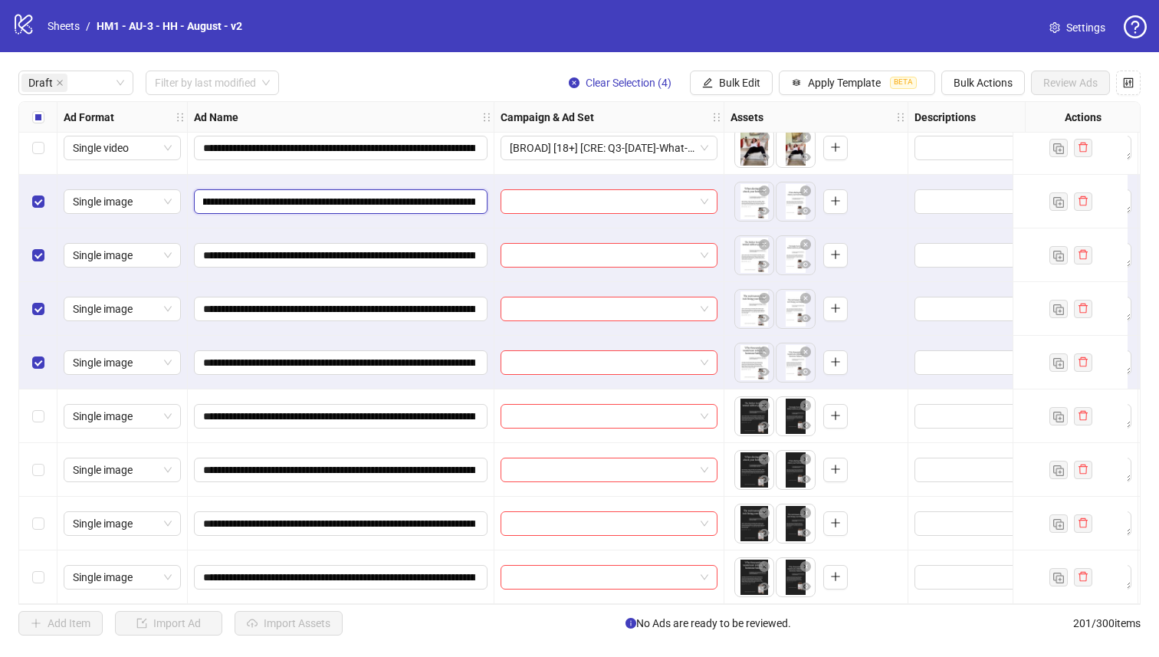
scroll to position [0, 210]
drag, startPoint x: 384, startPoint y: 195, endPoint x: 315, endPoint y: 189, distance: 69.3
click at [315, 193] on input "**********" at bounding box center [339, 201] width 272 height 17
click at [744, 88] on span "Bulk Edit" at bounding box center [739, 83] width 41 height 12
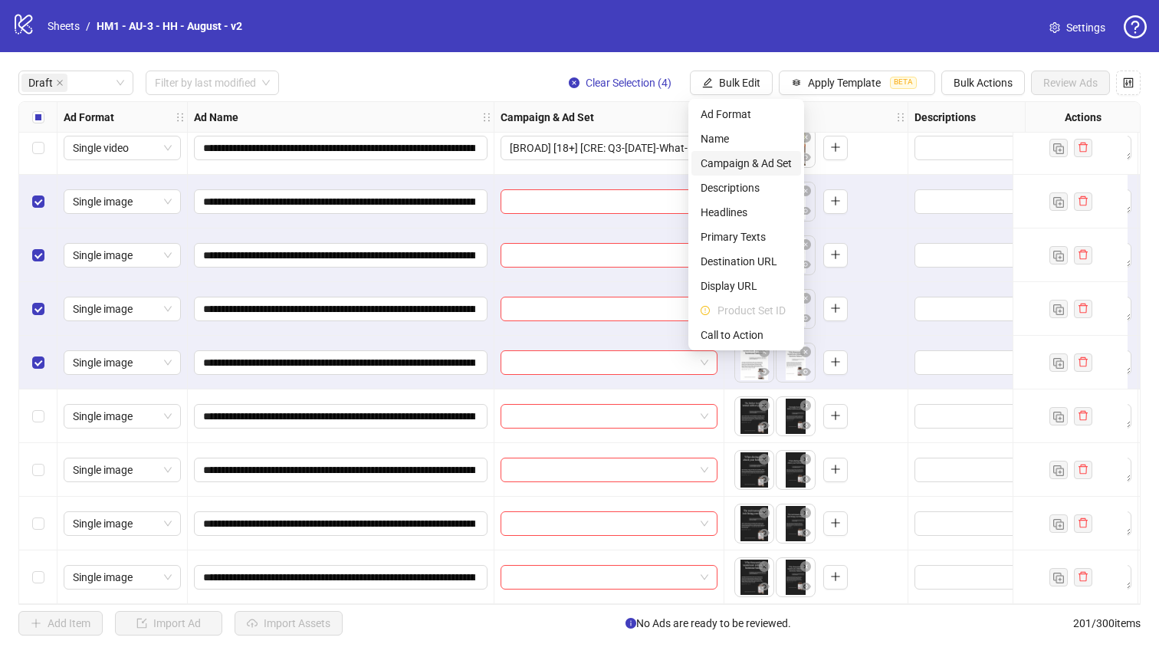
click at [755, 153] on li "Campaign & Ad Set" at bounding box center [747, 163] width 110 height 25
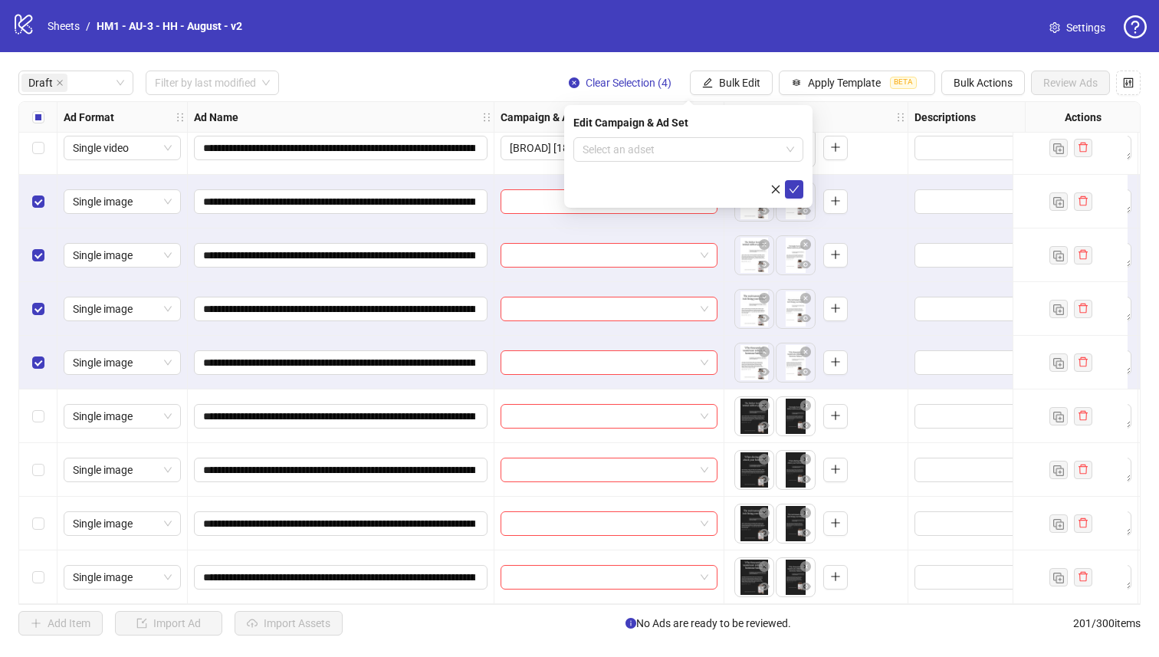
click at [725, 135] on div "Edit Campaign & Ad Set Select an adset" at bounding box center [688, 156] width 248 height 103
click at [741, 146] on input "search" at bounding box center [682, 149] width 198 height 23
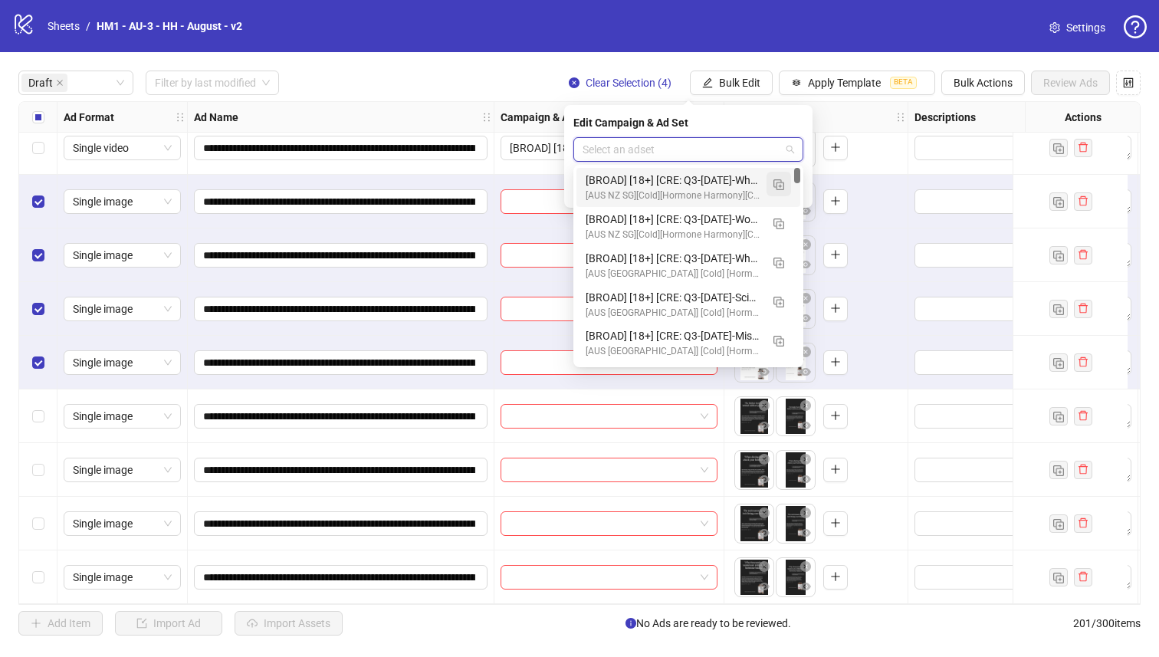
click at [779, 187] on img "button" at bounding box center [779, 184] width 11 height 11
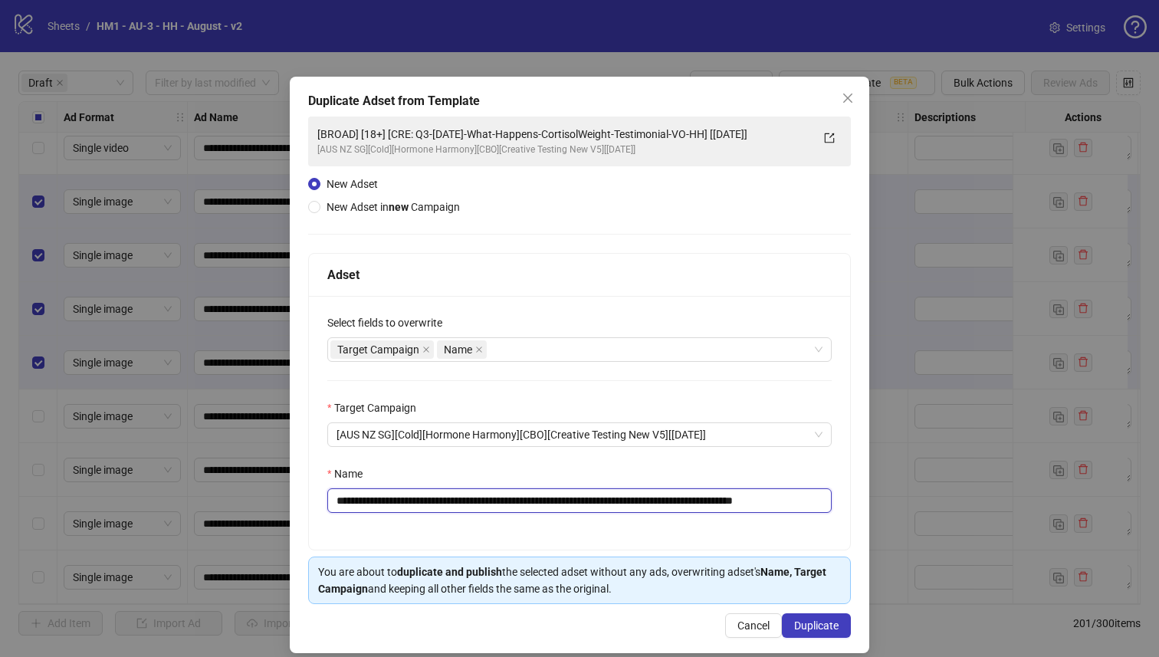
drag, startPoint x: 752, startPoint y: 501, endPoint x: 435, endPoint y: 504, distance: 316.6
click at [435, 504] on input "**********" at bounding box center [579, 500] width 504 height 25
paste input "text"
type input "**********"
click at [811, 626] on span "Duplicate" at bounding box center [816, 625] width 44 height 12
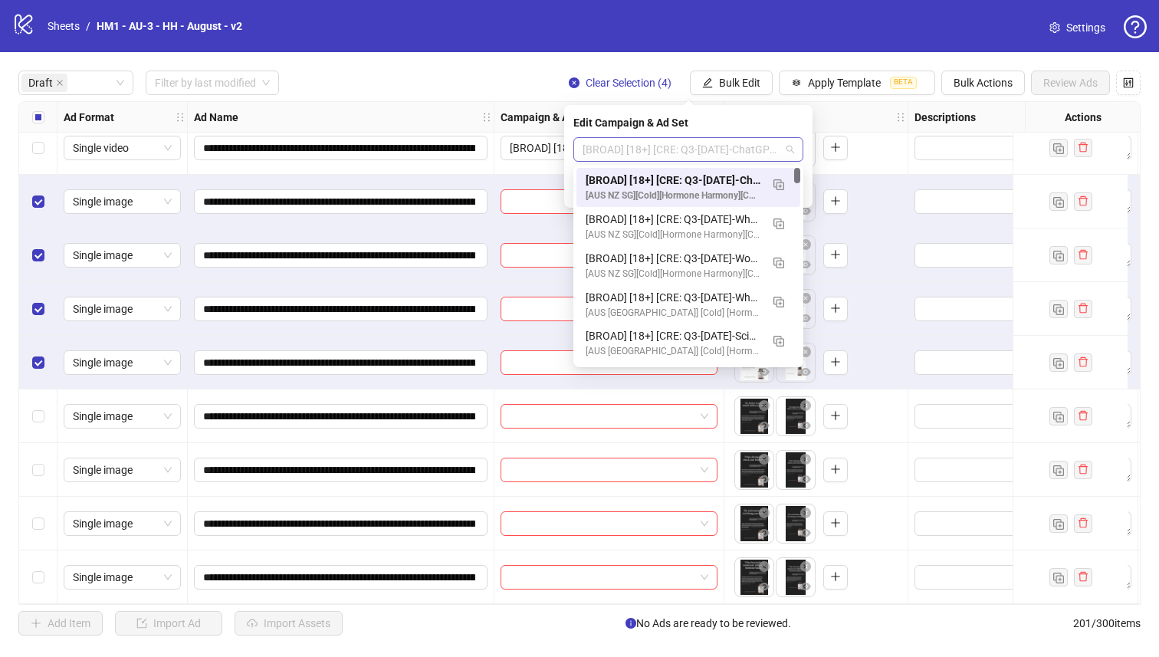
click at [718, 143] on span "[BROAD] [18+] [CRE: Q3-[DATE]-ChatGPT-HH-] [[DATE]]" at bounding box center [689, 149] width 212 height 23
click at [708, 173] on div "[BROAD] [18+] [CRE: Q3-[DATE]-ChatGPT-HH-] [[DATE]]" at bounding box center [673, 180] width 175 height 17
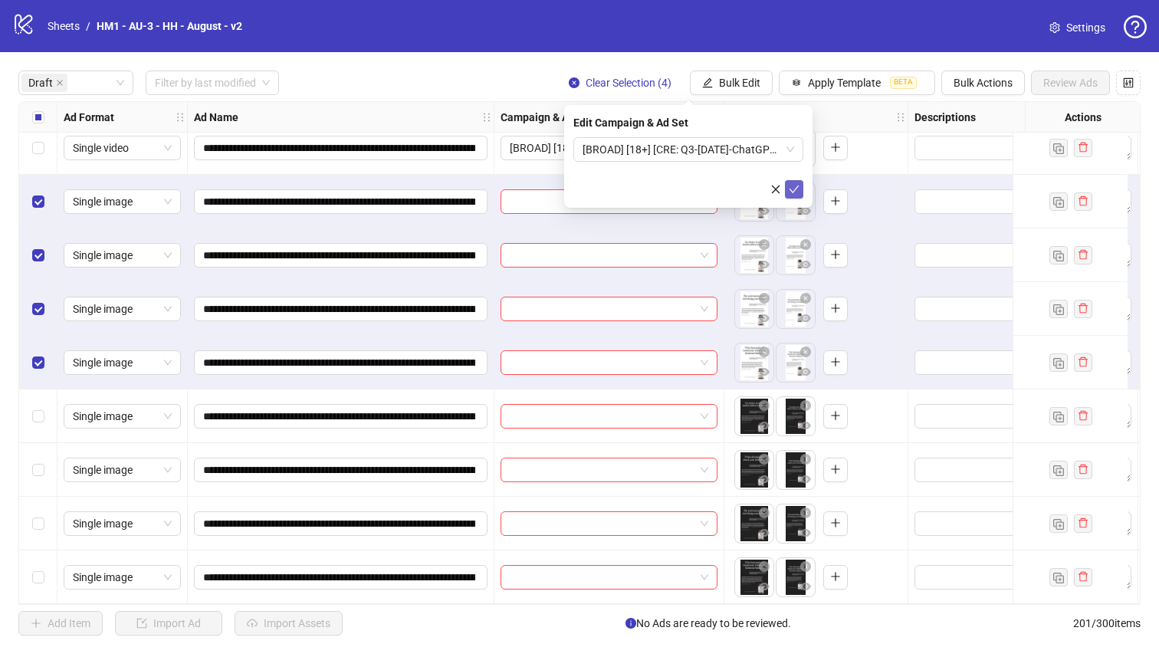
click at [797, 185] on icon "check" at bounding box center [794, 189] width 11 height 11
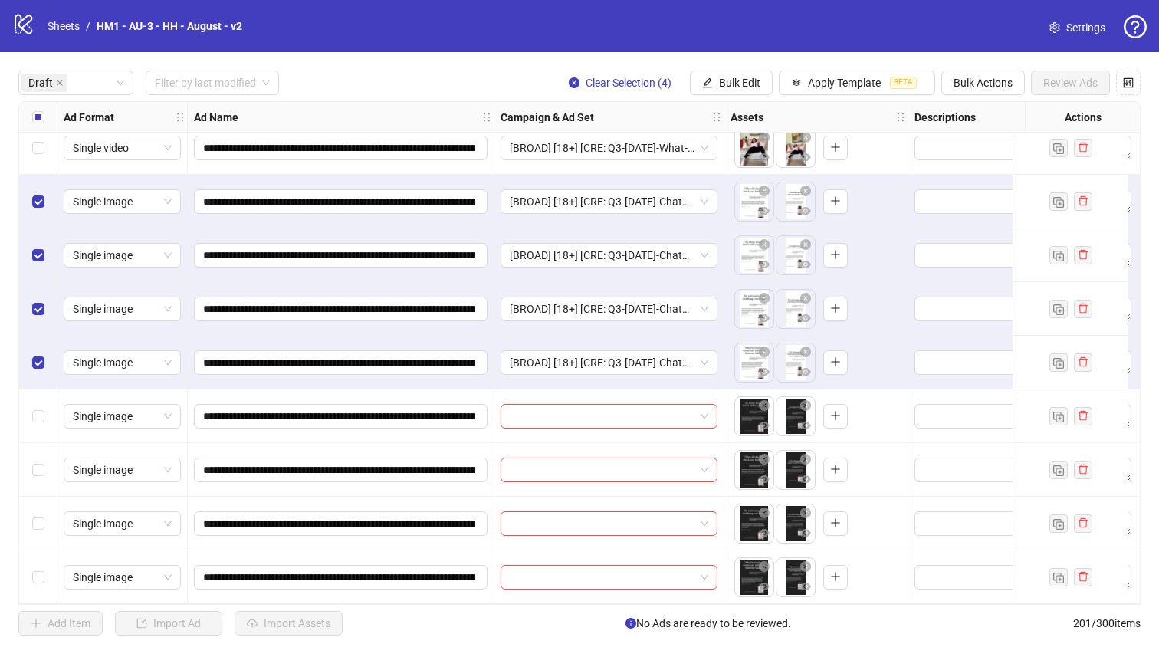
click at [40, 109] on label "Select all rows" at bounding box center [38, 117] width 12 height 17
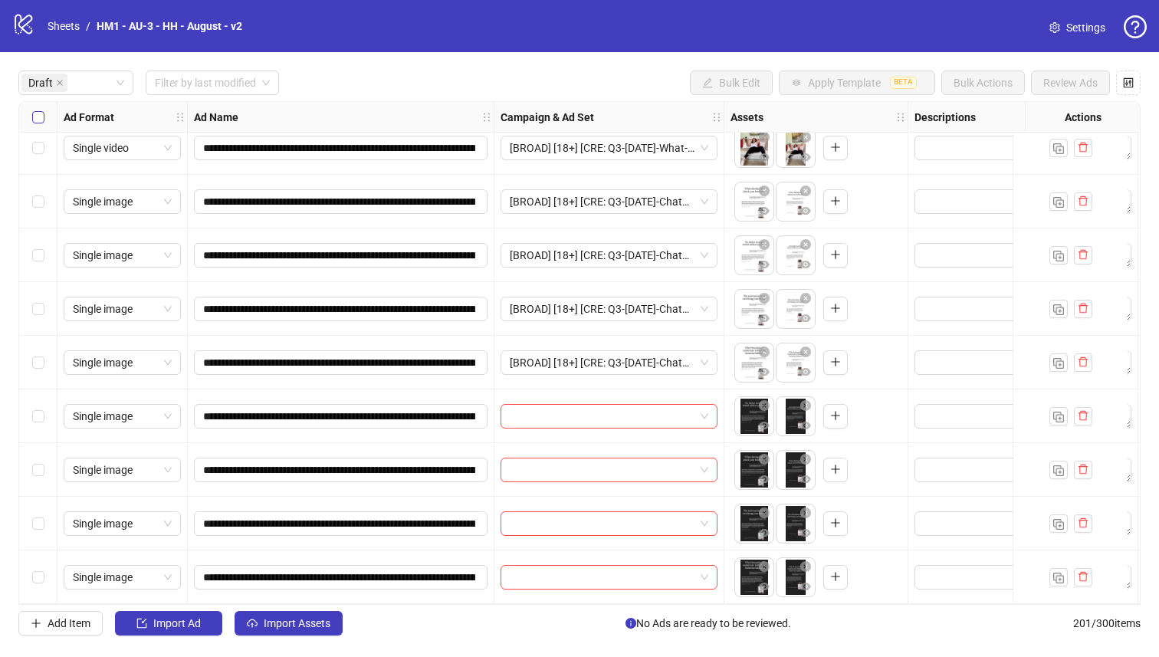
click at [40, 109] on label "Select all rows" at bounding box center [38, 117] width 12 height 17
click at [45, 571] on div "Select row 13" at bounding box center [38, 577] width 38 height 54
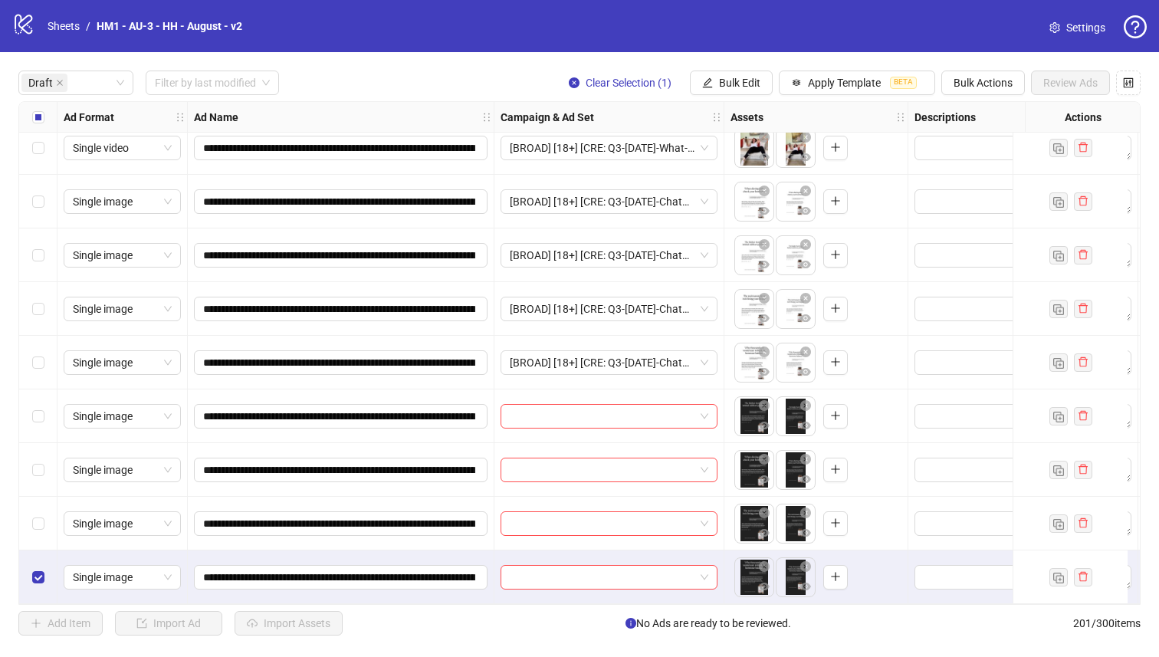
click at [42, 532] on div "Select row 12" at bounding box center [38, 524] width 38 height 54
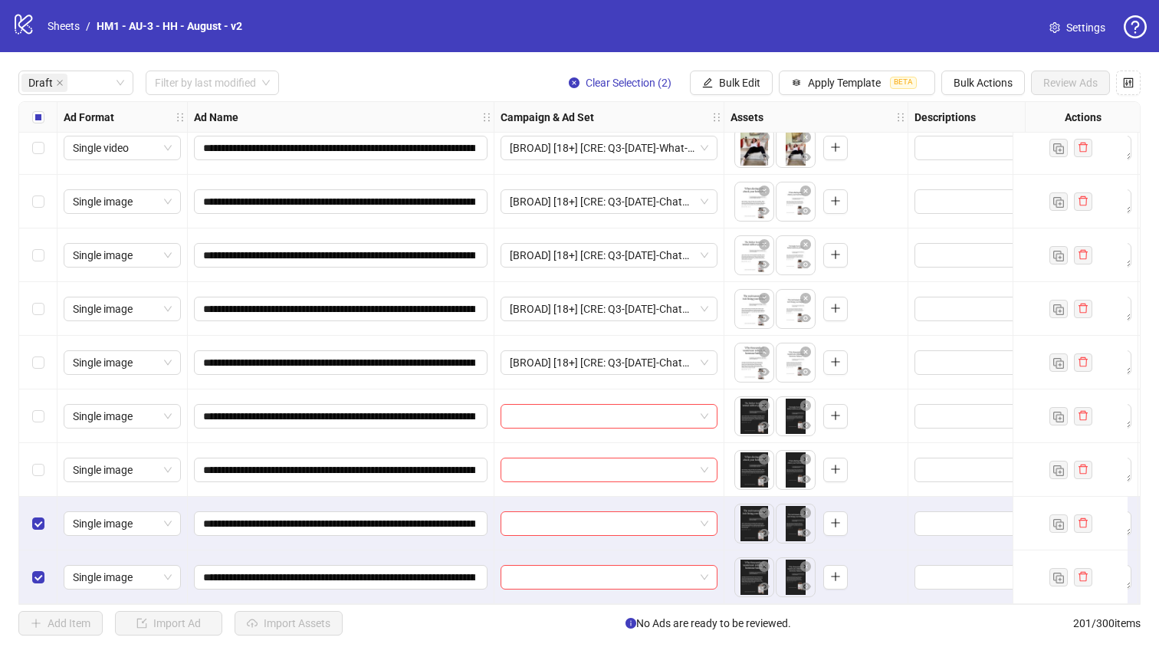
click at [41, 472] on div "Select row 11" at bounding box center [38, 470] width 38 height 54
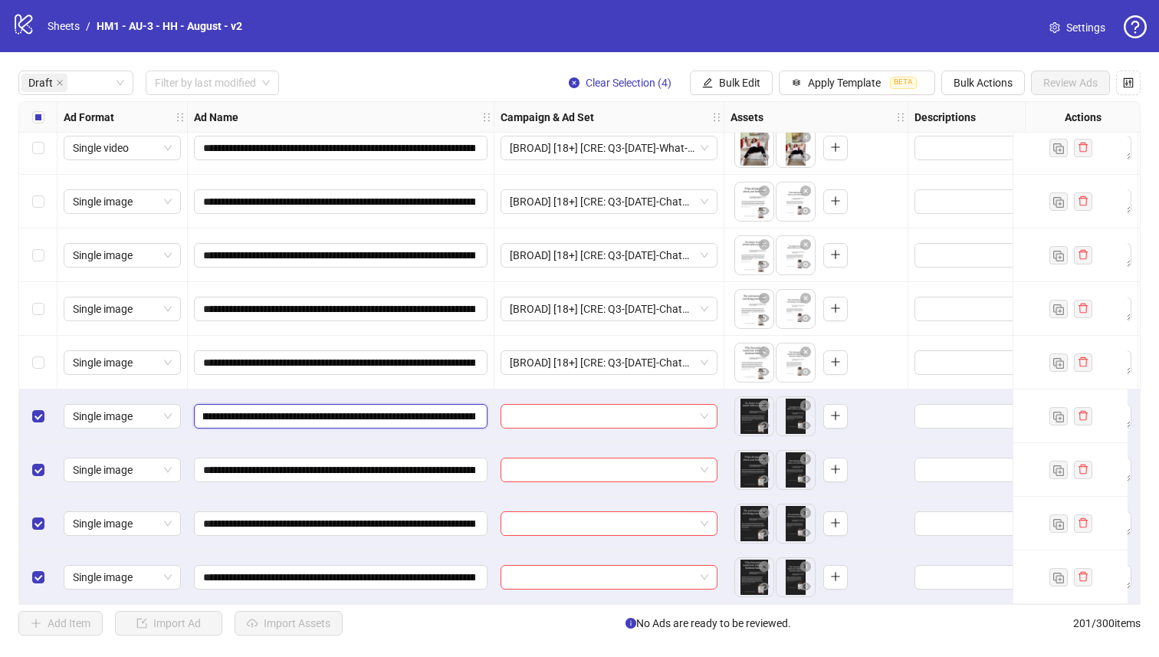
scroll to position [0, 241]
drag, startPoint x: 381, startPoint y: 412, endPoint x: 287, endPoint y: 403, distance: 94.7
click at [287, 408] on input "**********" at bounding box center [339, 416] width 272 height 17
click at [736, 89] on button "Bulk Edit" at bounding box center [731, 83] width 83 height 25
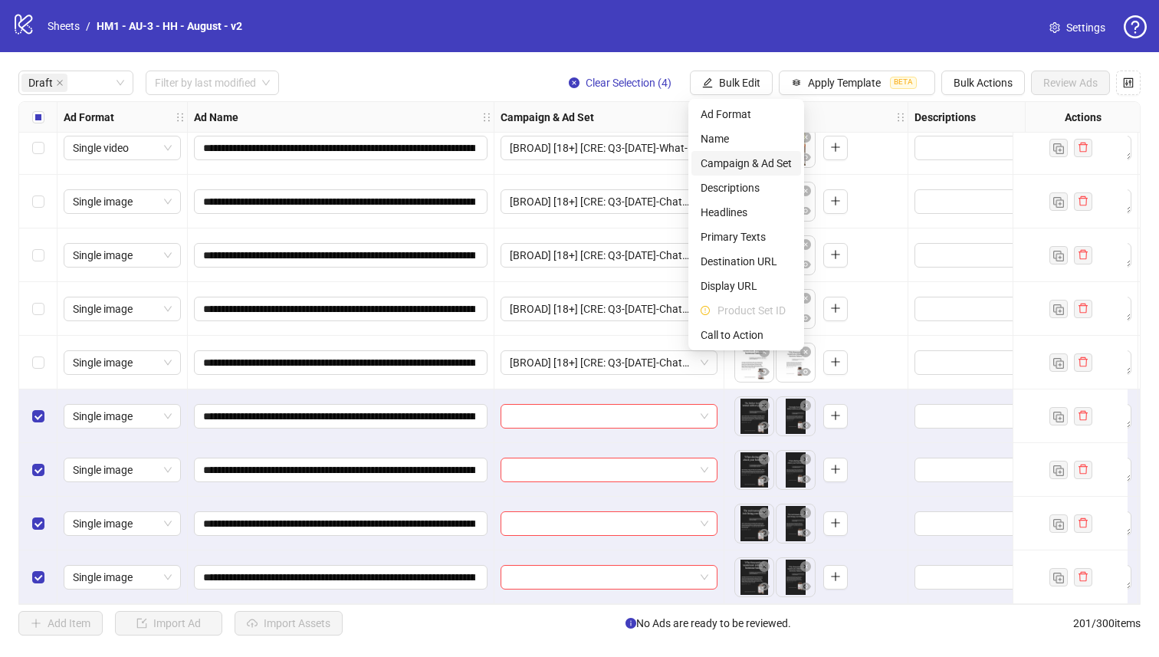
click at [761, 162] on span "Campaign & Ad Set" at bounding box center [746, 163] width 91 height 17
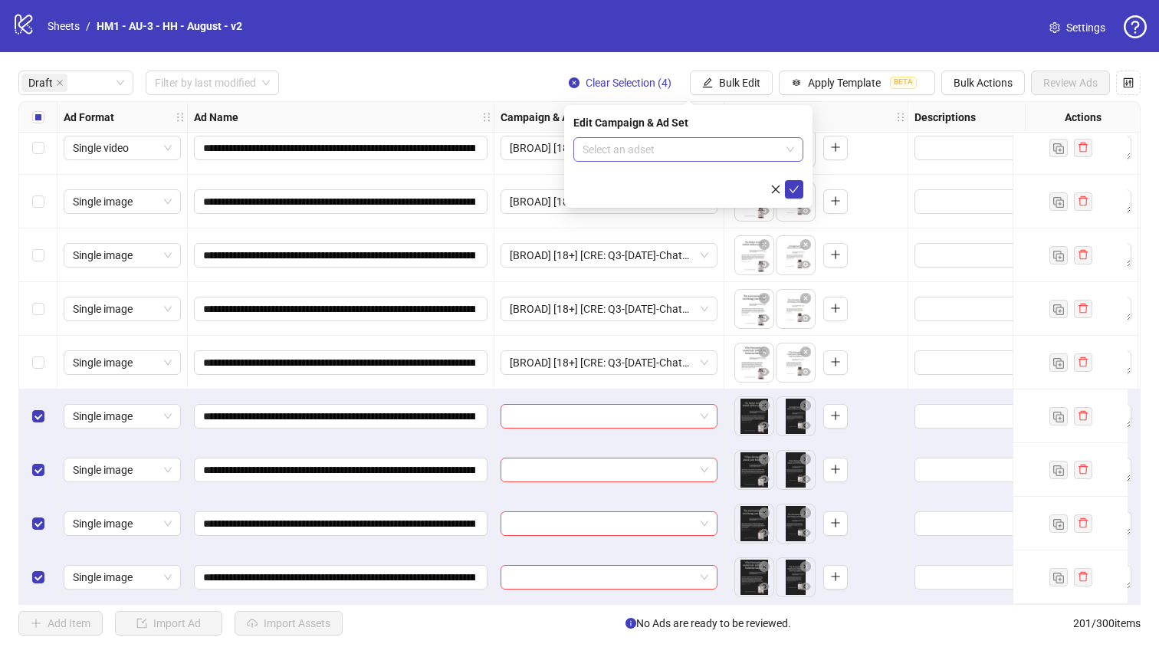
click at [731, 148] on input "search" at bounding box center [682, 149] width 198 height 23
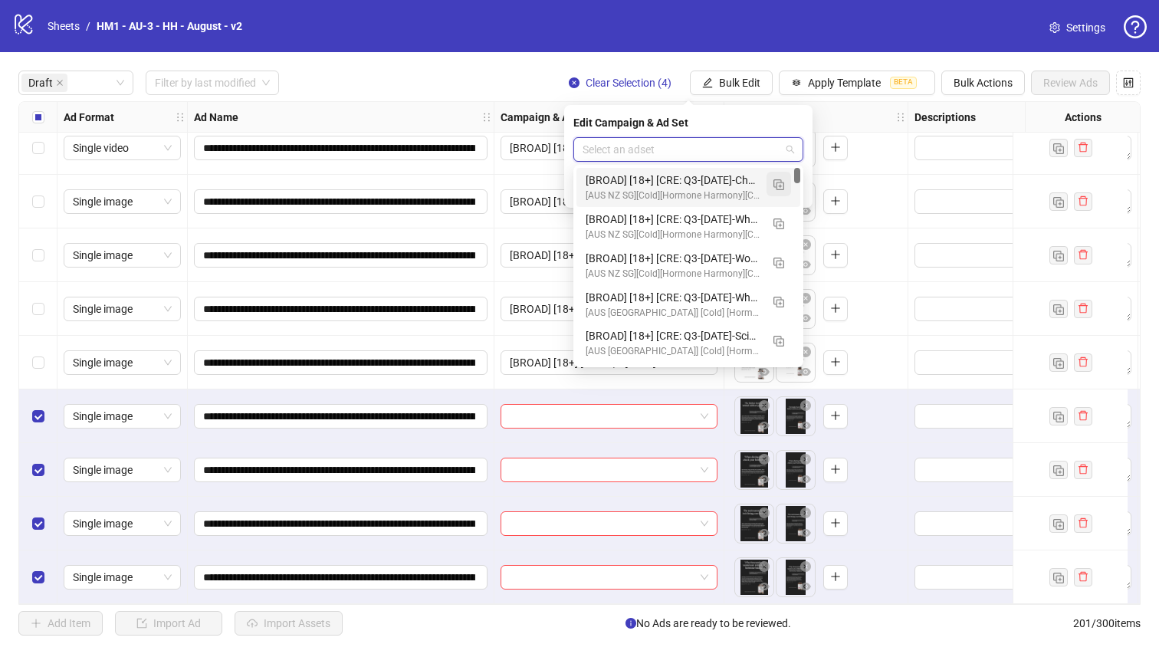
click at [772, 187] on button "button" at bounding box center [779, 184] width 25 height 25
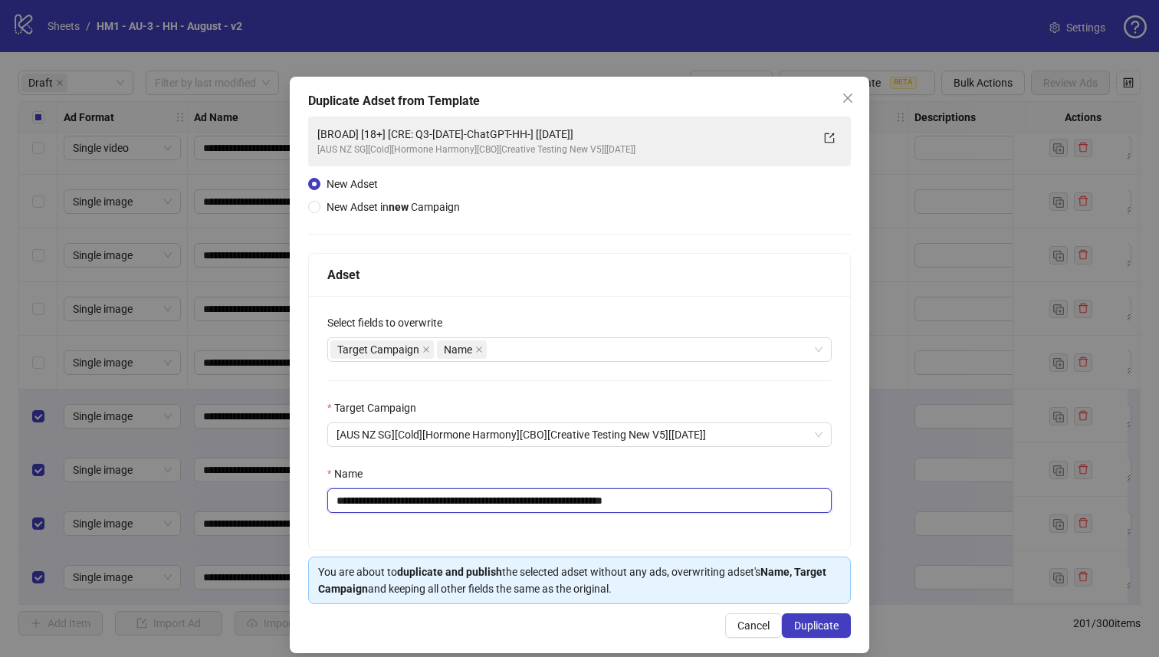
drag, startPoint x: 578, startPoint y: 498, endPoint x: 435, endPoint y: 502, distance: 143.4
click at [435, 502] on input "**********" at bounding box center [579, 500] width 504 height 25
paste input "text"
click at [580, 504] on input "**********" at bounding box center [579, 500] width 504 height 25
type input "**********"
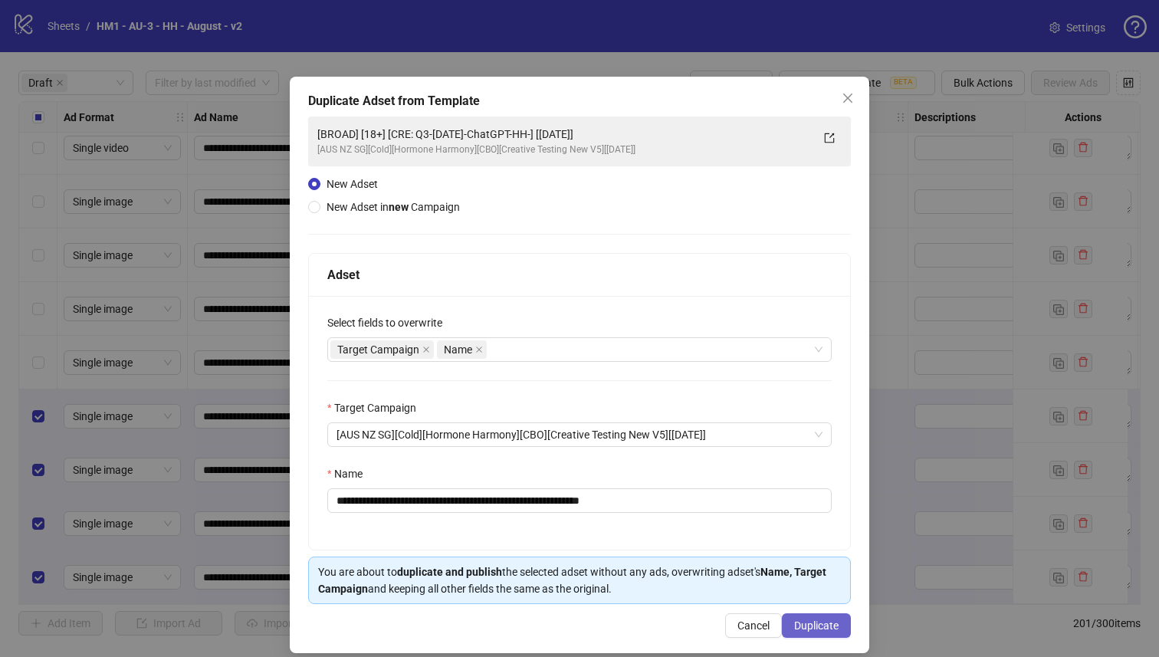
click at [833, 629] on span "Duplicate" at bounding box center [816, 625] width 44 height 12
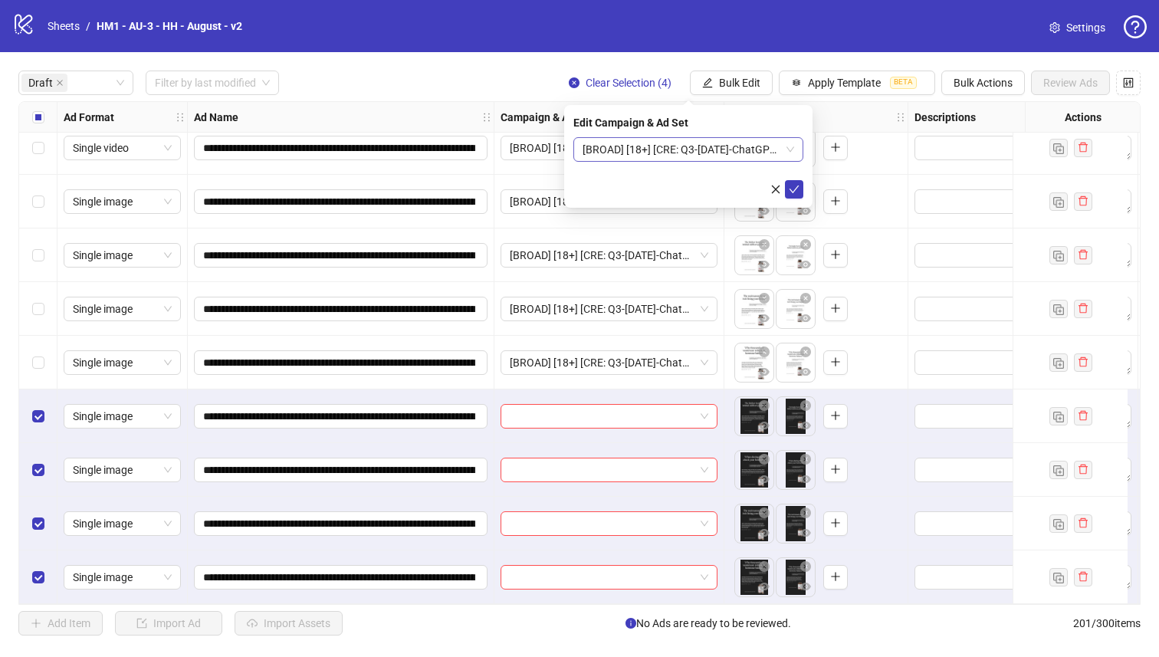
click at [685, 160] on span "[BROAD] [18+] [CRE: Q3-[DATE]-ChatGPT-HH-2] [[DATE]]" at bounding box center [689, 149] width 212 height 23
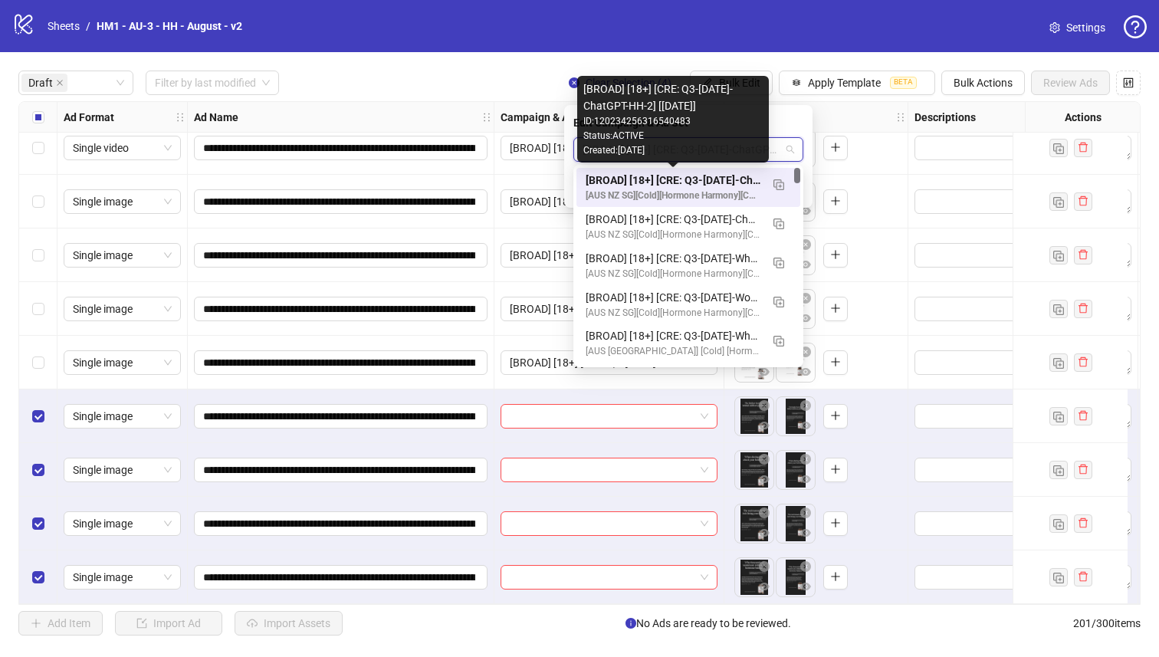
click at [690, 175] on div "[BROAD] [18+] [CRE: Q3-[DATE]-ChatGPT-HH-2] [[DATE]]" at bounding box center [673, 180] width 175 height 17
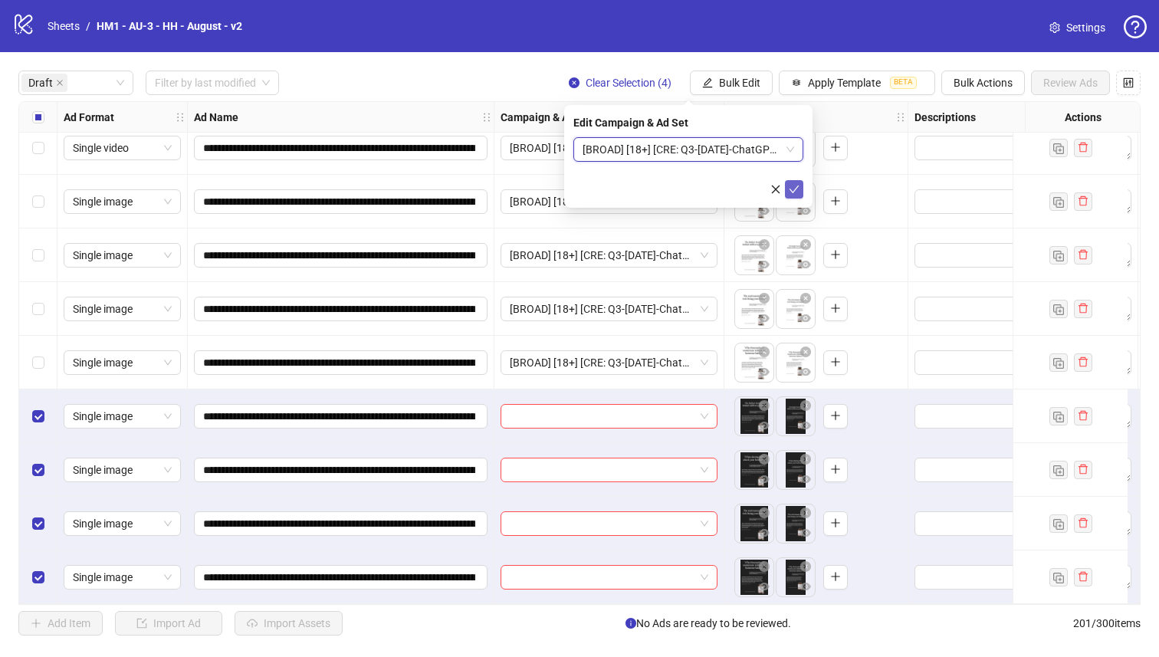
click at [800, 193] on button "submit" at bounding box center [794, 189] width 18 height 18
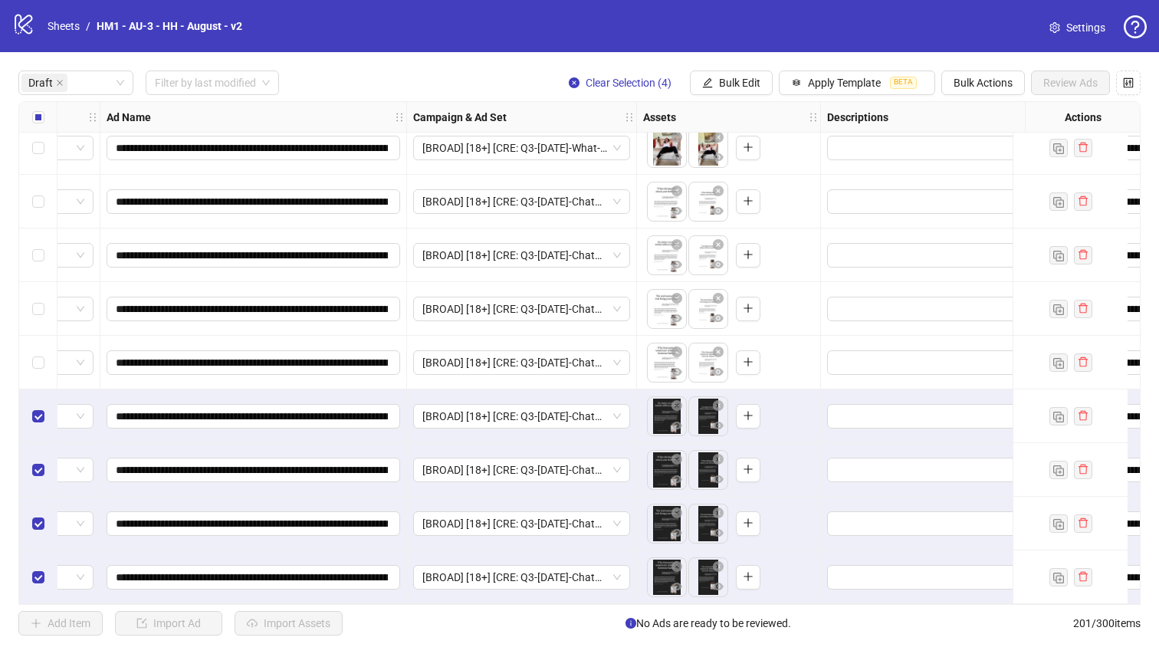
scroll to position [0, 87]
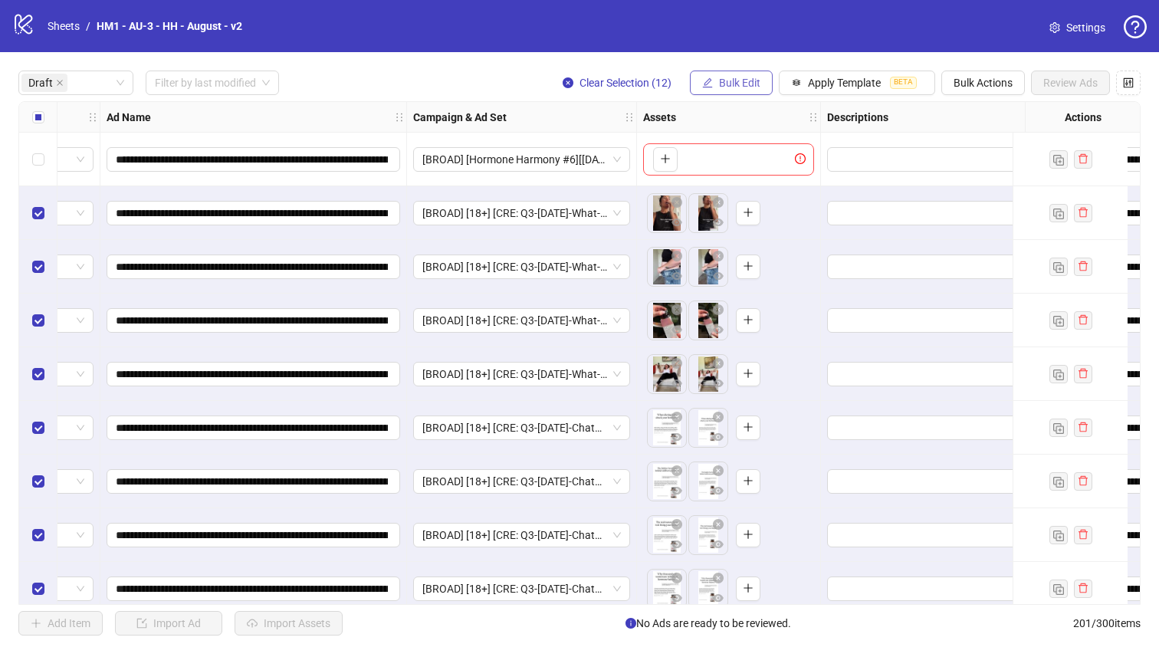
click at [719, 84] on span "Bulk Edit" at bounding box center [739, 83] width 41 height 12
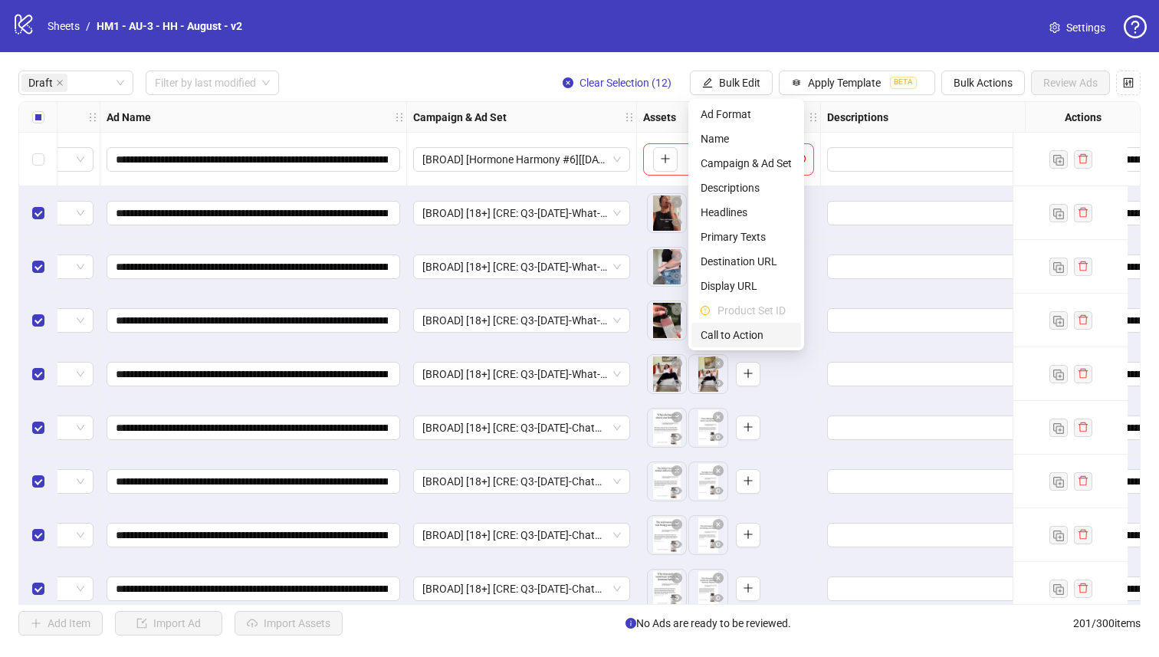
click at [753, 340] on span "Call to Action" at bounding box center [746, 335] width 91 height 17
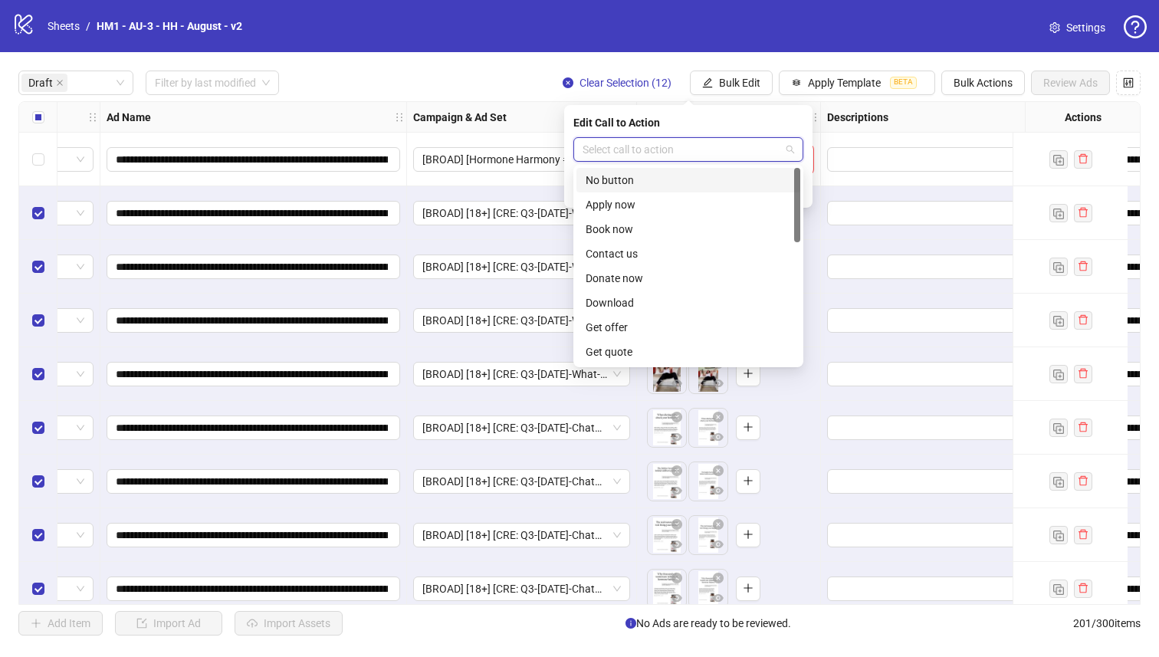
click at [733, 147] on input "search" at bounding box center [682, 149] width 198 height 23
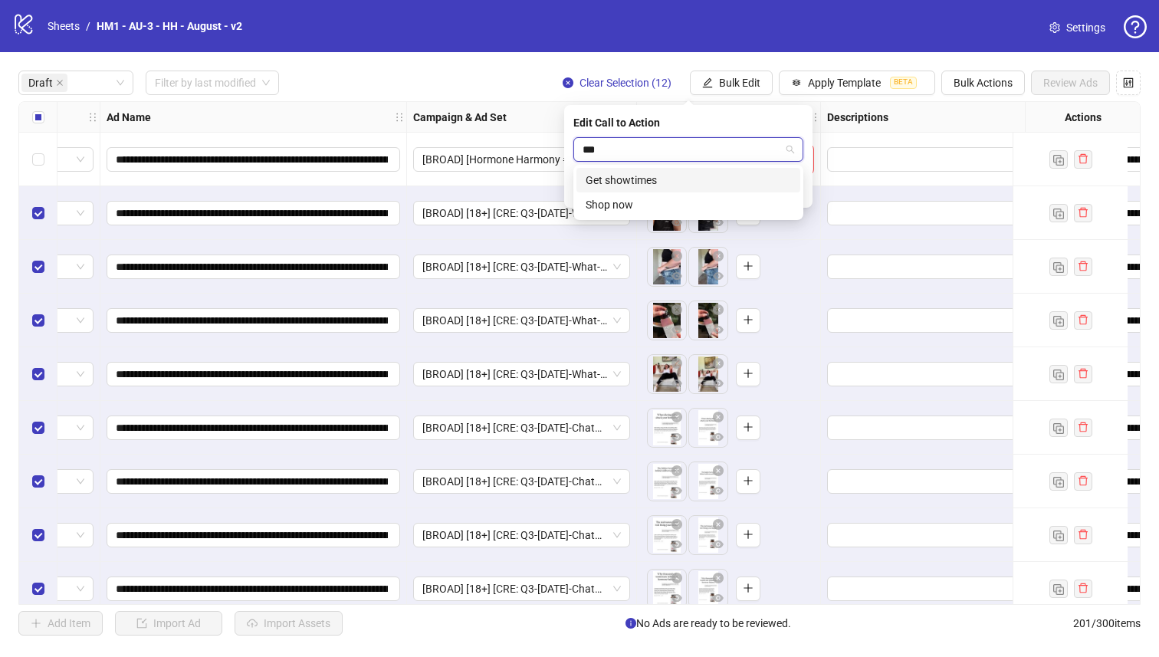
type input "****"
click at [708, 186] on div "Shop now" at bounding box center [688, 180] width 205 height 17
click at [790, 186] on icon "check" at bounding box center [794, 189] width 11 height 11
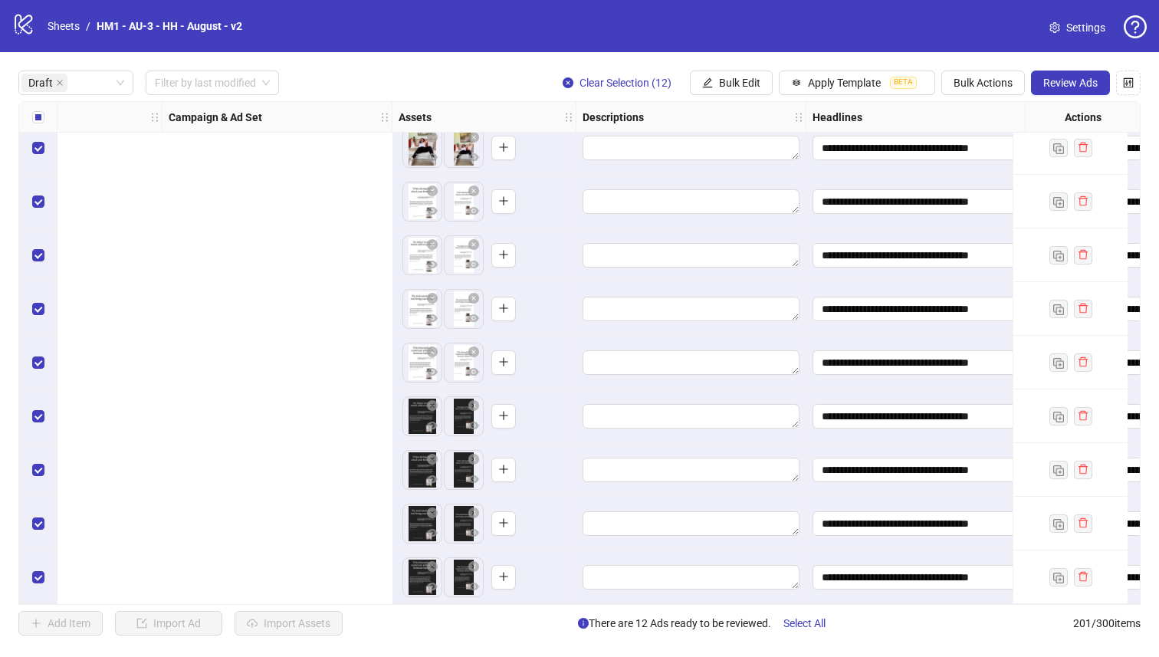
scroll to position [232, 195]
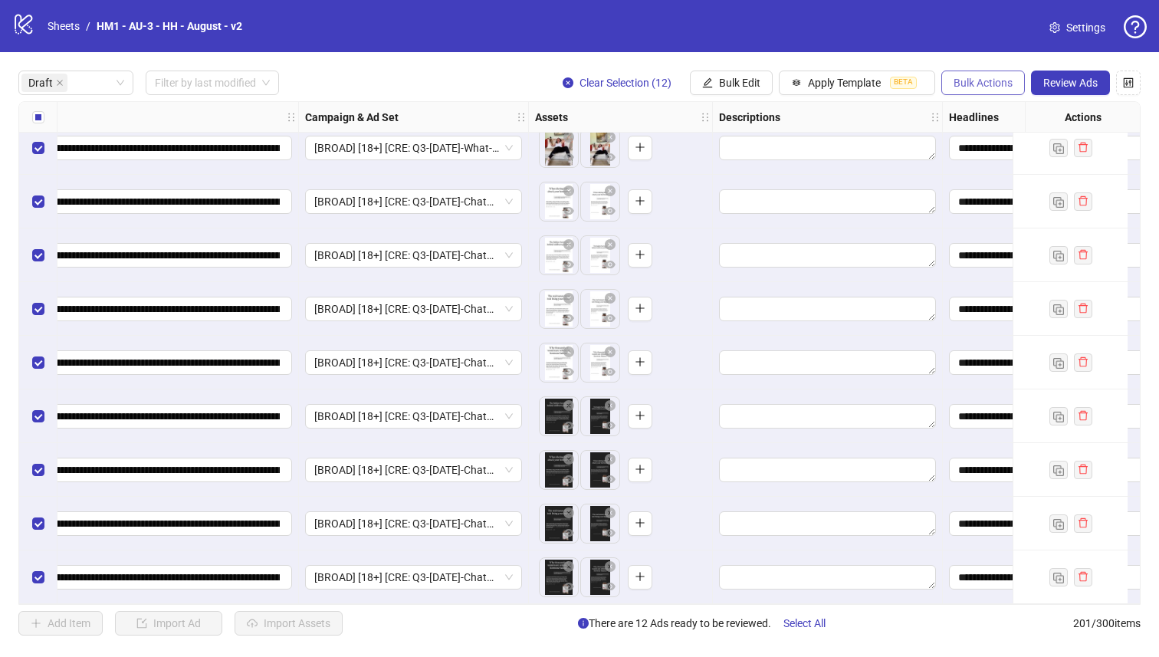
click at [976, 86] on span "Bulk Actions" at bounding box center [983, 83] width 59 height 12
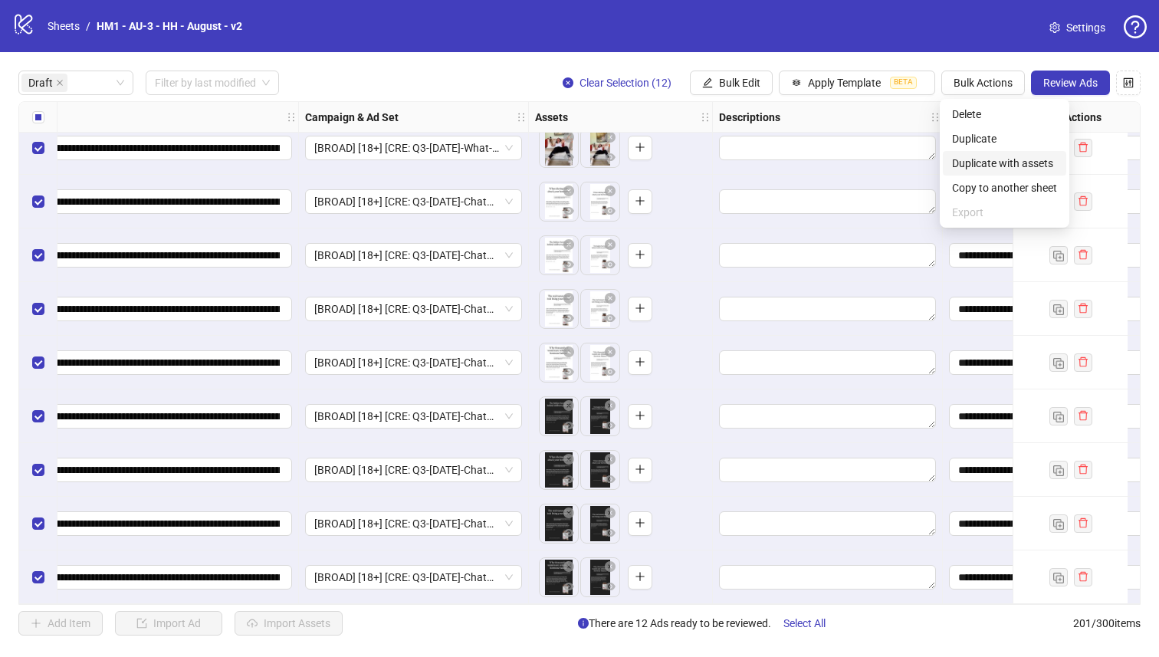
click at [987, 168] on span "Duplicate with assets" at bounding box center [1004, 163] width 105 height 17
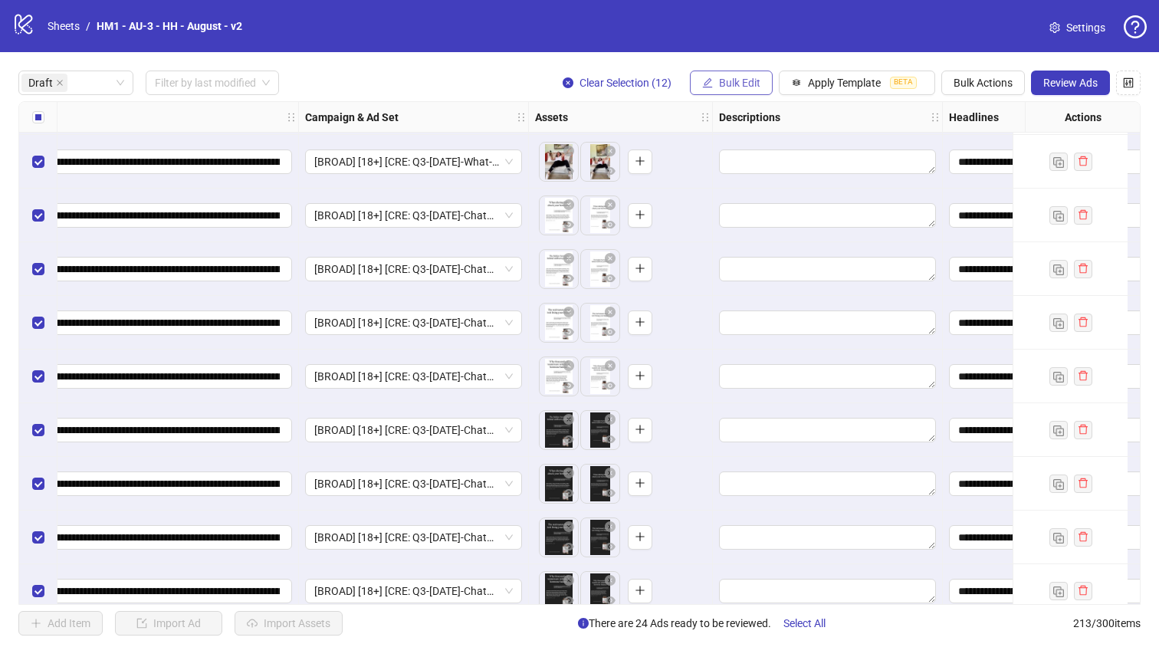
click at [734, 89] on span "Bulk Edit" at bounding box center [739, 83] width 41 height 12
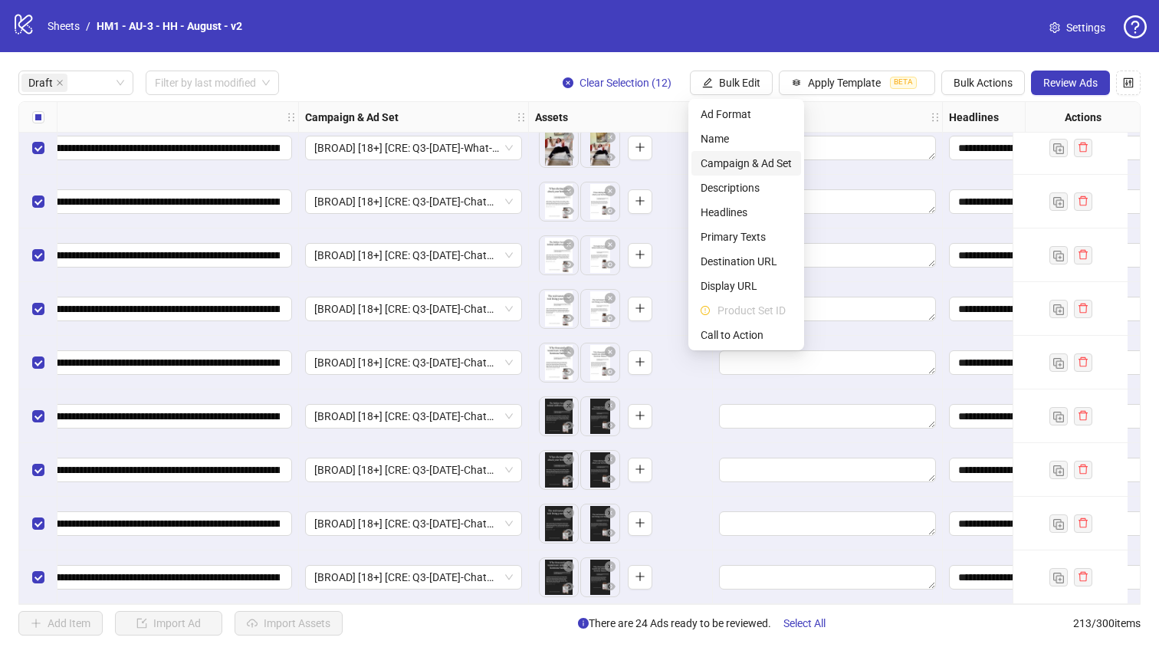
click at [771, 166] on span "Campaign & Ad Set" at bounding box center [746, 163] width 91 height 17
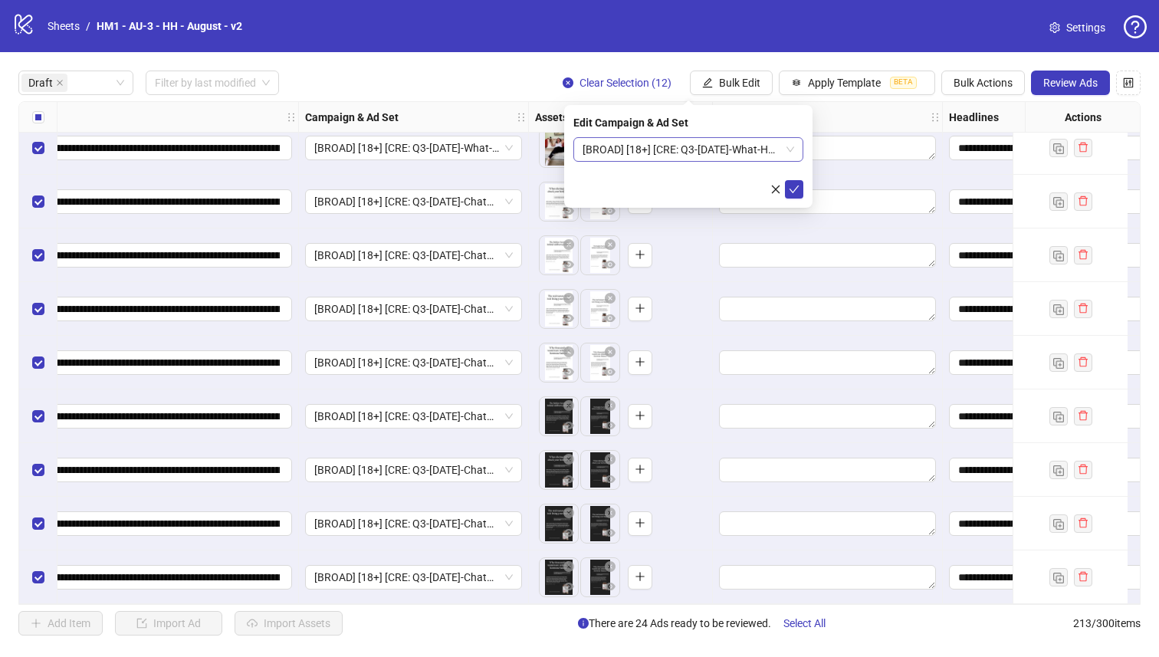
click at [739, 144] on span "[BROAD] [18+] [CRE: Q3-[DATE]-What-Happens-CortisolWeight-Testimonial-VO-HH] [[…" at bounding box center [689, 149] width 212 height 23
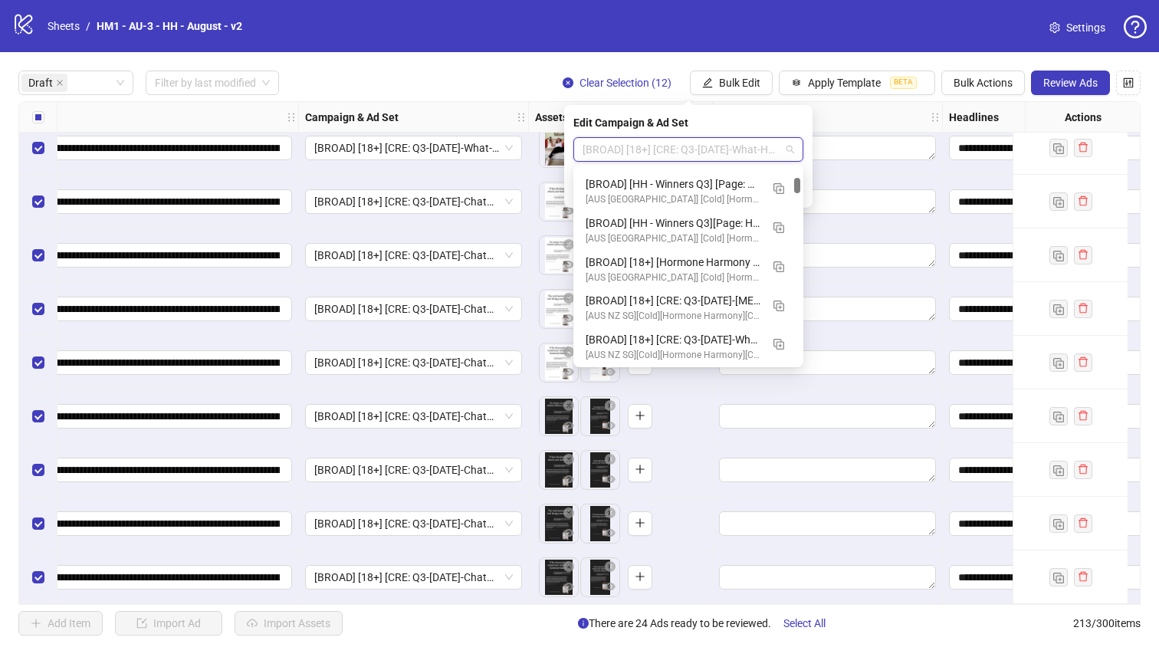
scroll to position [741, 0]
click at [785, 260] on button "button" at bounding box center [779, 263] width 25 height 25
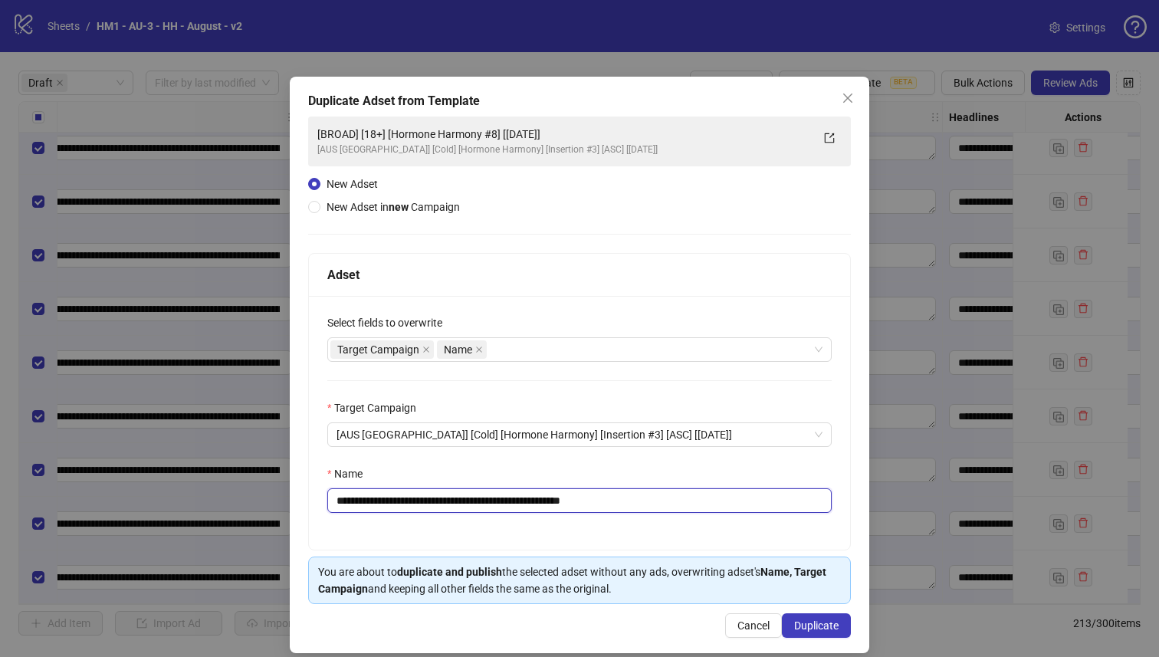
click at [511, 501] on input "**********" at bounding box center [579, 500] width 504 height 25
type input "**********"
click at [694, 550] on div "**********" at bounding box center [579, 428] width 543 height 351
click at [908, 374] on div "**********" at bounding box center [579, 328] width 1159 height 657
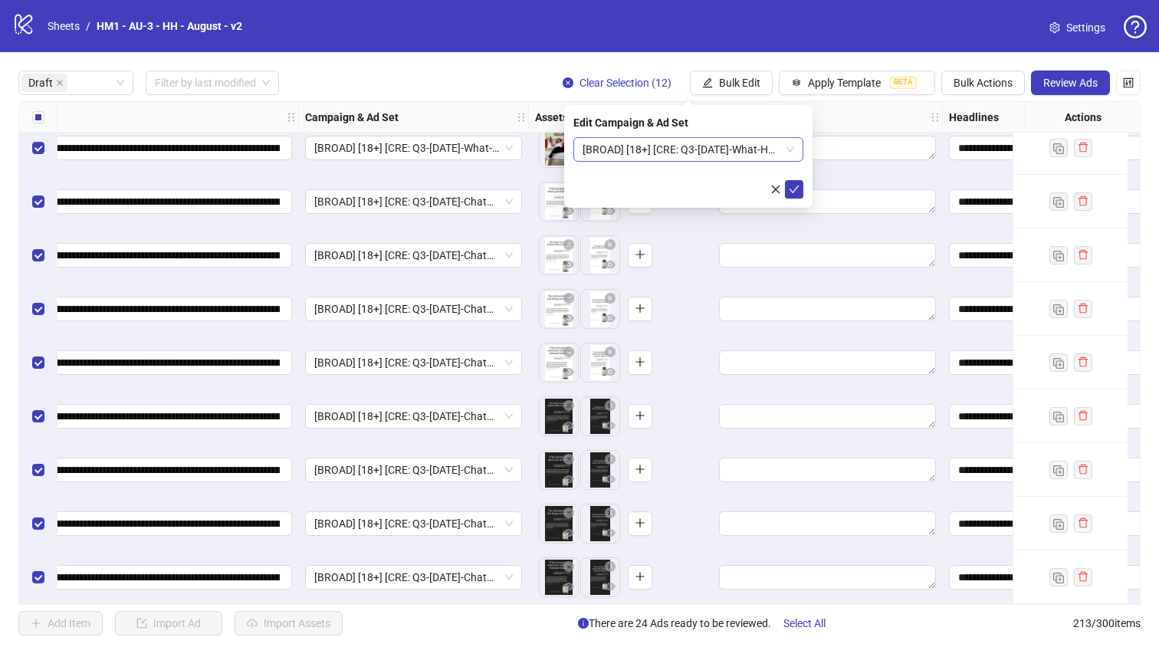
click at [717, 146] on span "[BROAD] [18+] [CRE: Q3-[DATE]-What-Happens-CortisolWeight-Testimonial-VO-HH] [[…" at bounding box center [689, 149] width 212 height 23
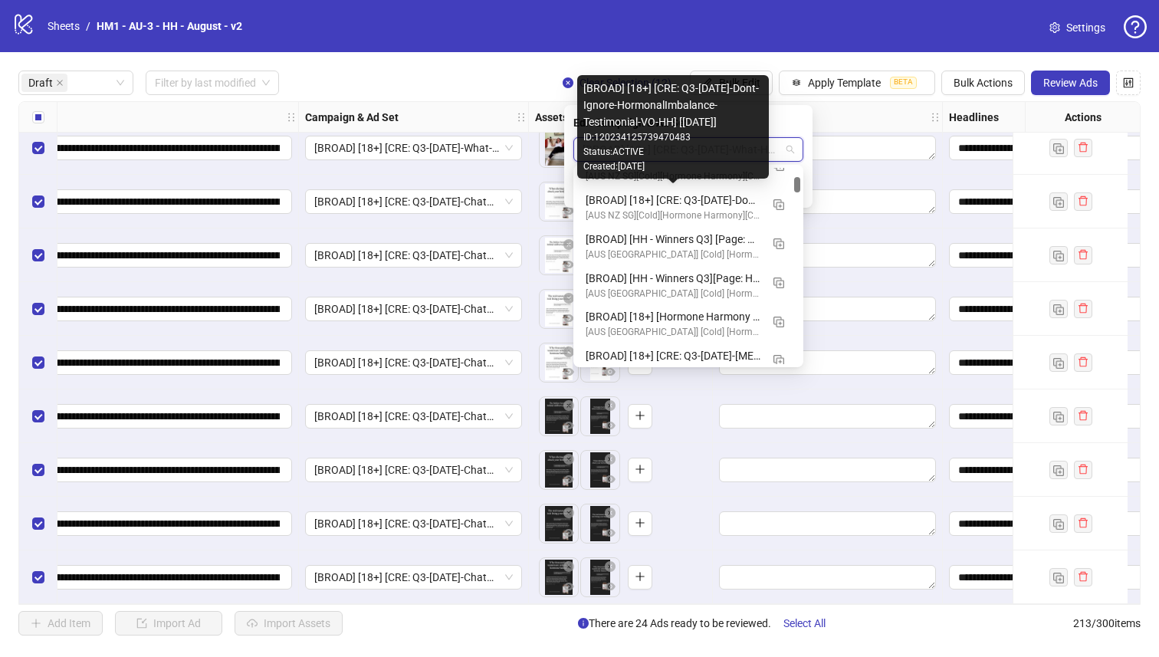
scroll to position [688, 0]
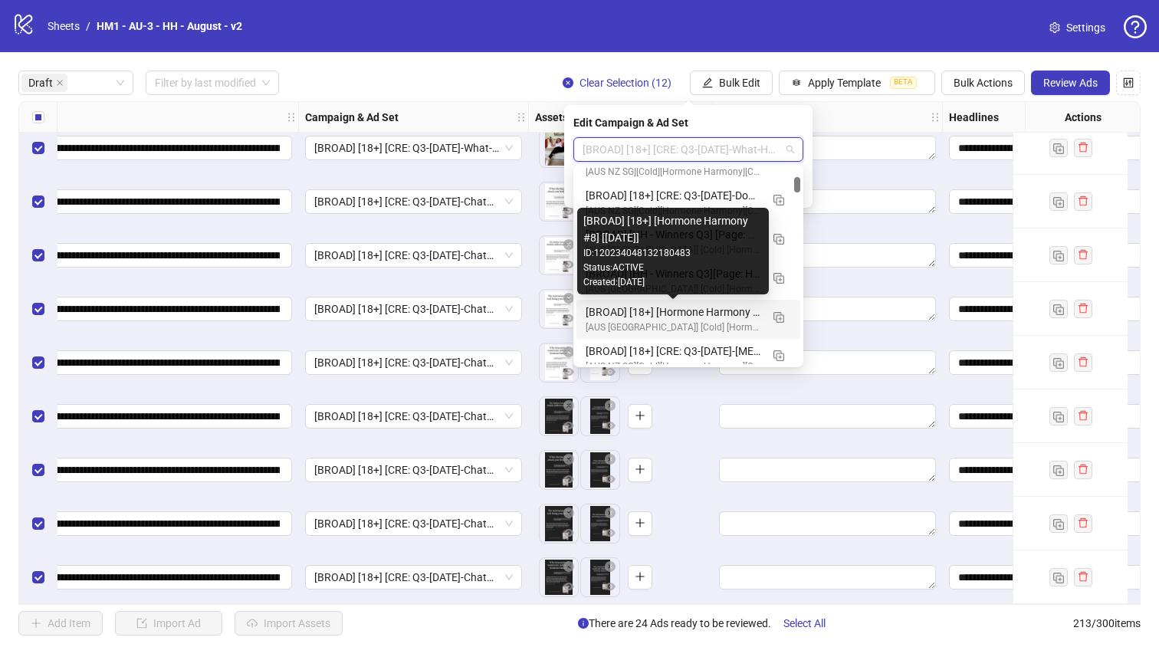
click at [747, 313] on div "[BROAD] [18+] [Hormone Harmony #8] [[DATE]]" at bounding box center [673, 312] width 175 height 17
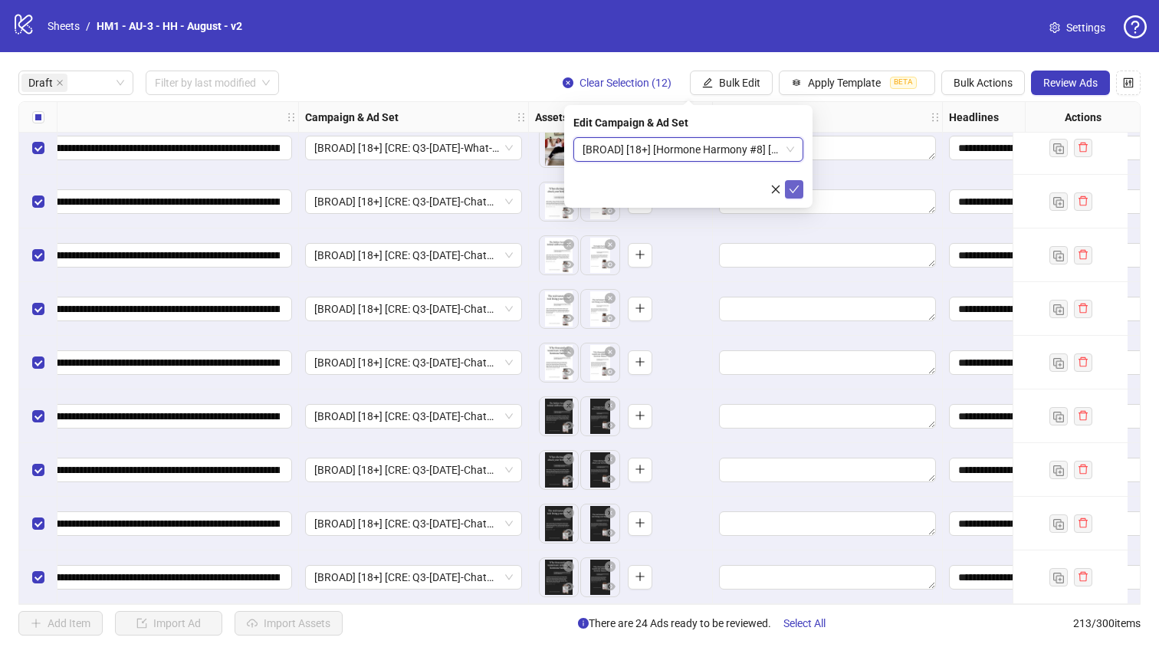
click at [790, 192] on icon "check" at bounding box center [794, 189] width 11 height 11
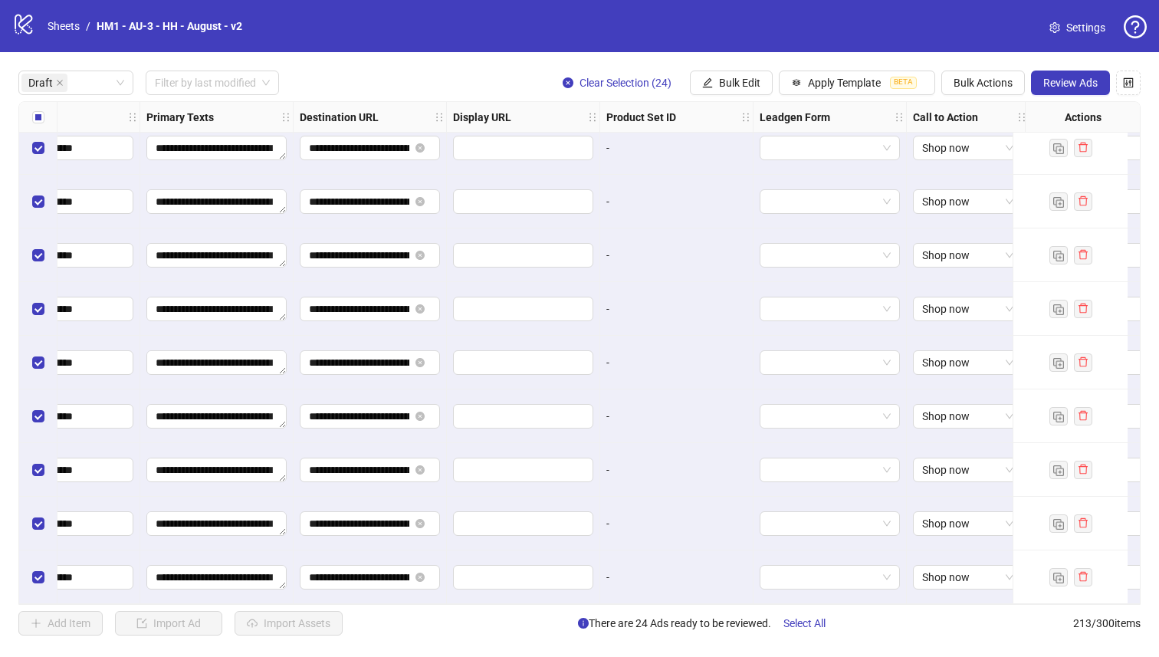
scroll to position [876, 1398]
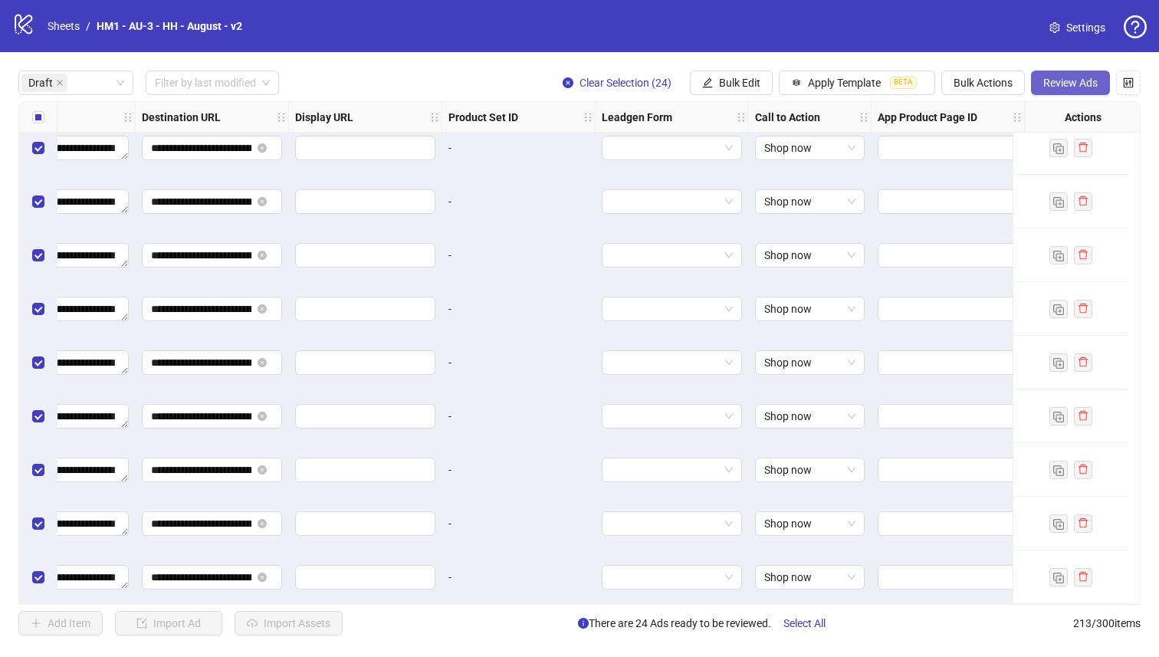
click at [1094, 77] on span "Review Ads" at bounding box center [1070, 83] width 54 height 12
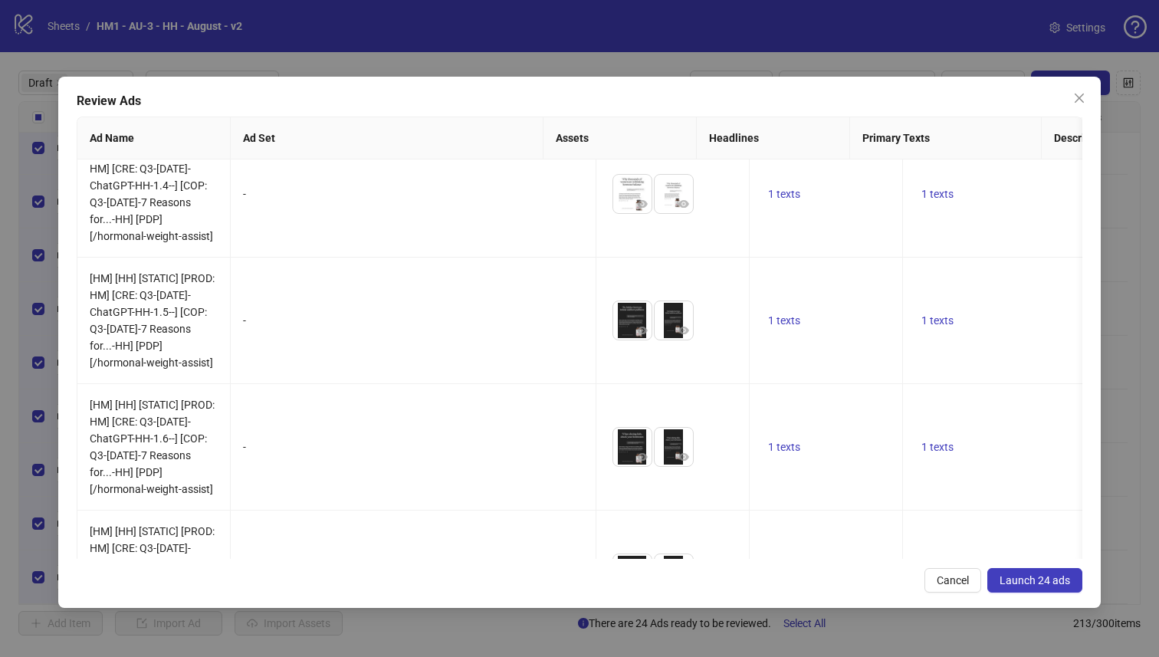
scroll to position [1907, 0]
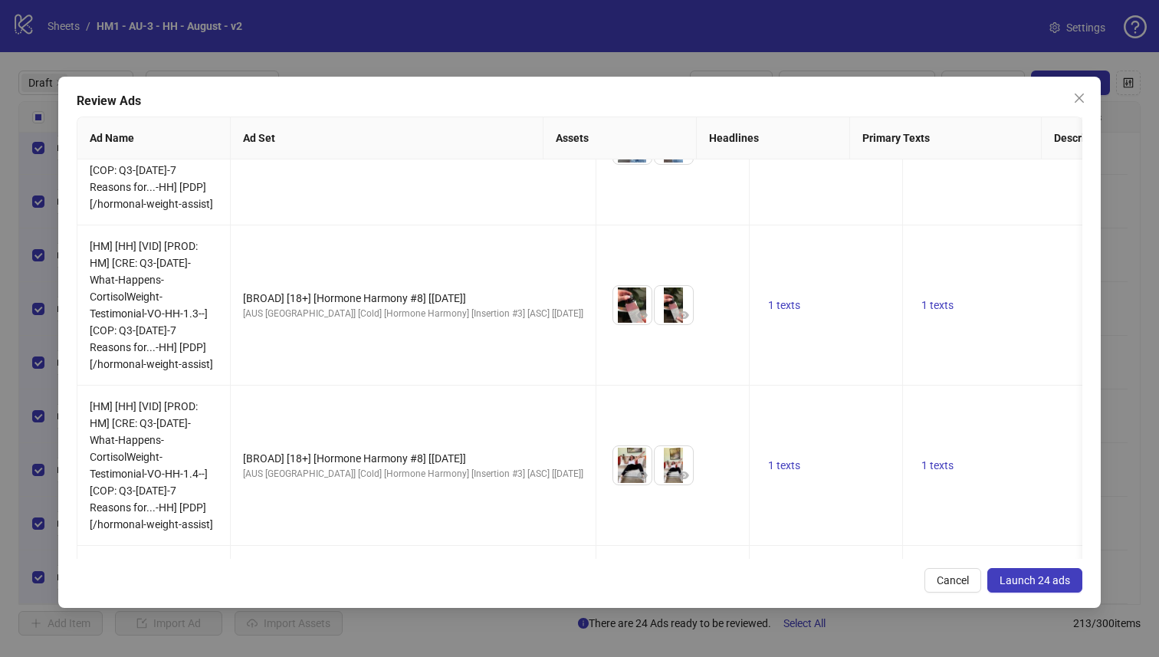
click at [1066, 590] on button "Launch 24 ads" at bounding box center [1034, 580] width 95 height 25
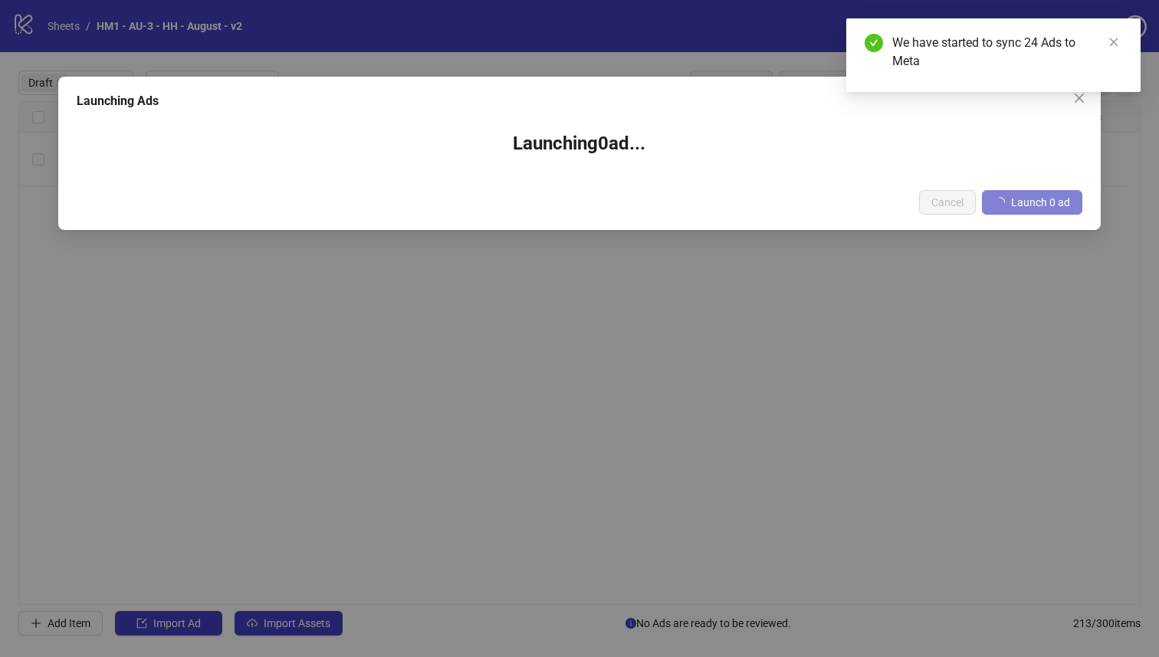
scroll to position [0, 1386]
